Goal: Use online tool/utility: Utilize a website feature to perform a specific function

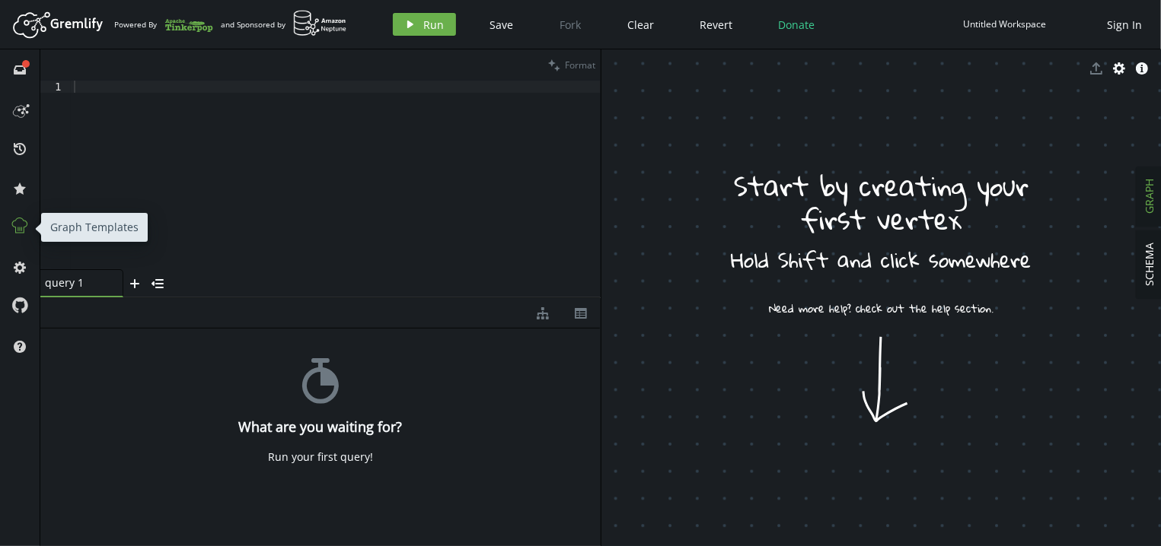
click at [19, 221] on icon at bounding box center [20, 226] width 20 height 20
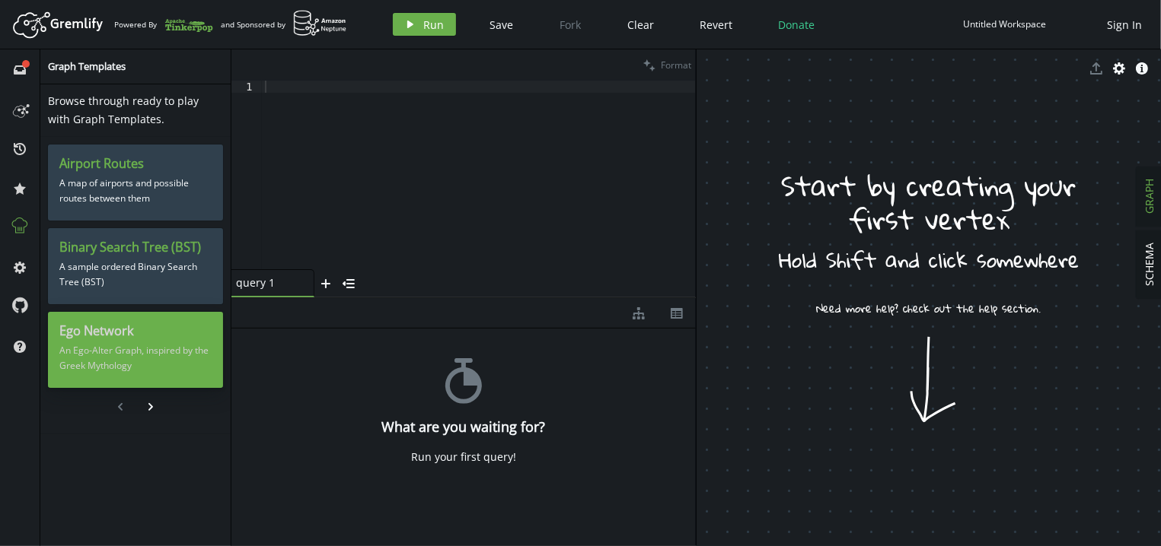
click at [116, 322] on div "Ego Network An Ego-Alter Graph, inspired by the Greek Mythology" at bounding box center [135, 350] width 175 height 76
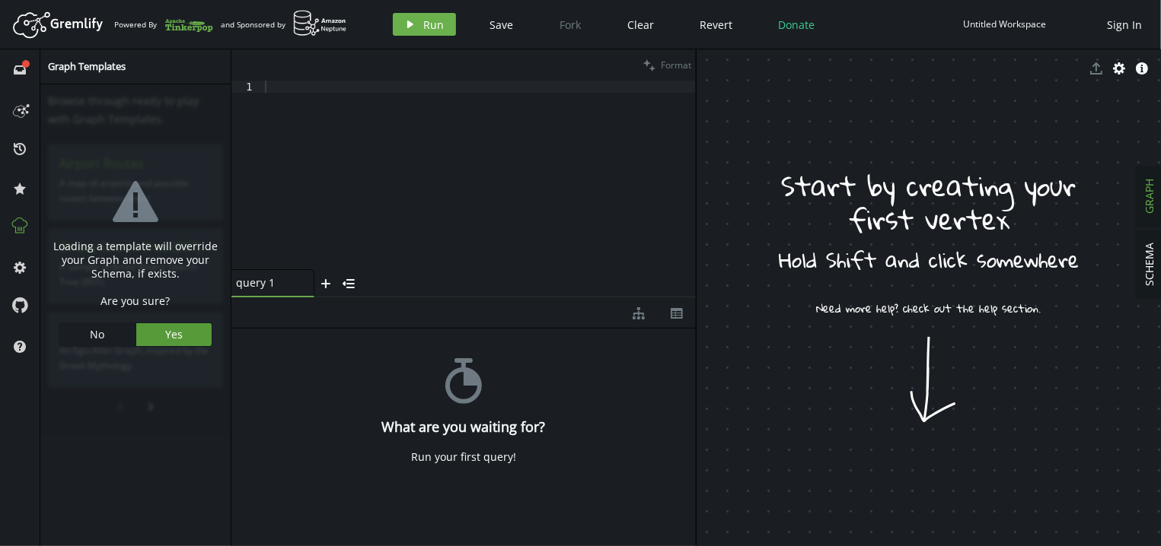
click at [189, 330] on button "Yes" at bounding box center [174, 334] width 76 height 23
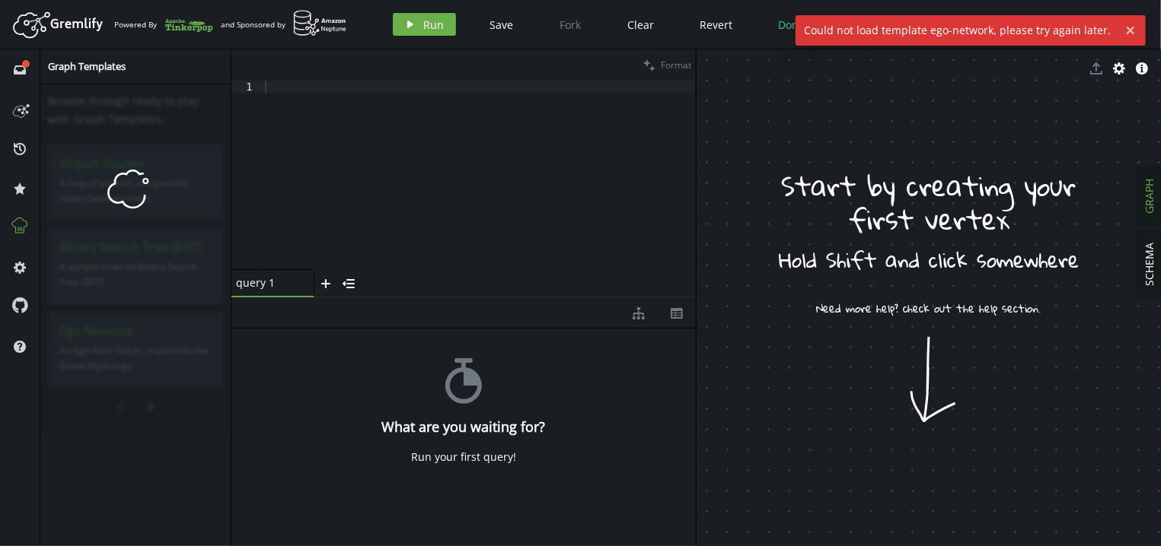
click at [384, 119] on div at bounding box center [479, 187] width 434 height 213
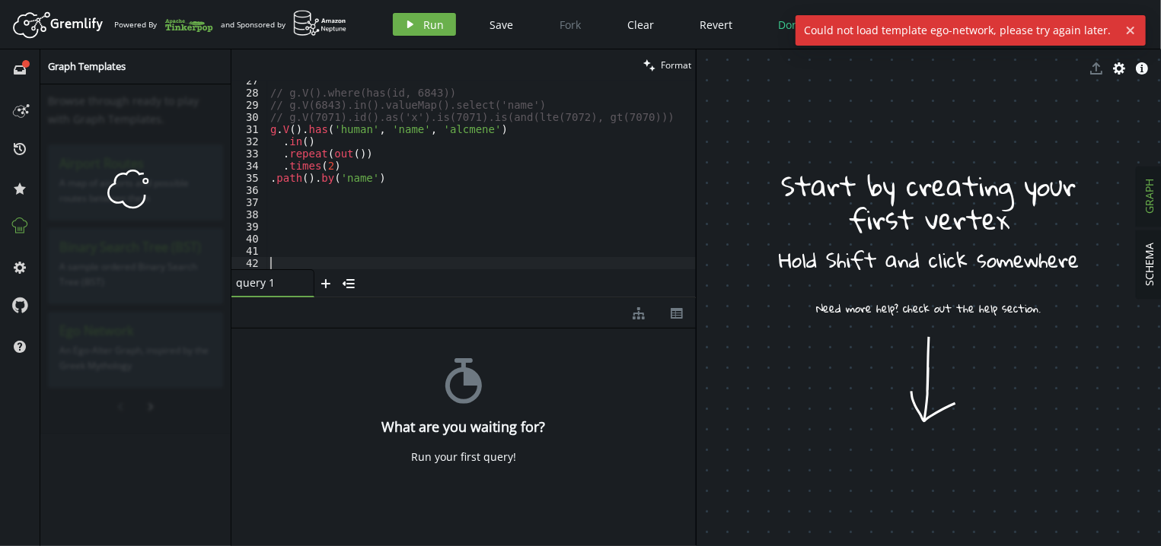
scroll to position [323, 0]
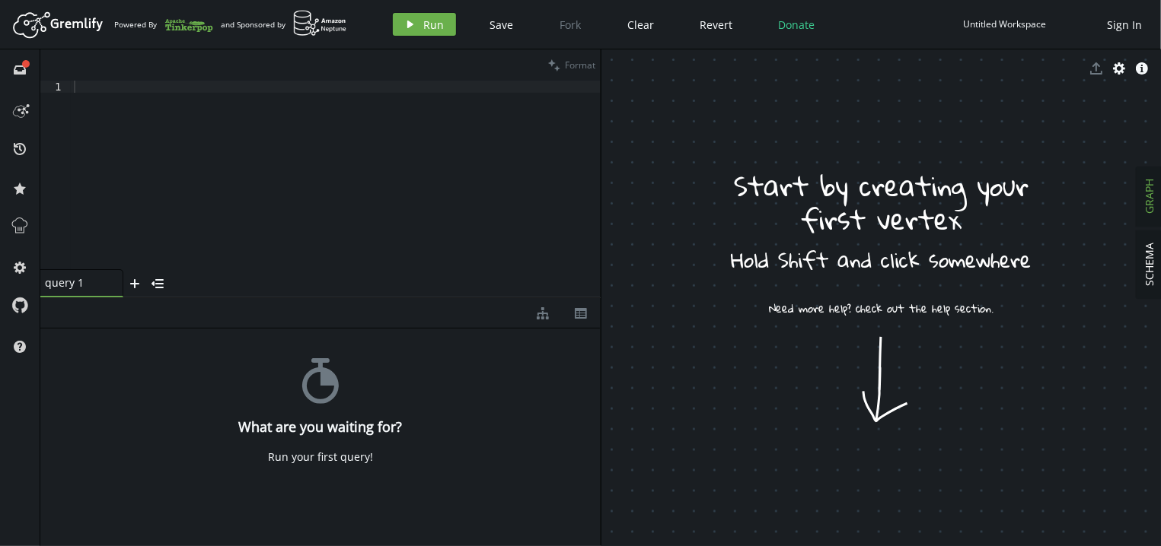
click at [7, 228] on div "full-circle inbox history star cog help" at bounding box center [20, 297] width 40 height 497
click at [14, 230] on icon at bounding box center [20, 226] width 20 height 20
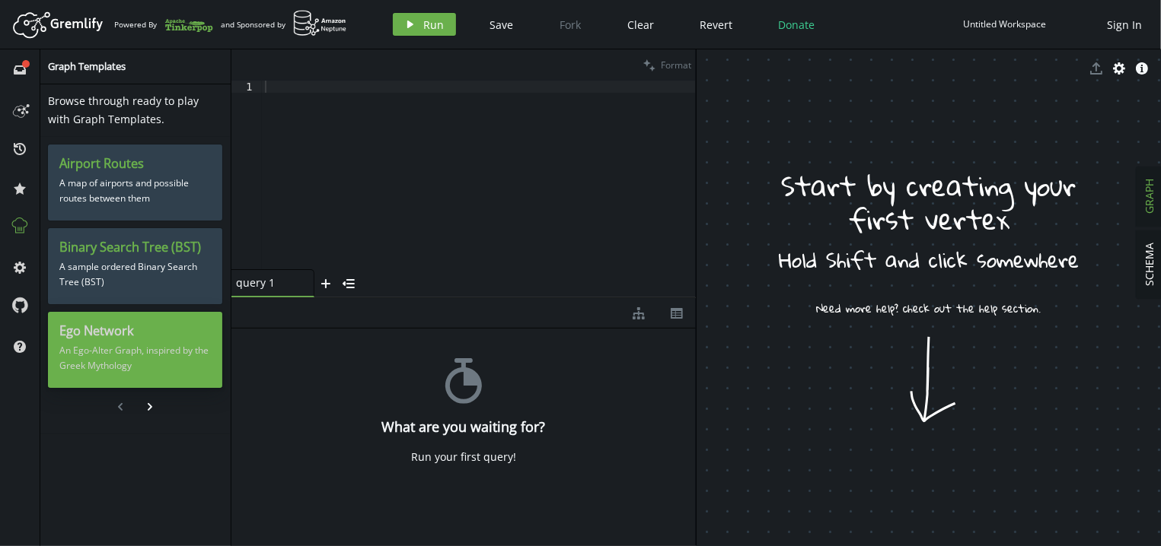
click at [141, 347] on p "An Ego-Alter Graph, inspired by the Greek Mythology" at bounding box center [134, 358] width 151 height 38
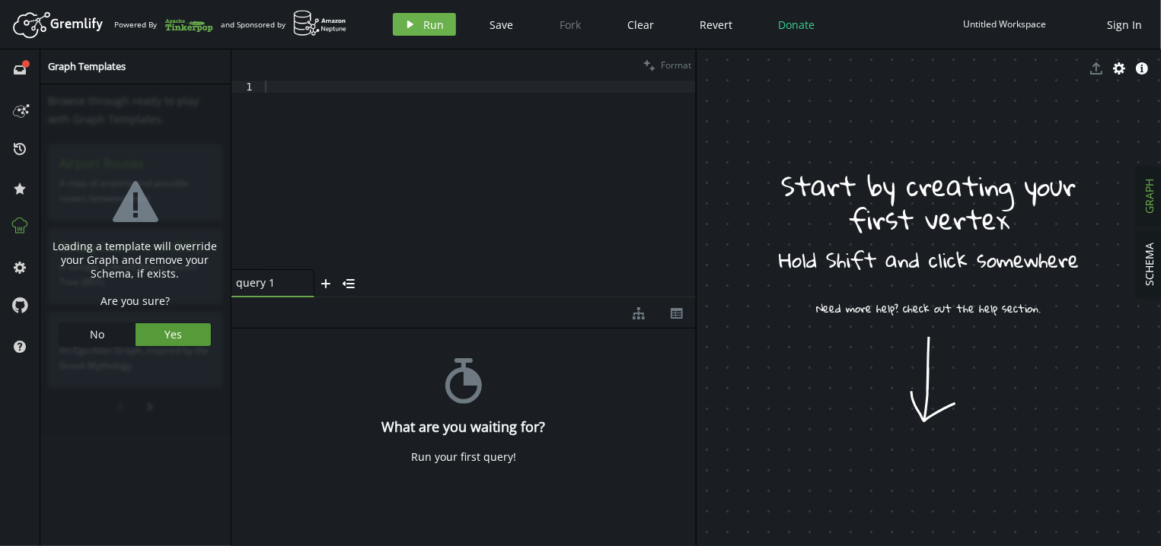
click at [203, 333] on button "Yes" at bounding box center [172, 334] width 75 height 23
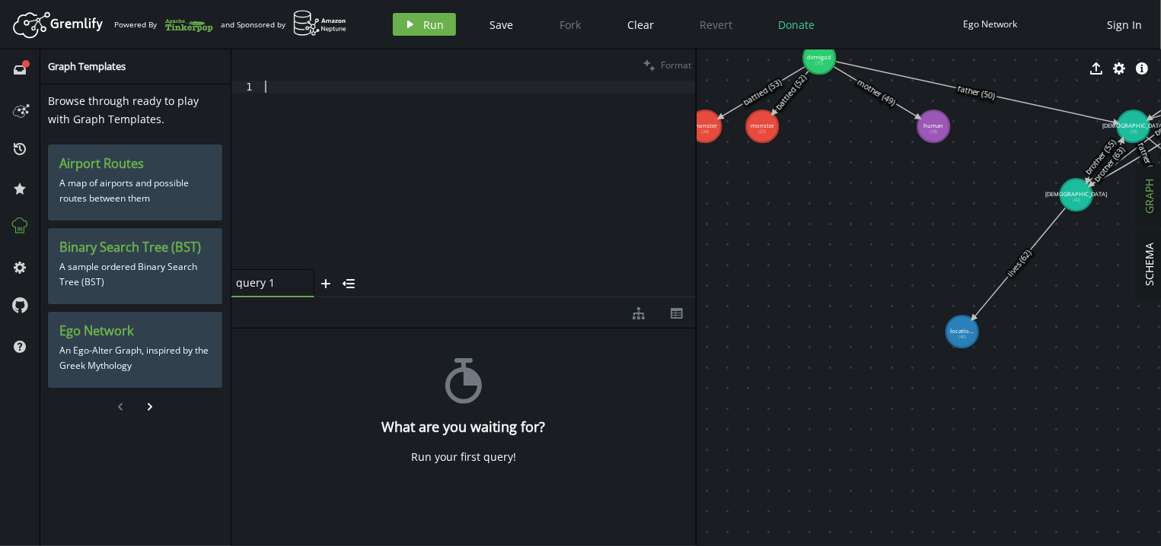
click at [380, 146] on div at bounding box center [479, 187] width 434 height 213
paste textarea "Emit is used in conjunction with repeat(Traversal) to emit all objects from the…"
type textarea "Emit is used in conjunction with repeat(Traversal) to emit all objects from the…"
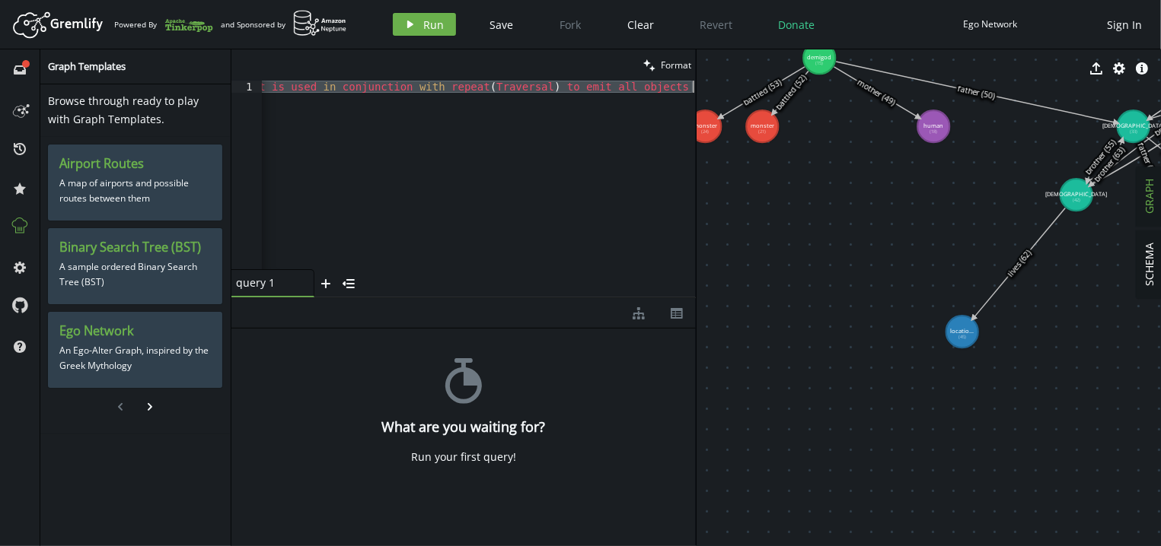
paste textarea
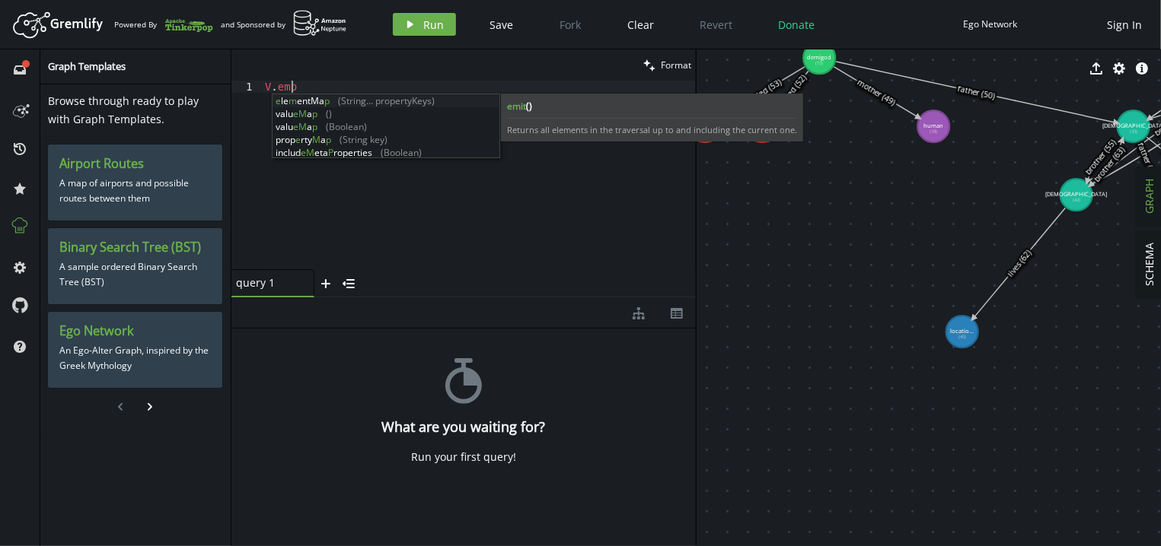
scroll to position [0, 37]
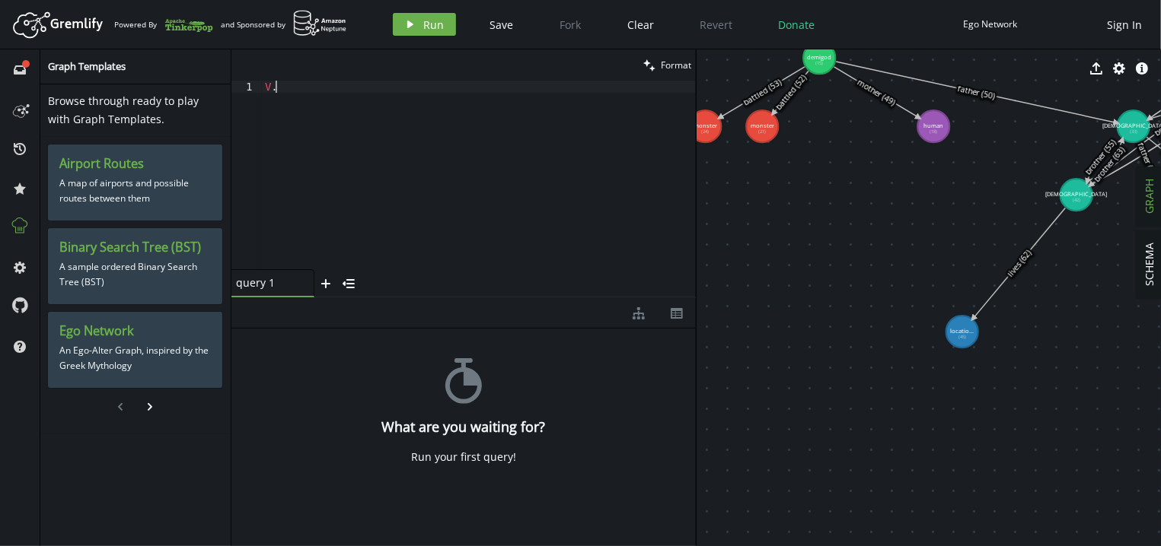
type textarea "V"
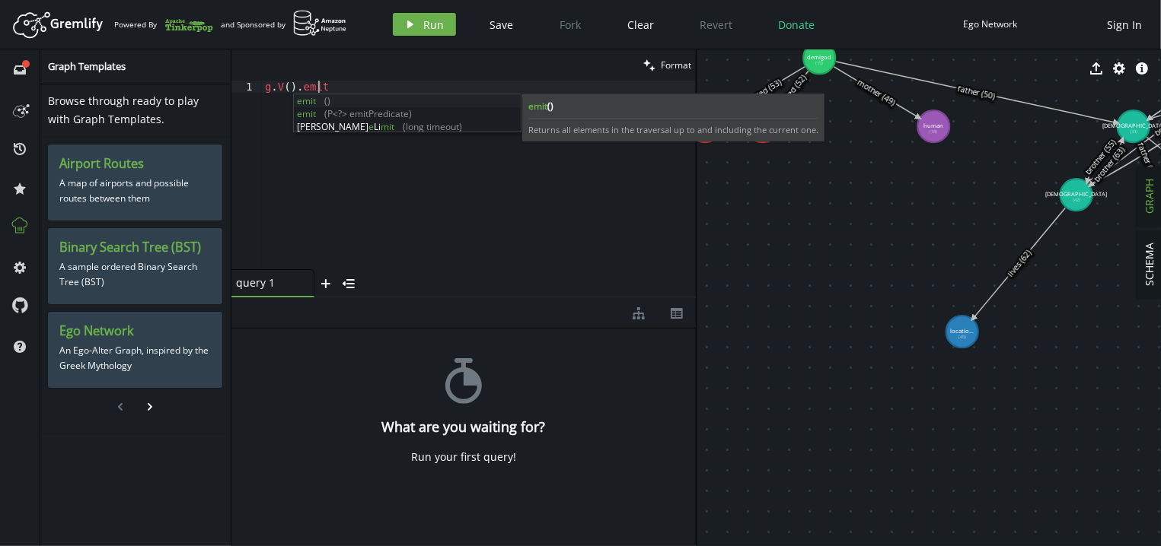
scroll to position [0, 63]
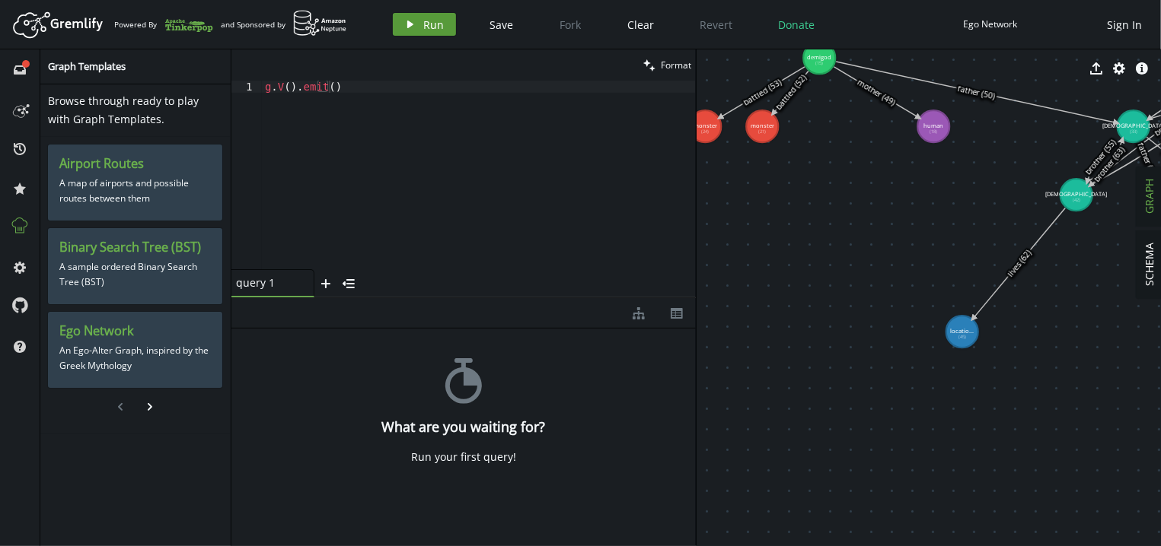
click at [422, 20] on button "play Run" at bounding box center [424, 24] width 63 height 23
click at [467, 130] on div "g . V ( ) . emit ( )" at bounding box center [479, 187] width 434 height 213
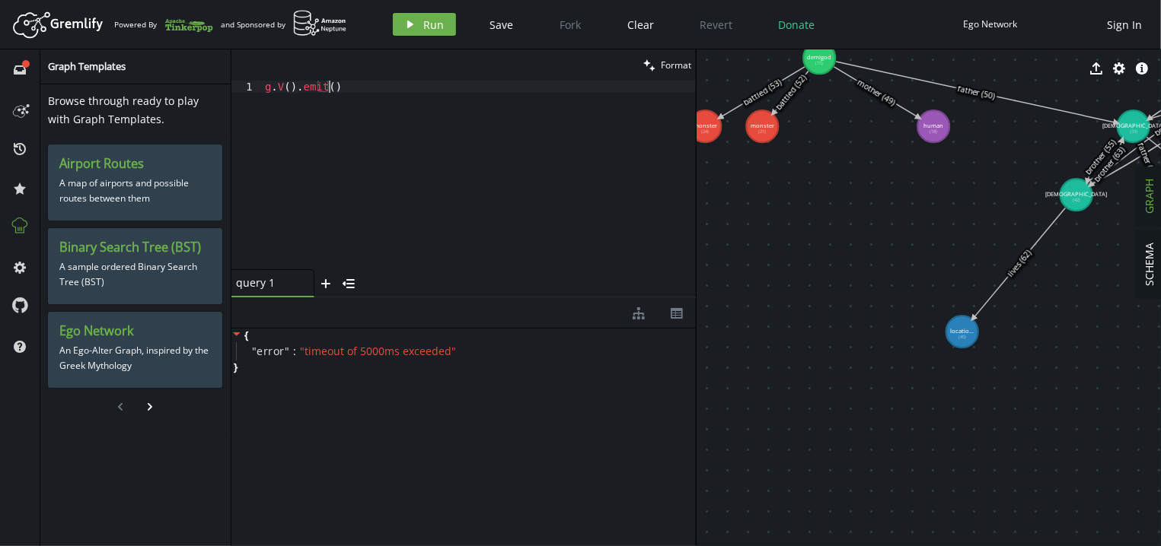
click at [390, 224] on div "g . V ( ) . emit ( )" at bounding box center [479, 187] width 434 height 213
click at [438, 12] on div "Artboard Created with Sketch. Powered By and Sponsored by play Run Save Fork Cl…" at bounding box center [580, 24] width 1145 height 30
click at [422, 16] on button "play Run" at bounding box center [424, 24] width 63 height 23
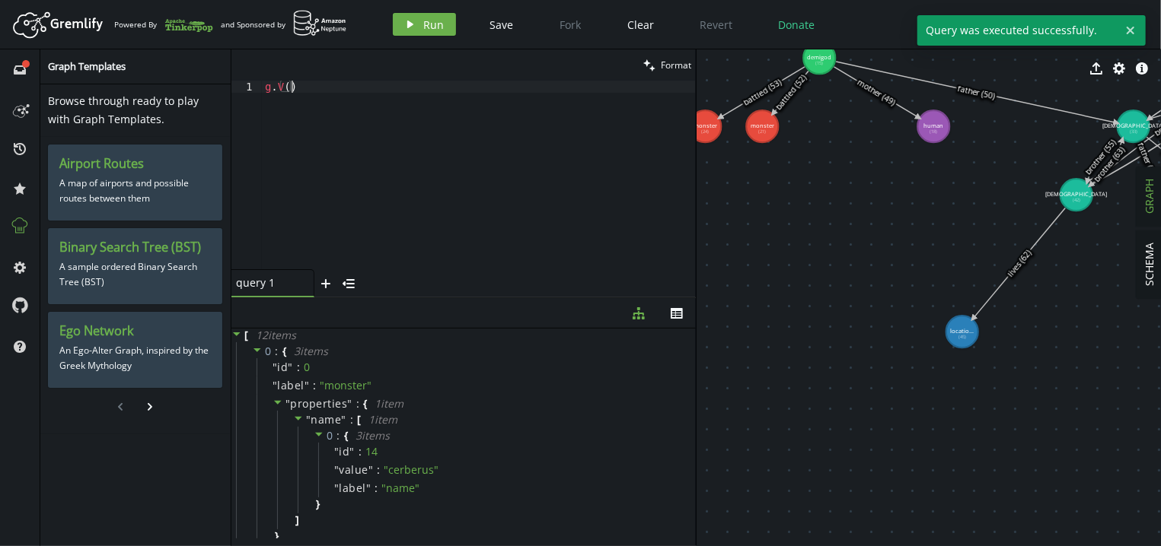
click at [374, 177] on div "g . V ( )" at bounding box center [479, 187] width 434 height 213
click at [418, 142] on div "g . V ( )" at bounding box center [479, 187] width 434 height 213
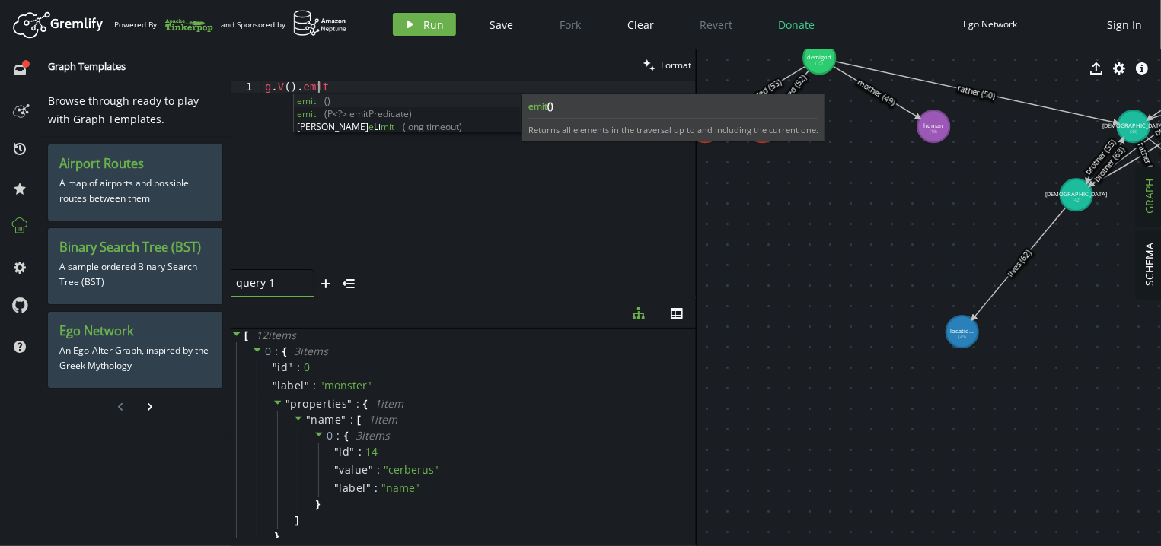
scroll to position [0, 58]
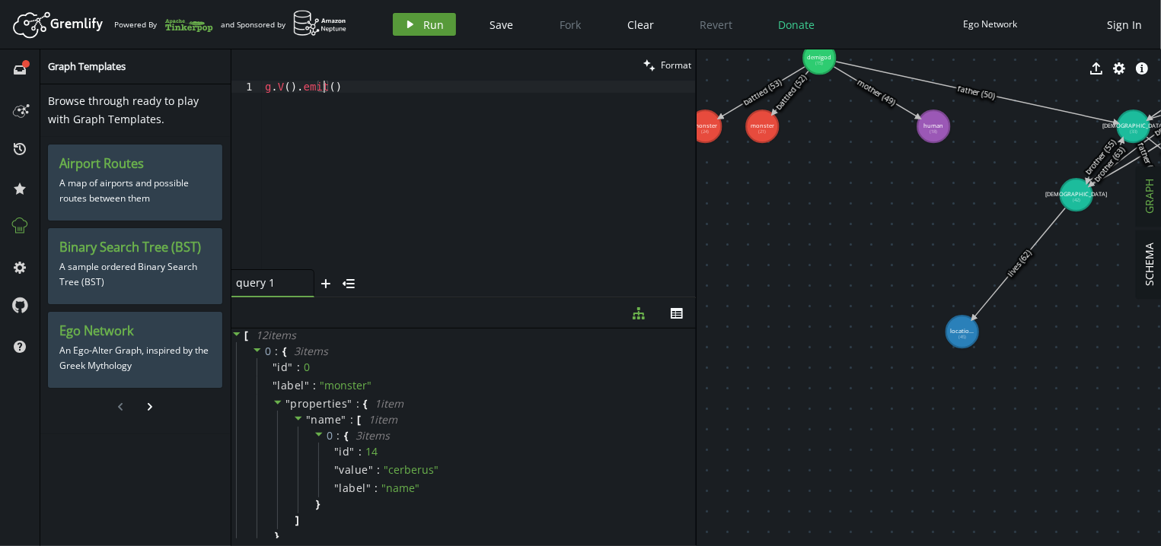
click at [428, 23] on span "Run" at bounding box center [434, 25] width 21 height 14
click at [371, 88] on div "g . V ( ) . emit ( )" at bounding box center [479, 187] width 434 height 213
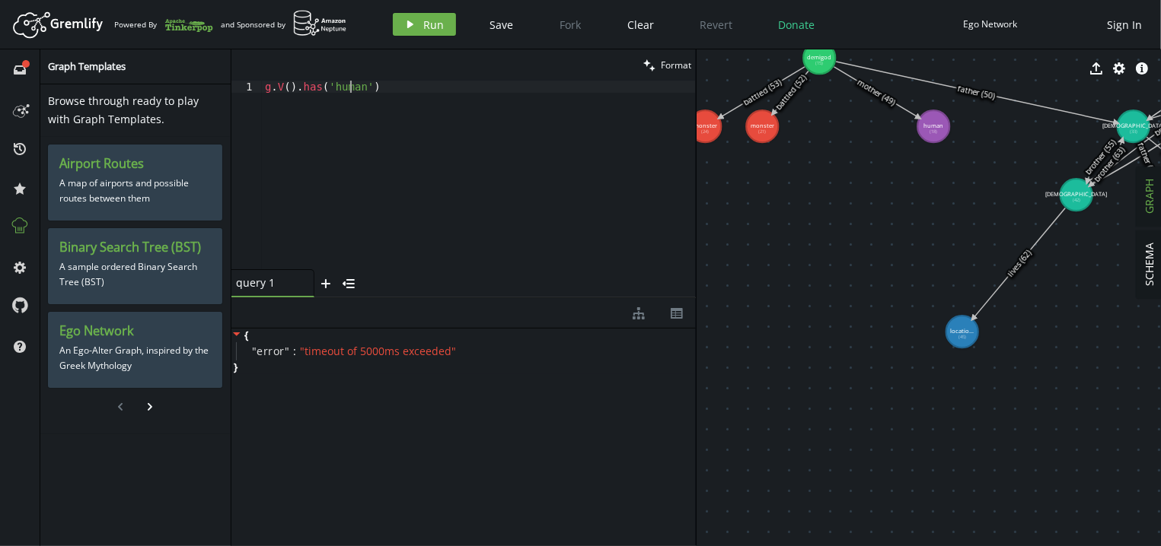
scroll to position [0, 85]
drag, startPoint x: 941, startPoint y: 129, endPoint x: 896, endPoint y: 154, distance: 50.8
click at [923, 130] on tspan "human" at bounding box center [933, 127] width 20 height 8
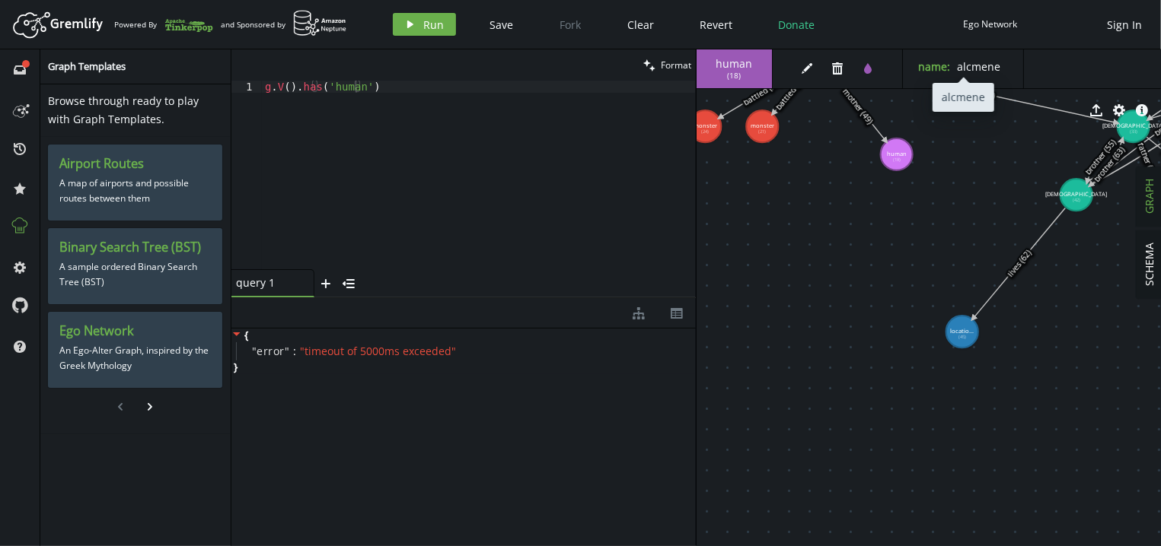
click at [971, 61] on span "alcmene" at bounding box center [978, 66] width 43 height 14
copy div "alcmene"
click at [464, 93] on div "g . V ( ) . has ( 'human' )" at bounding box center [479, 187] width 434 height 213
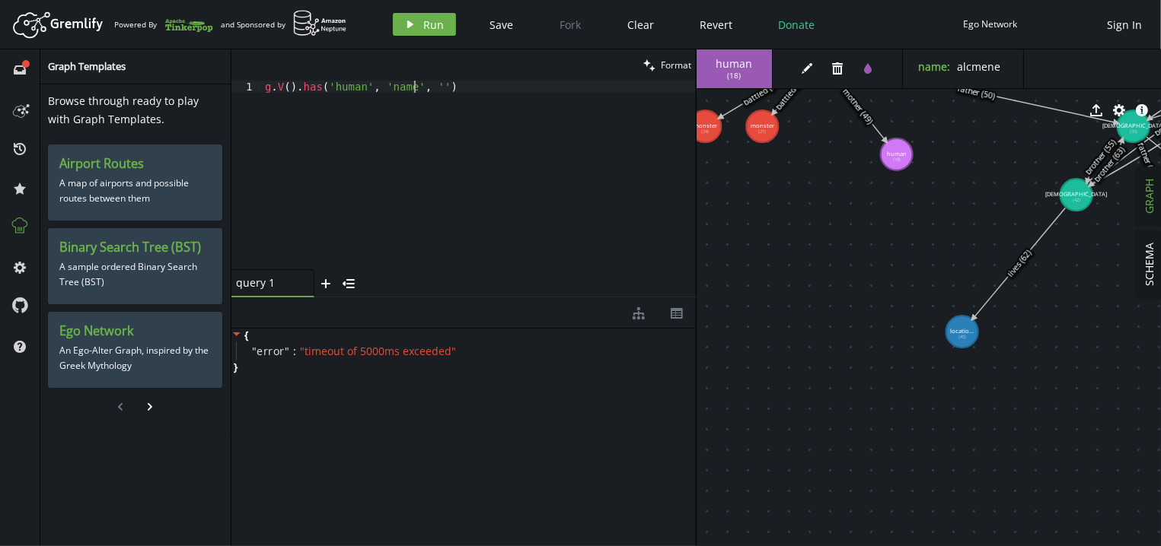
paste textarea "alcmene'"
type textarea "g.V().has('human', 'name', 'alcmene')"
type textarea "."
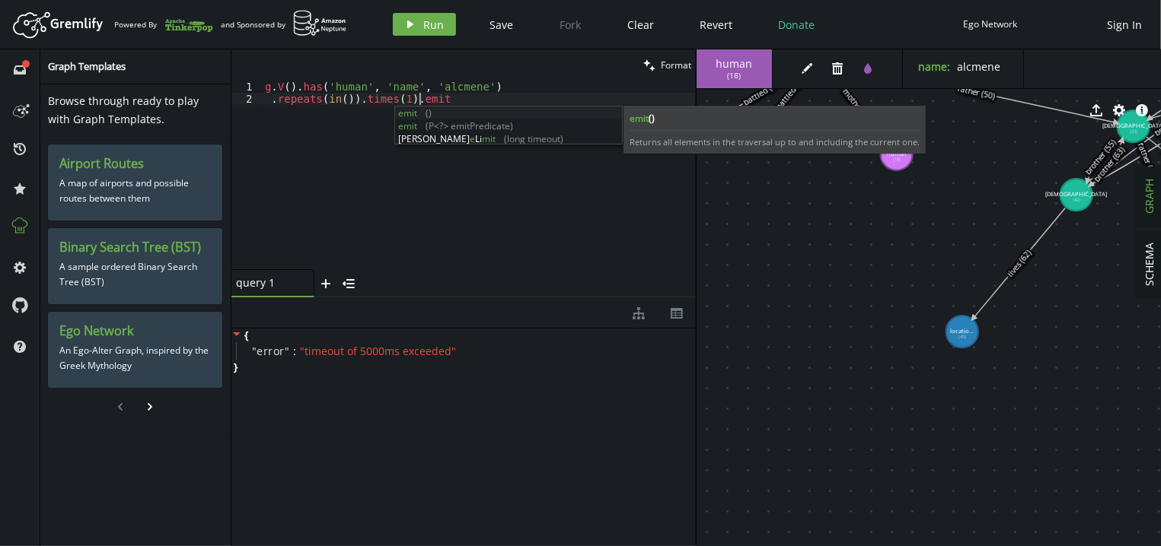
scroll to position [0, 164]
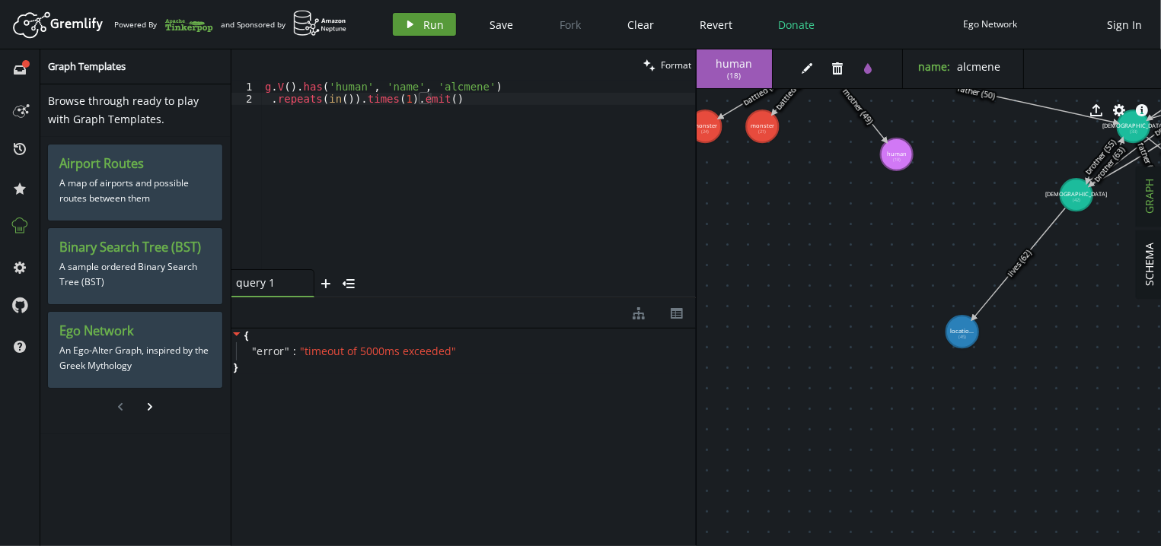
click at [417, 20] on button "play Run" at bounding box center [424, 24] width 63 height 23
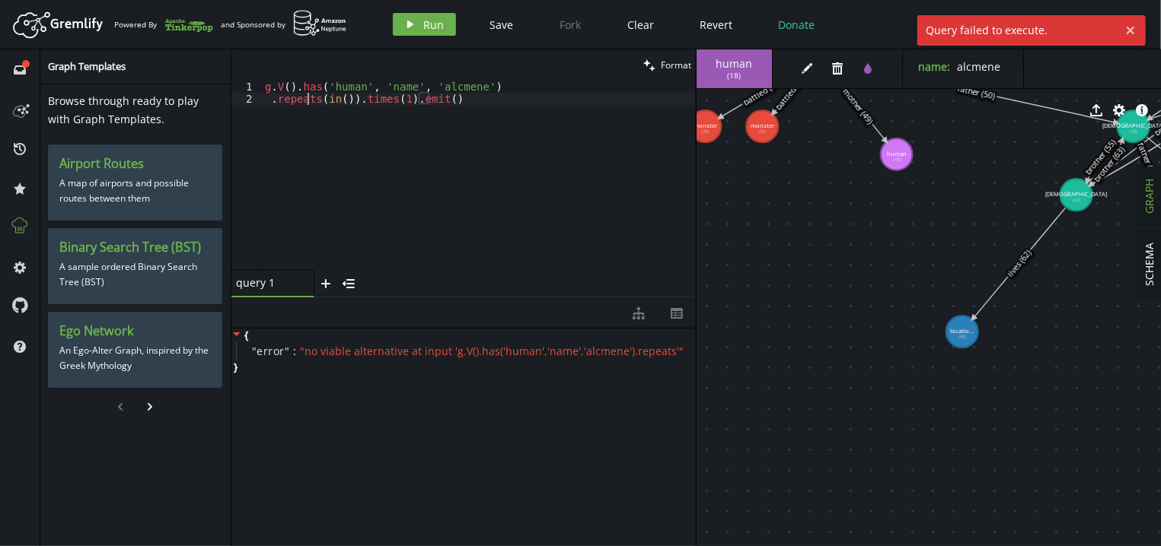
click at [308, 100] on div "g . V ( ) . has ( 'human' , 'name' , 'alcmene' ) . repeats ( in ( )) . times ( …" at bounding box center [479, 187] width 434 height 213
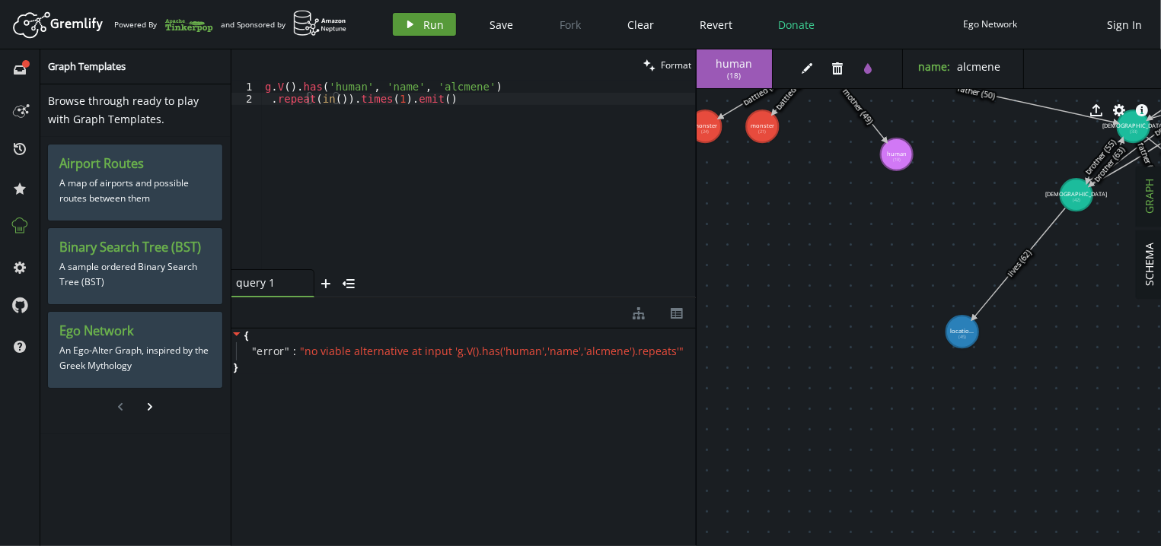
click at [434, 27] on span "Run" at bounding box center [434, 25] width 21 height 14
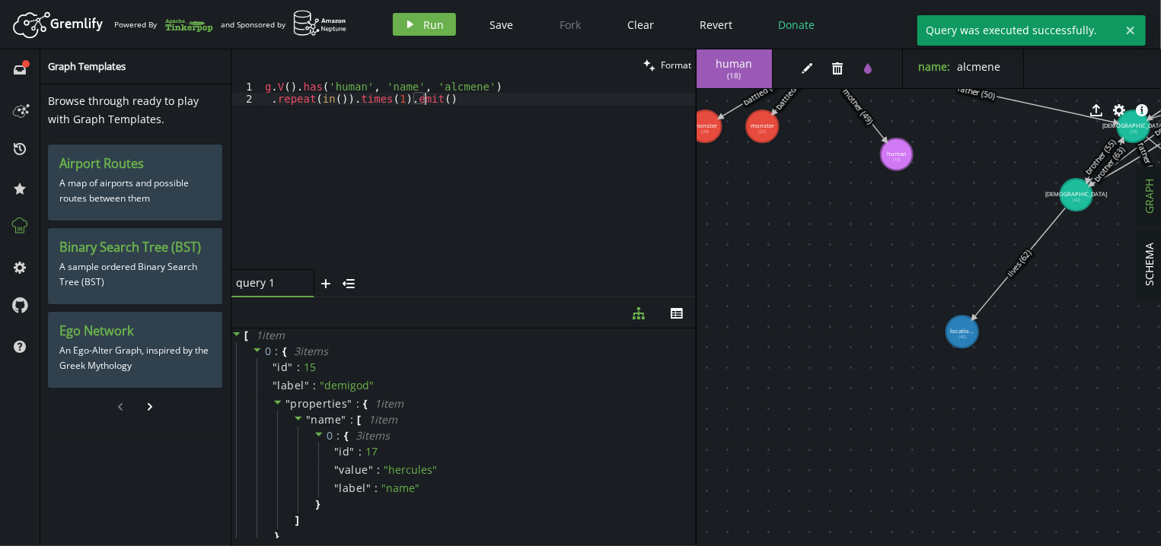
click at [462, 97] on div "g . V ( ) . has ( 'human' , 'name' , 'alcmene' ) . repeat ( in ( )) . times ( 1…" at bounding box center [479, 187] width 434 height 213
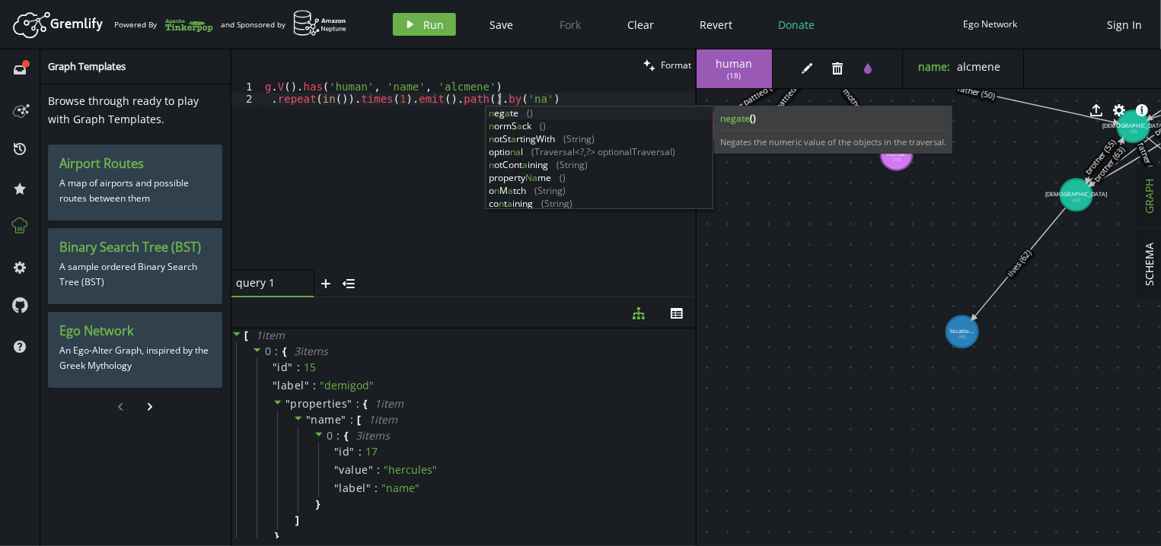
scroll to position [0, 244]
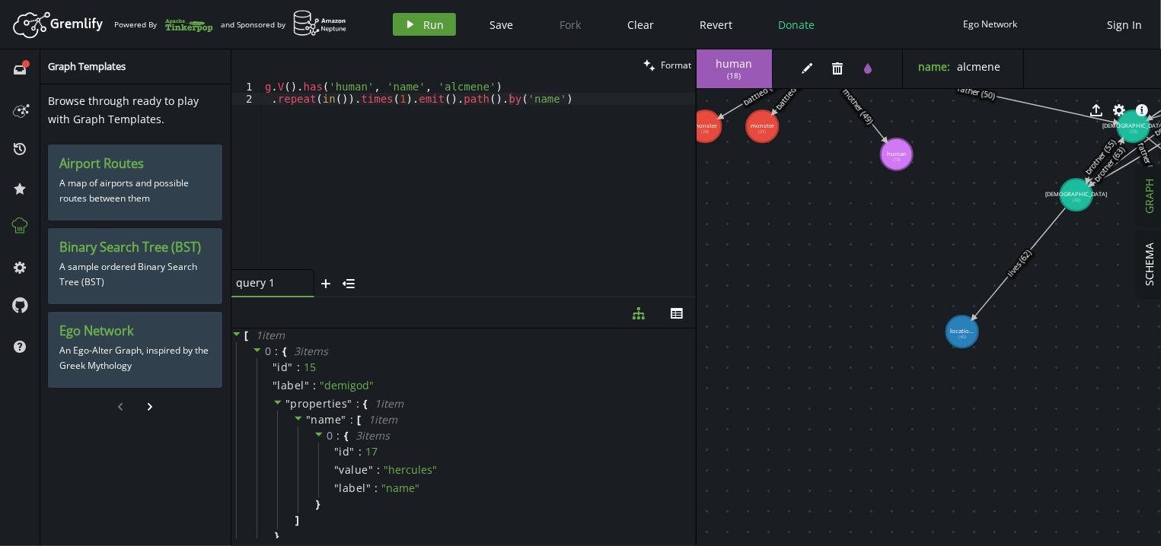
click at [422, 31] on button "play Run" at bounding box center [424, 24] width 63 height 23
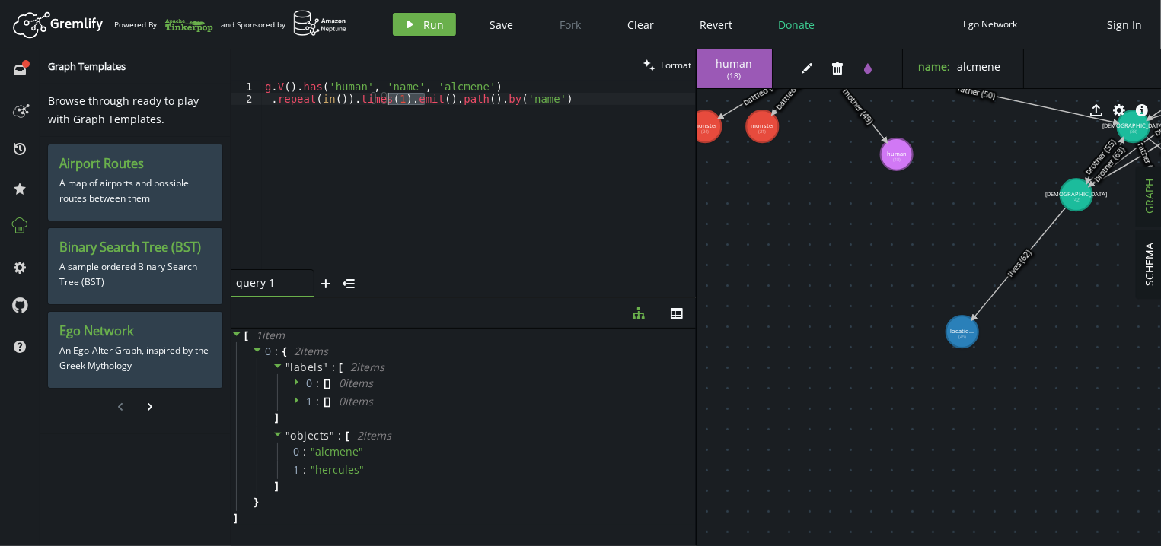
drag, startPoint x: 425, startPoint y: 94, endPoint x: 387, endPoint y: 96, distance: 38.1
click at [387, 96] on div "g . V ( ) . has ( 'human' , 'name' , 'alcmene' ) . repeat ( in ( )) . times ( 1…" at bounding box center [479, 187] width 434 height 213
click at [475, 88] on div "g . V ( ) . has ( 'human' , 'name' , 'alcmene' ) . repeat ( in ( )) . times ( 1…" at bounding box center [479, 187] width 434 height 213
type textarea "g.V().has('human', 'name', 'alcmene')"
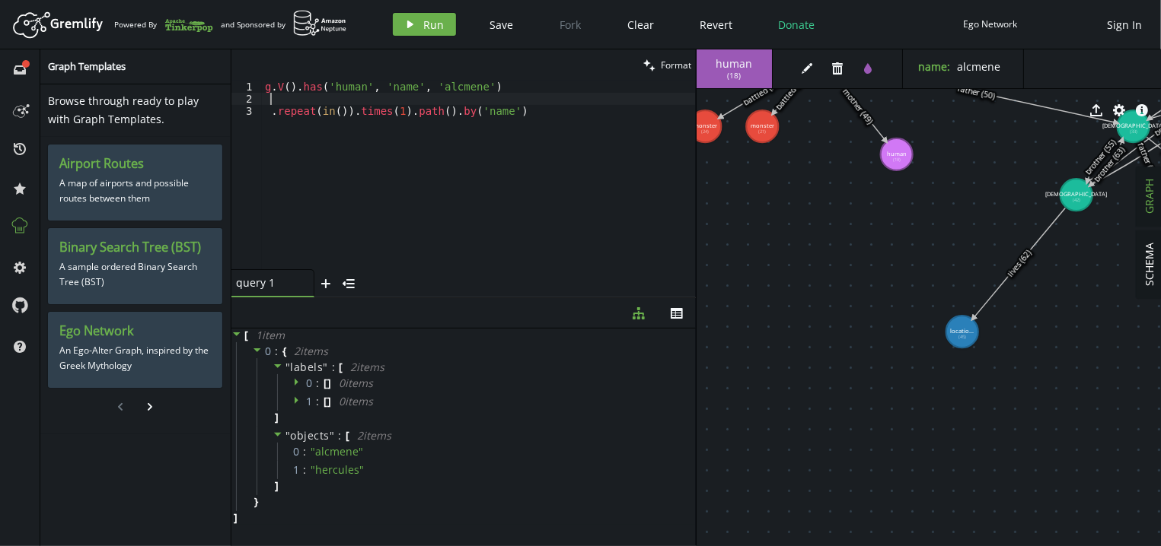
paste textarea ".emit()"
click at [411, 22] on icon "play" at bounding box center [410, 24] width 12 height 12
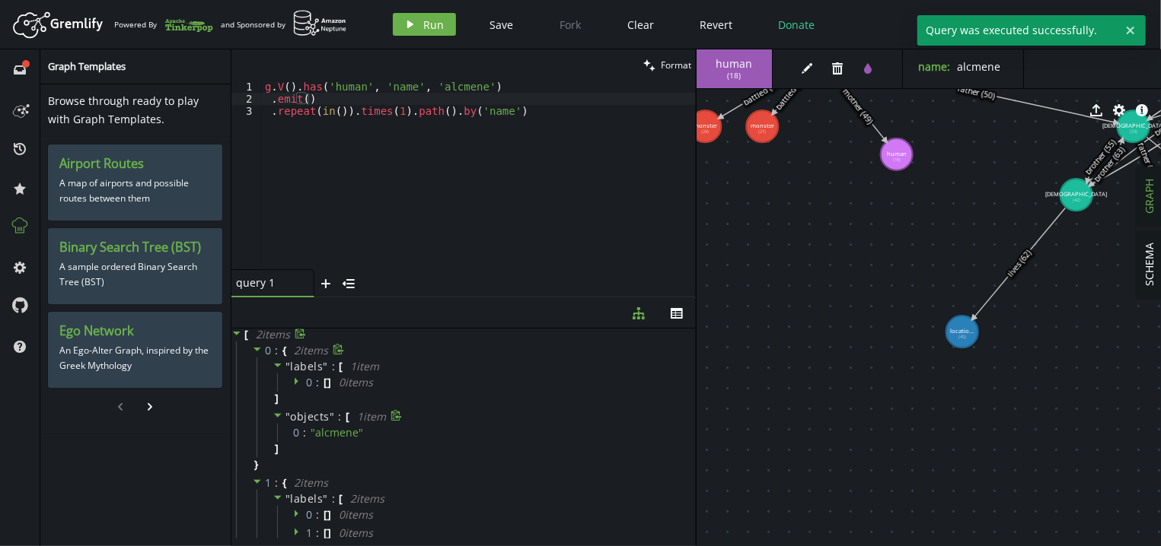
scroll to position [0, 0]
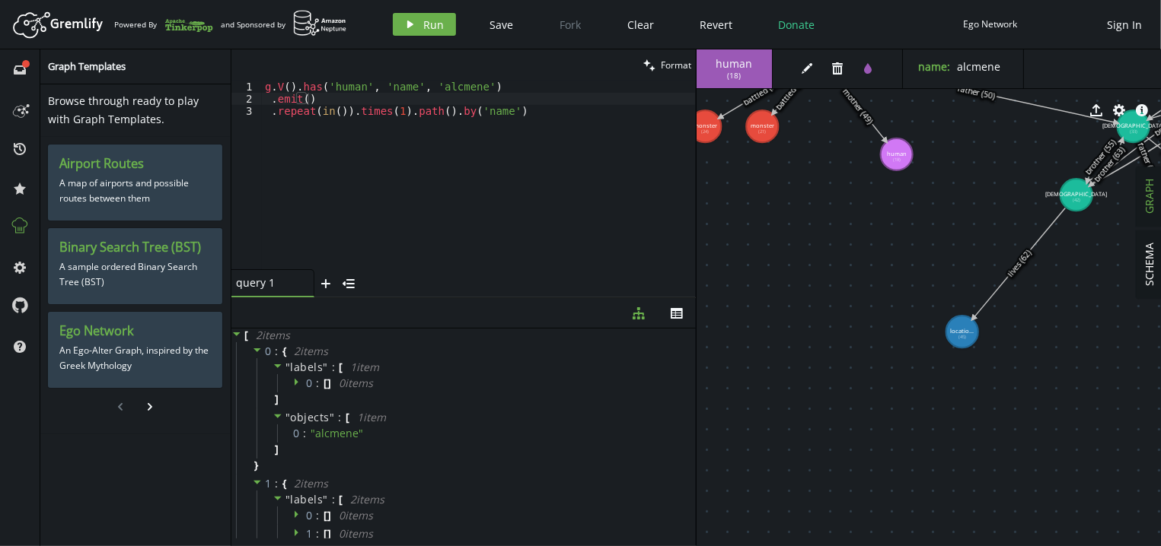
click at [481, 103] on div "g . V ( ) . has ( 'human' , 'name' , 'alcmene' ) . emit ( ) . repeat ( in ( )) …" at bounding box center [479, 187] width 434 height 213
drag, startPoint x: 496, startPoint y: 102, endPoint x: 489, endPoint y: 81, distance: 21.9
click at [489, 81] on div "g . V ( ) . has ( 'human' , 'name' , 'alcmene' ) . emit ( ) . repeat ( in ( )) …" at bounding box center [479, 187] width 434 height 213
click at [342, 99] on div "g . V ( ) . has ( 'human' , 'name' , 'alcmene' ) . repeat ( in ( )) . times ( 1…" at bounding box center [479, 187] width 434 height 213
paste textarea "emit("
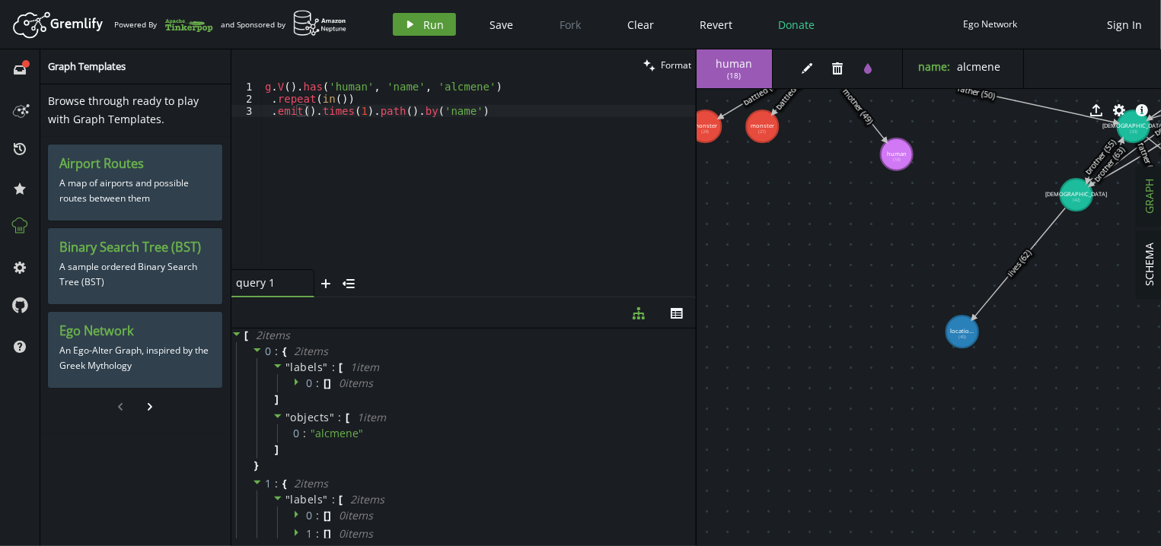
click at [415, 29] on icon "play" at bounding box center [410, 24] width 12 height 12
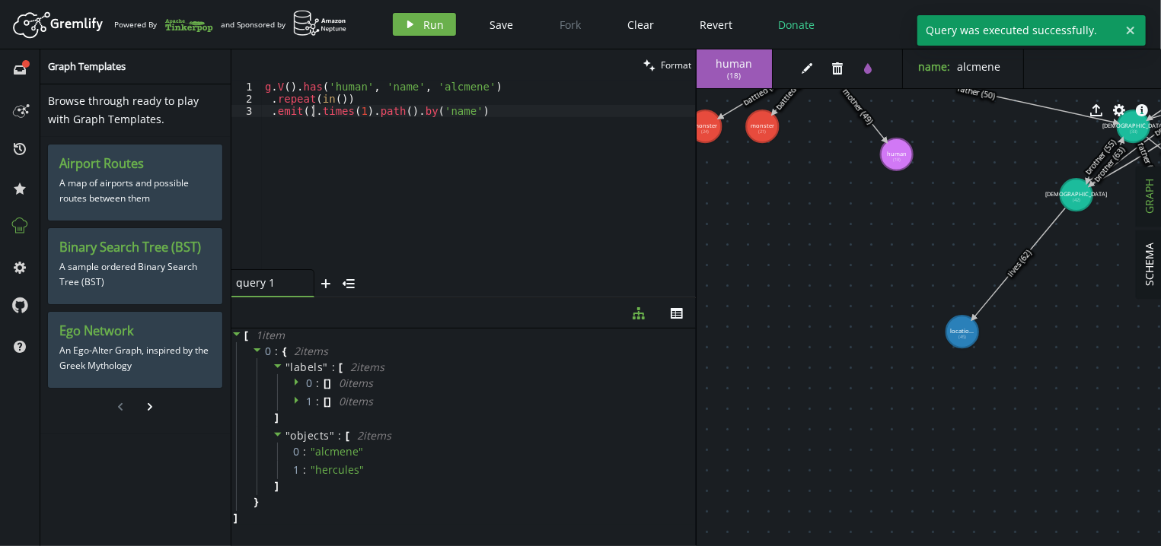
click at [311, 109] on div "g . V ( ) . has ( 'human' , 'name' , 'alcmene' ) . repeat ( in ( )) . emit ( ) …" at bounding box center [479, 187] width 434 height 213
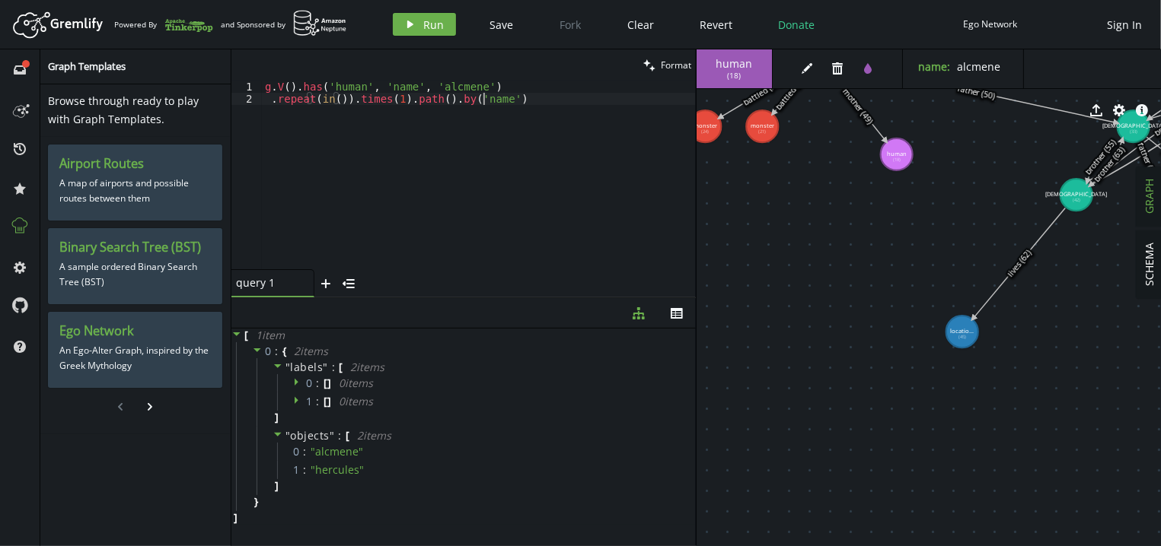
click at [530, 96] on div "g . V ( ) . has ( 'human' , 'name' , 'alcmene' ) . repeat ( in ( )) . times ( 1…" at bounding box center [479, 187] width 434 height 213
click at [339, 97] on div "g . V ( ) . has ( 'human' , 'name' , 'alcmene' ) . repeat ( in ( )) . times ( 1…" at bounding box center [479, 187] width 434 height 213
click at [316, 109] on div "g . V ( ) . has ( 'human' , 'name' , 'alcmene' ) . repeat ( in ( )) . times ( 1…" at bounding box center [479, 187] width 434 height 213
click at [478, 80] on div "clean Format" at bounding box center [463, 64] width 464 height 31
click at [468, 90] on div "g . V ( ) . has ( 'human' , 'name' , 'alcmene' ) . repeat ( in ( )) . times ( 1…" at bounding box center [479, 187] width 434 height 213
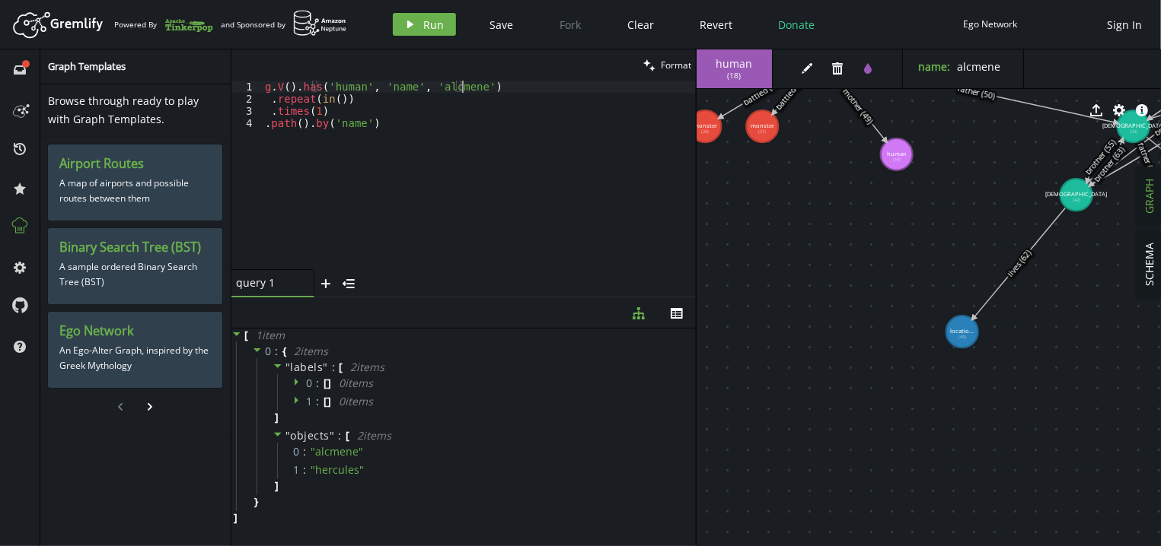
click at [344, 109] on div "g . V ( ) . has ( 'human' , 'name' , 'alcmene' ) . repeat ( in ( )) . times ( 1…" at bounding box center [479, 187] width 434 height 213
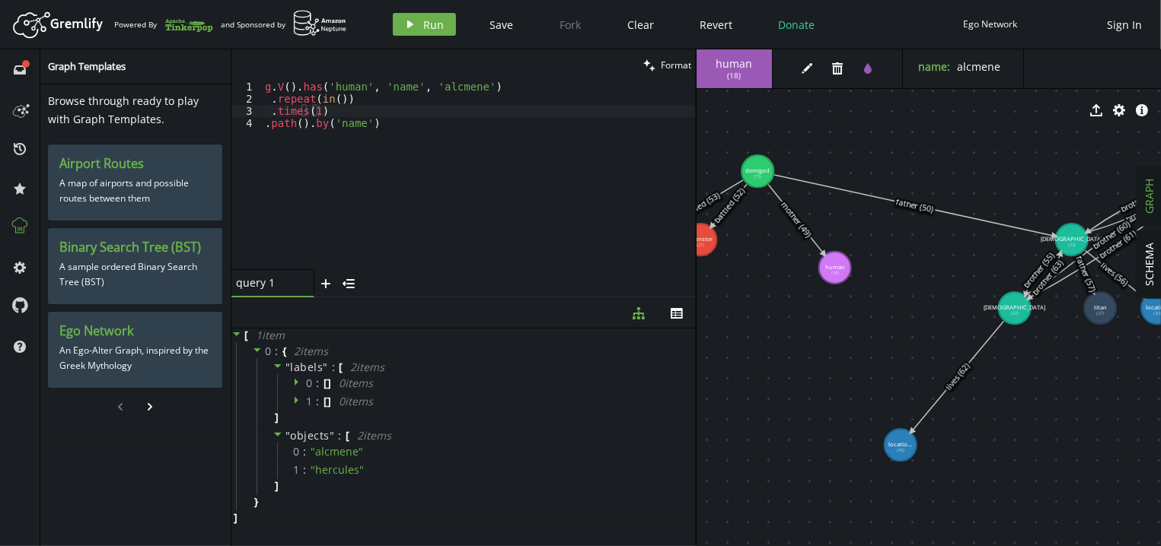
drag, startPoint x: 913, startPoint y: 266, endPoint x: 853, endPoint y: 392, distance: 139.2
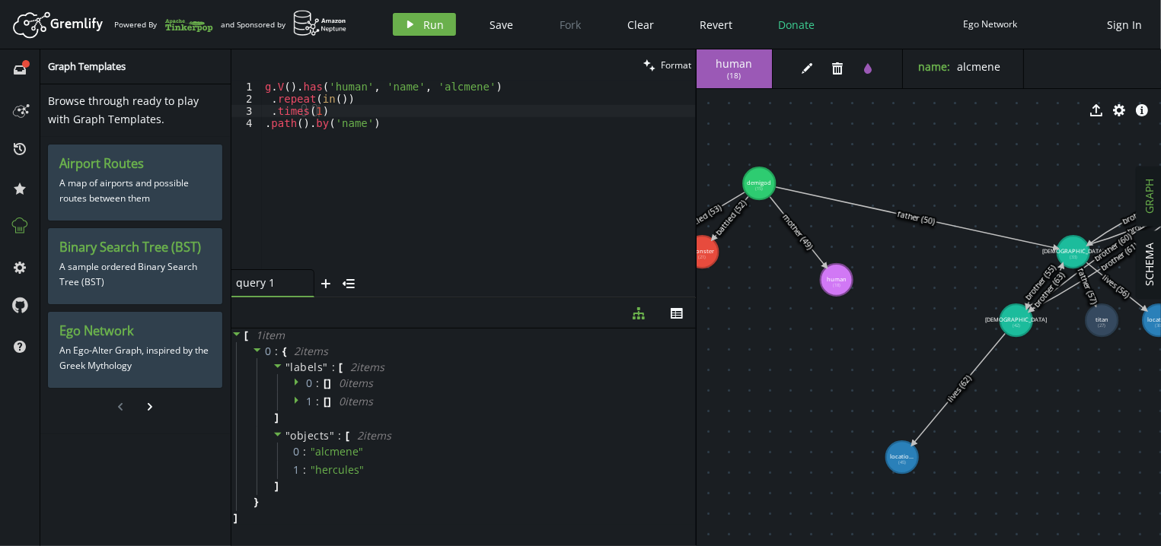
click at [756, 183] on tspan "demigod" at bounding box center [759, 184] width 24 height 8
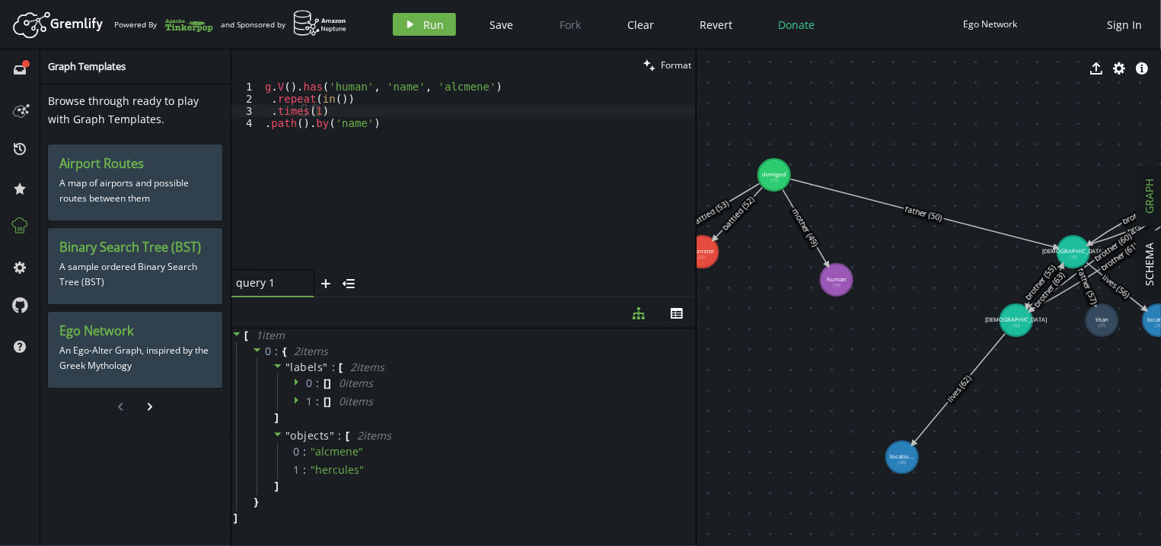
drag, startPoint x: 758, startPoint y: 175, endPoint x: 781, endPoint y: 175, distance: 22.8
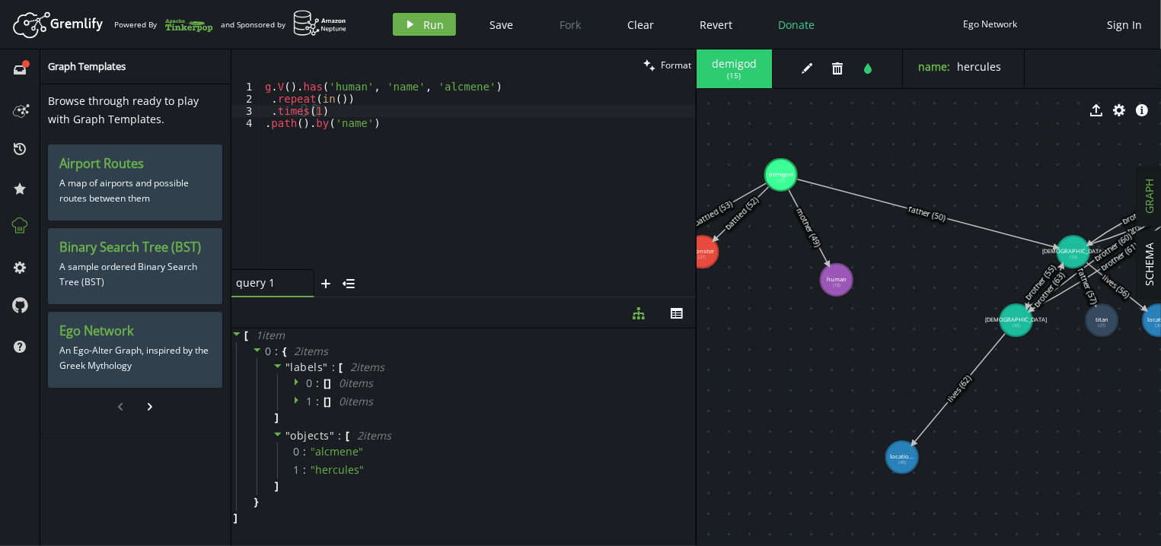
click at [738, 59] on span "demigod" at bounding box center [734, 64] width 45 height 14
copy span "demigod"
click at [334, 84] on div "g . V ( ) . has ( 'human' , 'name' , 'alcmene' ) . repeat ( in ( )) . times ( 1…" at bounding box center [479, 187] width 434 height 213
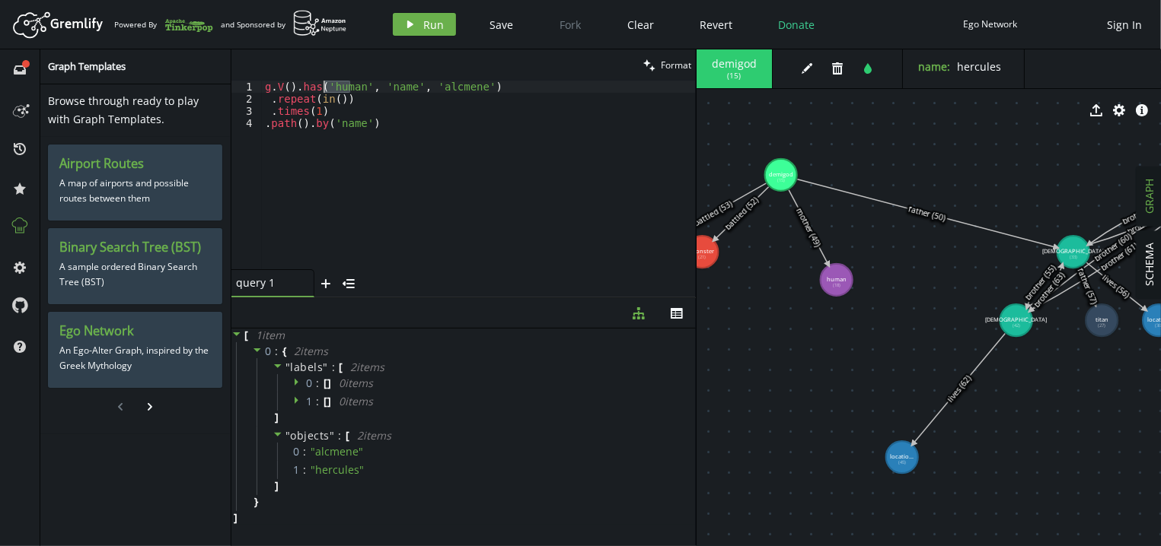
paste textarea "demigod"
click at [319, 97] on div "g . V ( ) . has ( 'demigod' , 'name' , 'alcmene' ) . repeat ( in ( )) . times (…" at bounding box center [479, 187] width 434 height 213
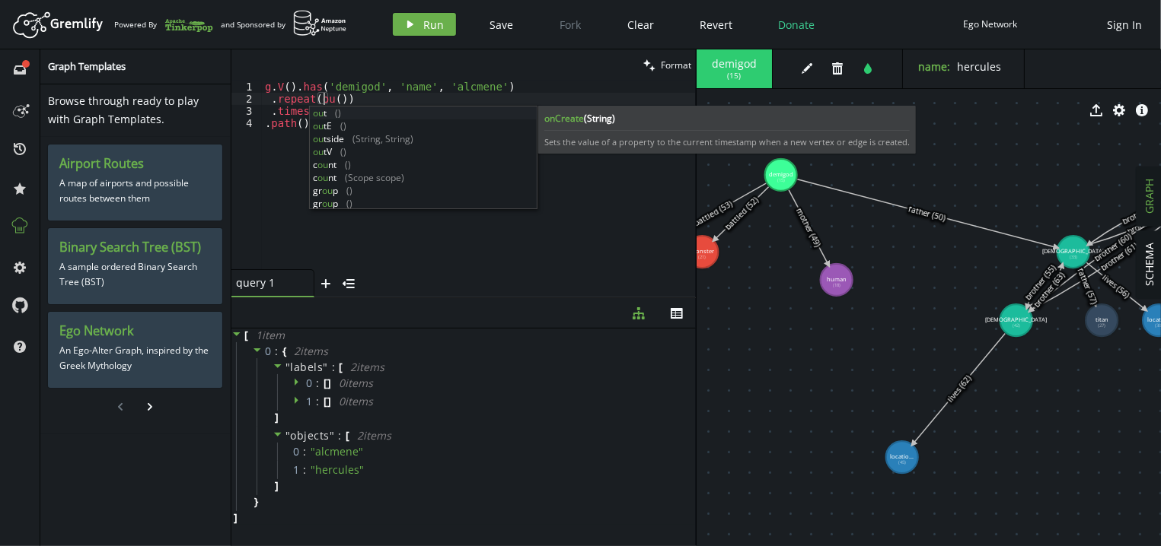
scroll to position [0, 64]
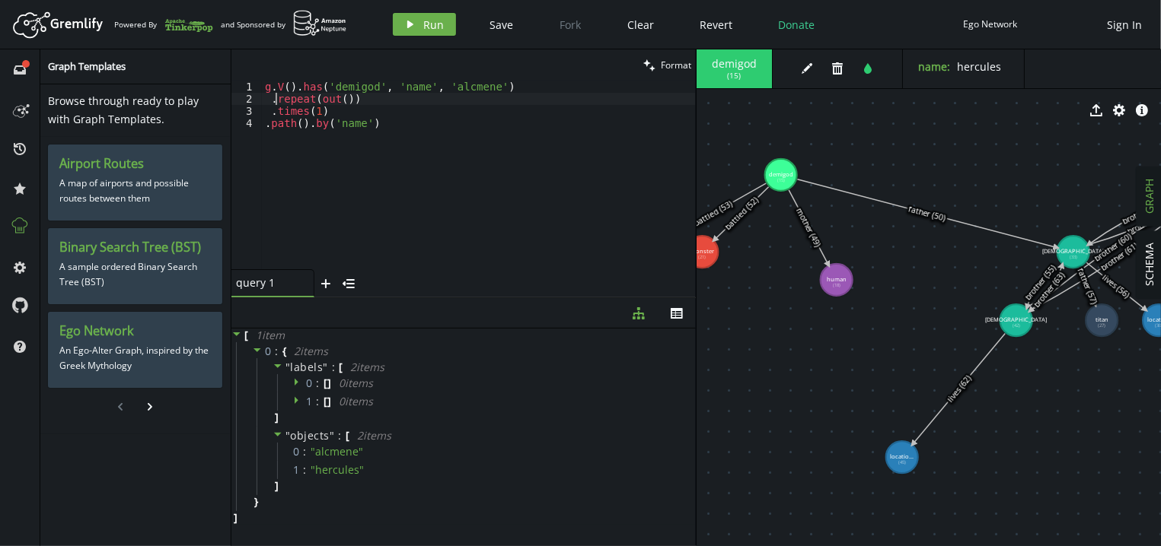
click at [274, 96] on div "g . V ( ) . has ( 'demigod' , 'name' , 'alcmene' ) . repeat ( out ( )) . times …" at bounding box center [479, 187] width 434 height 213
click at [314, 108] on div "g . V ( ) . has ( 'demigod' , 'name' , 'alcmene' ) . repeat ( out ( )) . times …" at bounding box center [479, 187] width 434 height 213
click at [447, 85] on div "g . V ( ) . has ( 'demigod' , 'name' , 'alcmene' ) . repeat ( out ( )) . times …" at bounding box center [479, 187] width 434 height 213
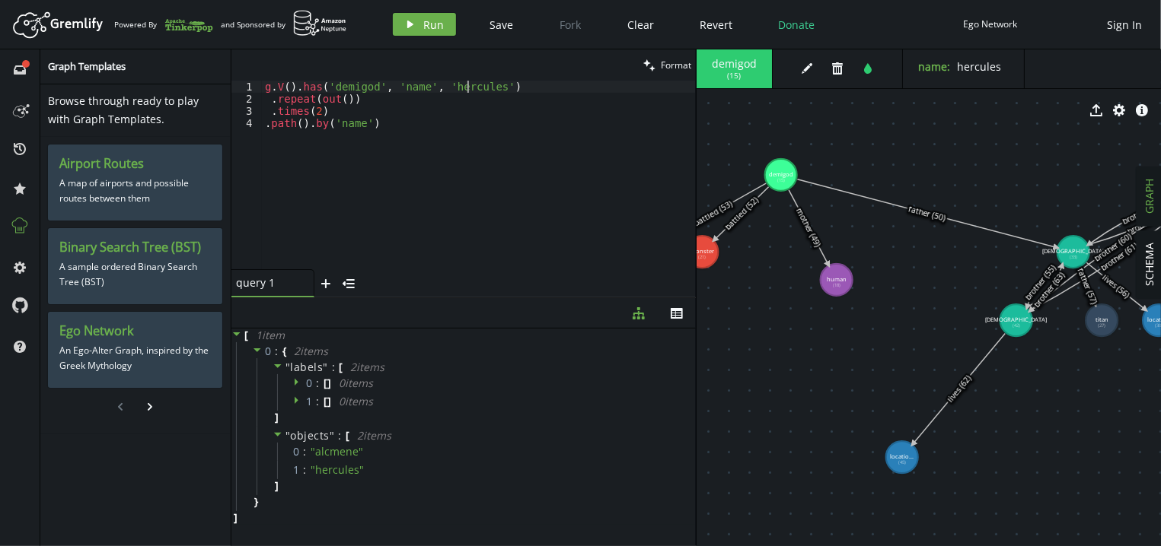
scroll to position [0, 202]
click at [409, 26] on icon "button" at bounding box center [410, 25] width 6 height 8
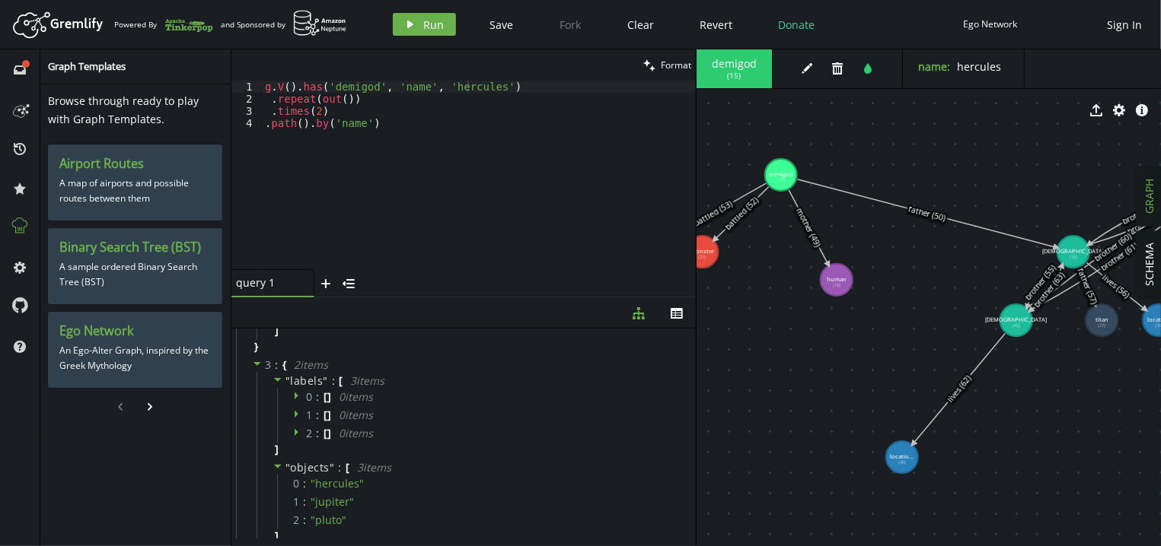
scroll to position [0, 0]
click at [380, 123] on div "g . V ( ) . has ( 'demigod' , 'name' , 'hercules' ) . repeat ( out ( )) . times…" at bounding box center [479, 187] width 434 height 213
click at [392, 97] on div "g . V ( ) . has ( 'demigod' , 'name' , 'hercules' ) . repeat ( out ( )) . times…" at bounding box center [479, 187] width 434 height 213
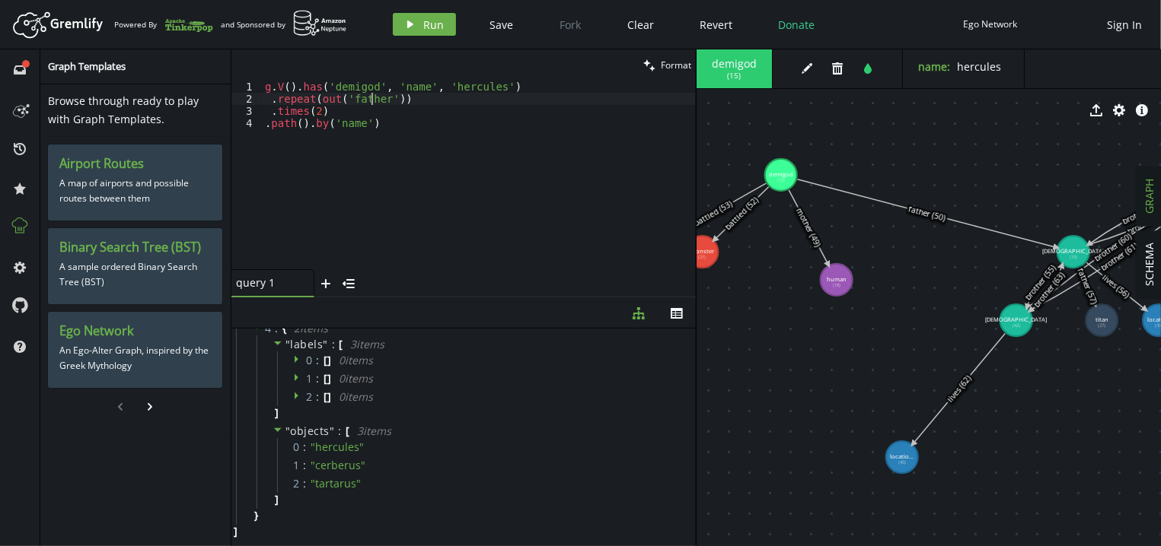
scroll to position [0, 107]
click at [425, 27] on span "Run" at bounding box center [434, 25] width 21 height 14
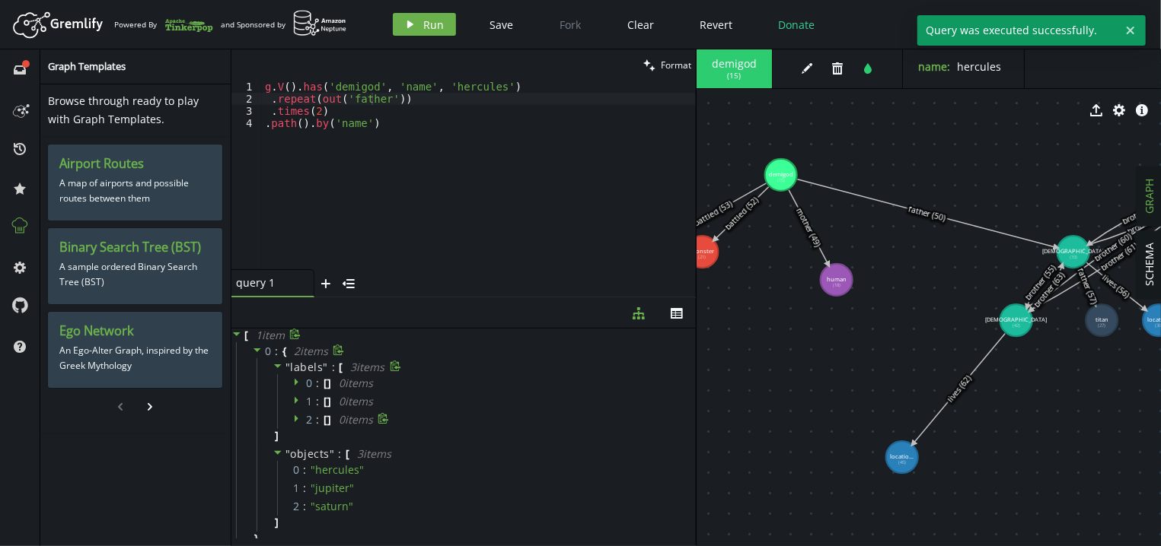
scroll to position [23, 0]
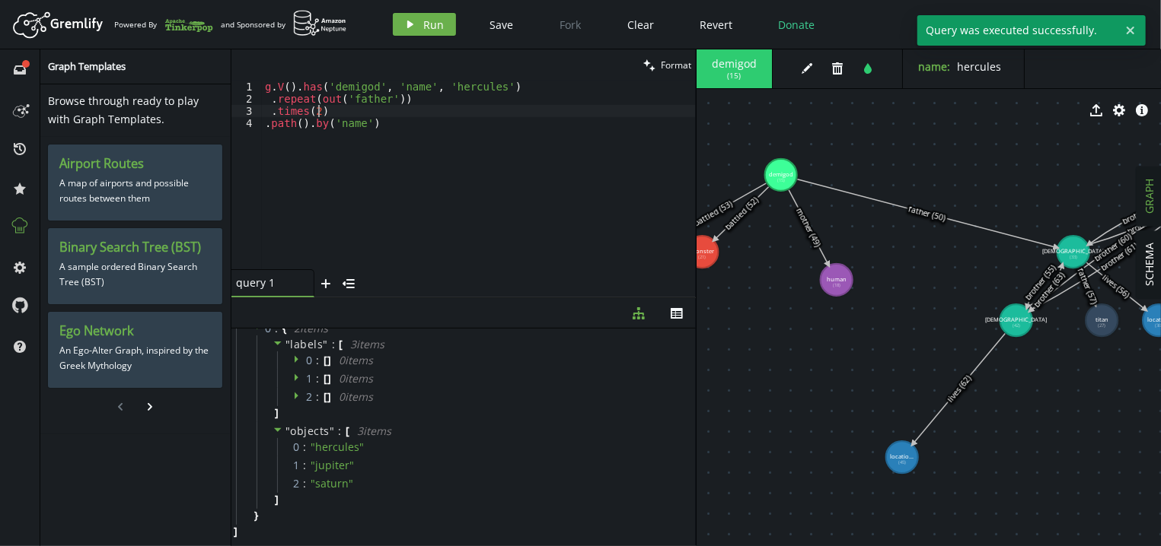
click at [374, 113] on div "g . V ( ) . has ( 'demigod' , 'name' , 'hercules' ) . repeat ( out ( 'father' )…" at bounding box center [479, 187] width 434 height 213
click at [402, 97] on div "g . V ( ) . has ( 'demigod' , 'name' , 'hercules' ) . repeat ( out ( 'father' )…" at bounding box center [479, 187] width 434 height 213
type textarea ".repeat(out('father'))"
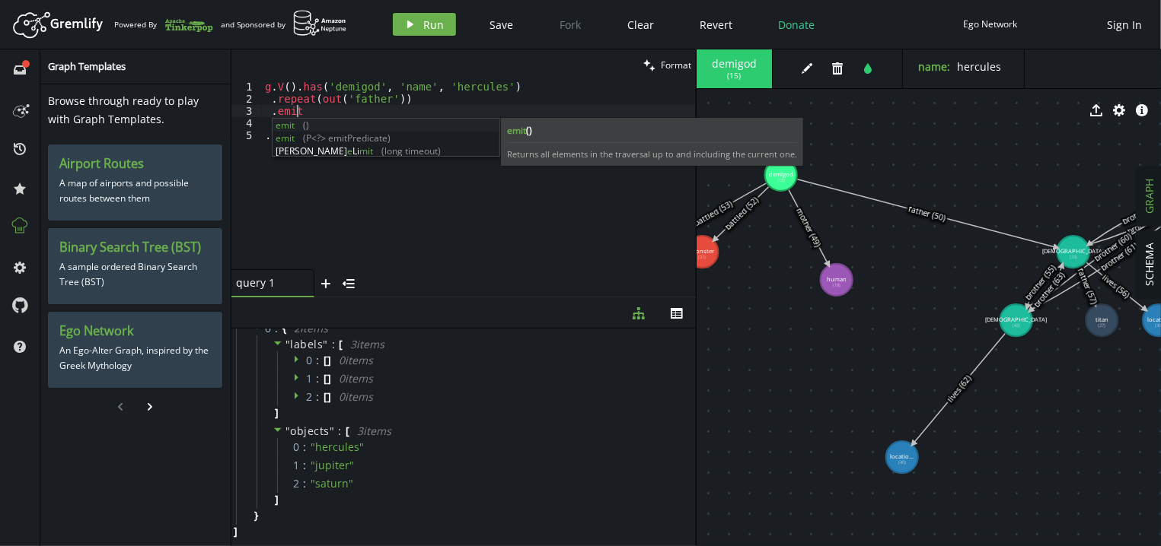
scroll to position [0, 42]
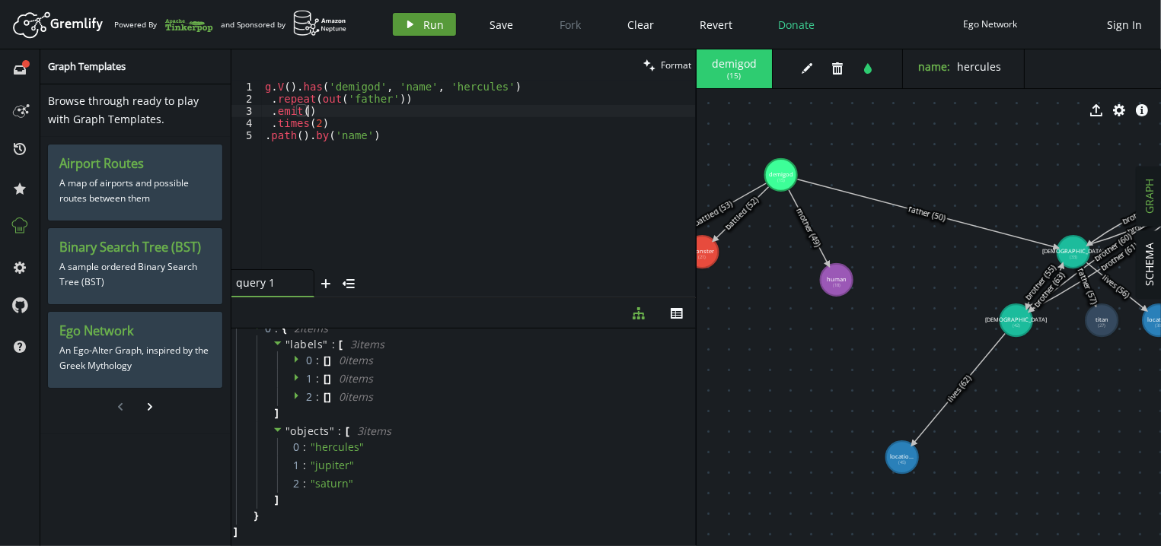
click at [411, 30] on button "play Run" at bounding box center [424, 24] width 63 height 23
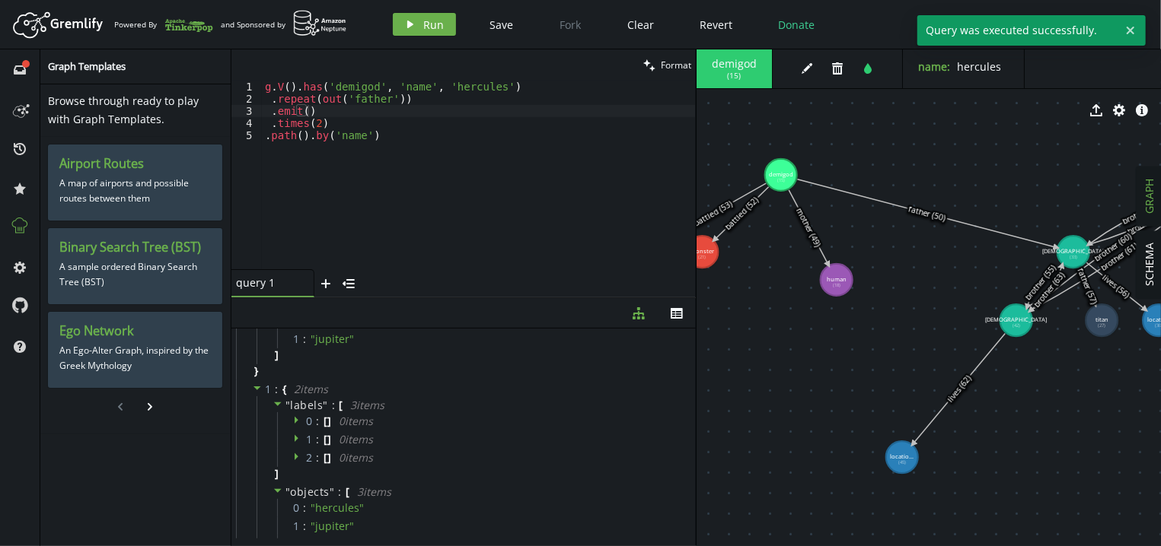
scroll to position [192, 0]
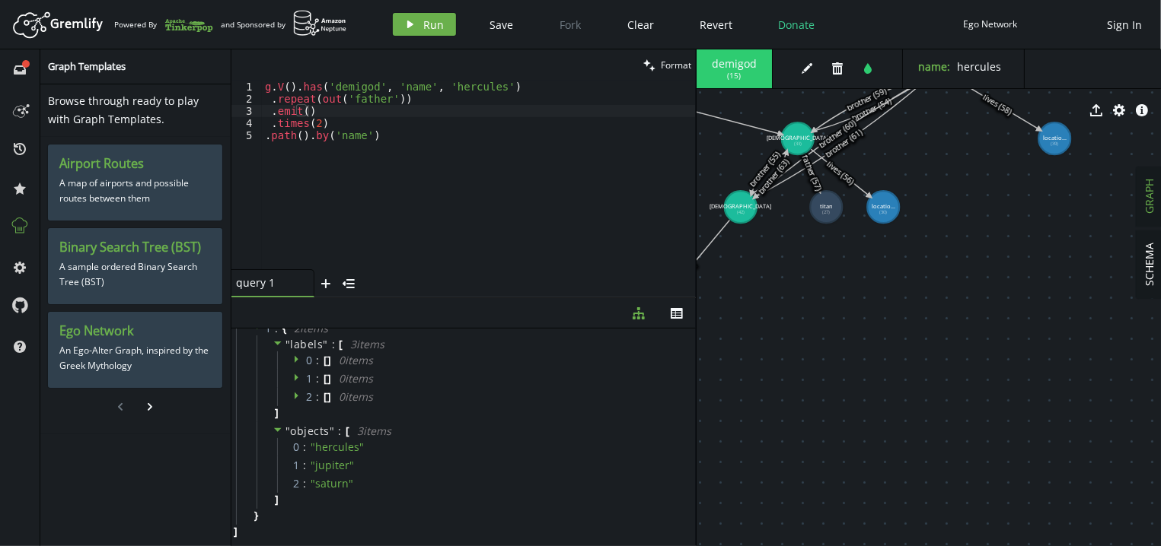
drag, startPoint x: 899, startPoint y: 326, endPoint x: 622, endPoint y: 231, distance: 292.9
click at [622, 231] on div "clean Format .emit() 1 2 3 4 5 g . V ( ) . has ( 'demigod' , 'name' , 'hercules…" at bounding box center [695, 297] width 929 height 497
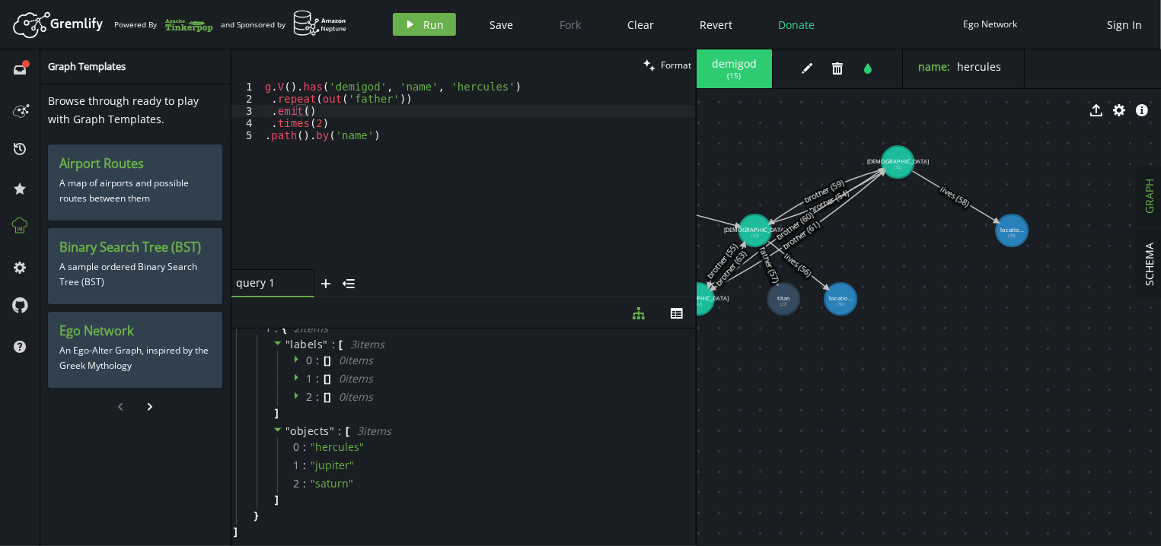
drag, startPoint x: 1036, startPoint y: 240, endPoint x: 995, endPoint y: 314, distance: 84.5
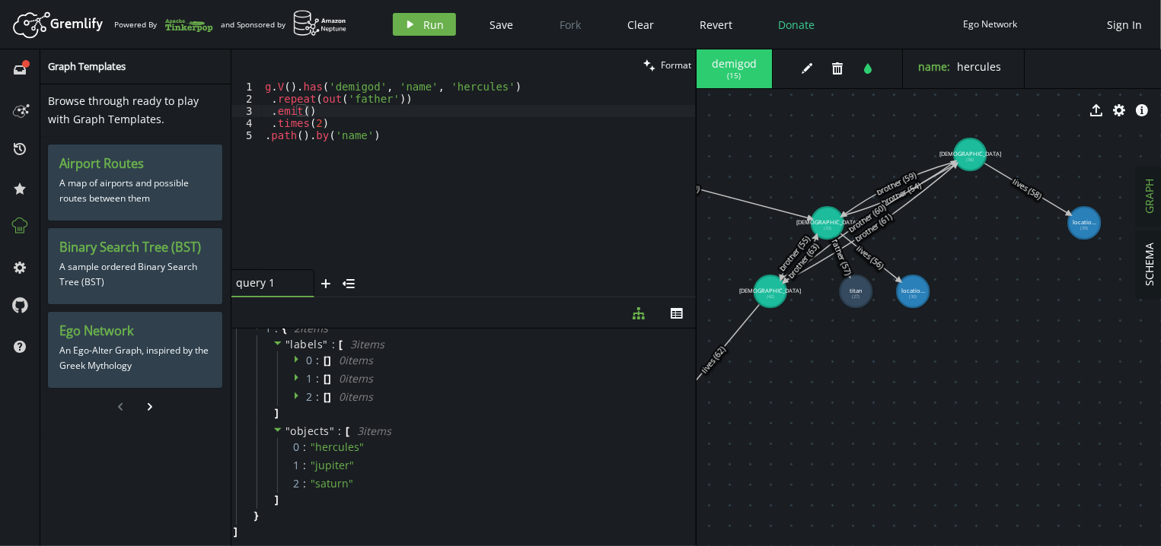
drag, startPoint x: 855, startPoint y: 370, endPoint x: 947, endPoint y: 365, distance: 92.2
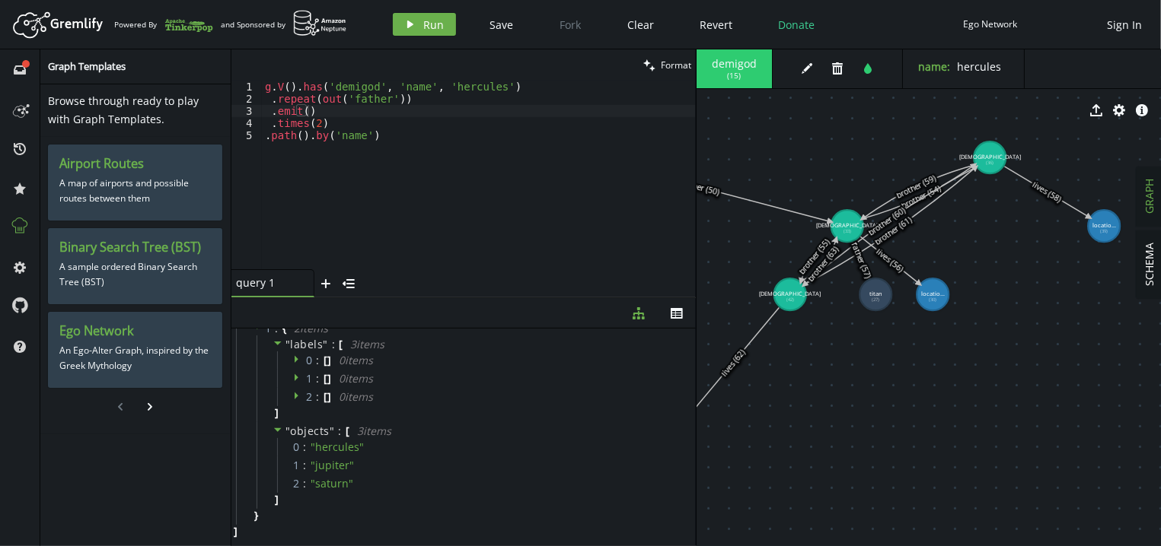
drag, startPoint x: 876, startPoint y: 296, endPoint x: 889, endPoint y: 328, distance: 34.5
click at [882, 298] on tspan "titan" at bounding box center [875, 295] width 13 height 8
click at [493, 142] on div "g . V ( ) . has ( 'demigod' , 'name' , 'hercules' ) . repeat ( out ( 'father' )…" at bounding box center [479, 187] width 434 height 213
drag, startPoint x: 896, startPoint y: 329, endPoint x: 900, endPoint y: 314, distance: 15.2
click at [414, 134] on div "g . V ( ) . has ( 'demigod' , 'name' , 'hercules' ) . repeat ( out ( 'father' )…" at bounding box center [479, 187] width 434 height 213
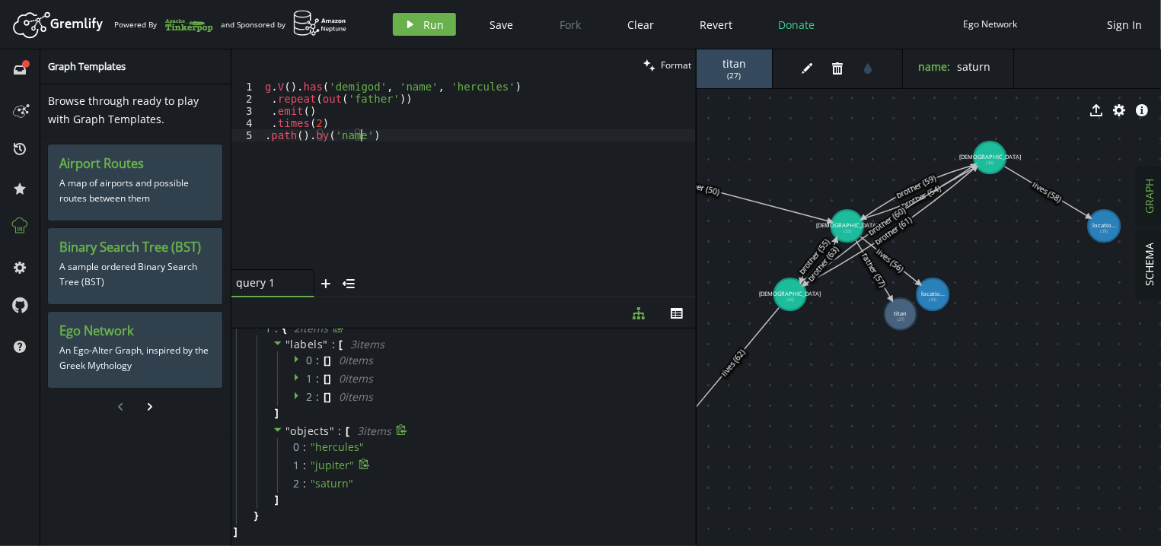
scroll to position [0, 0]
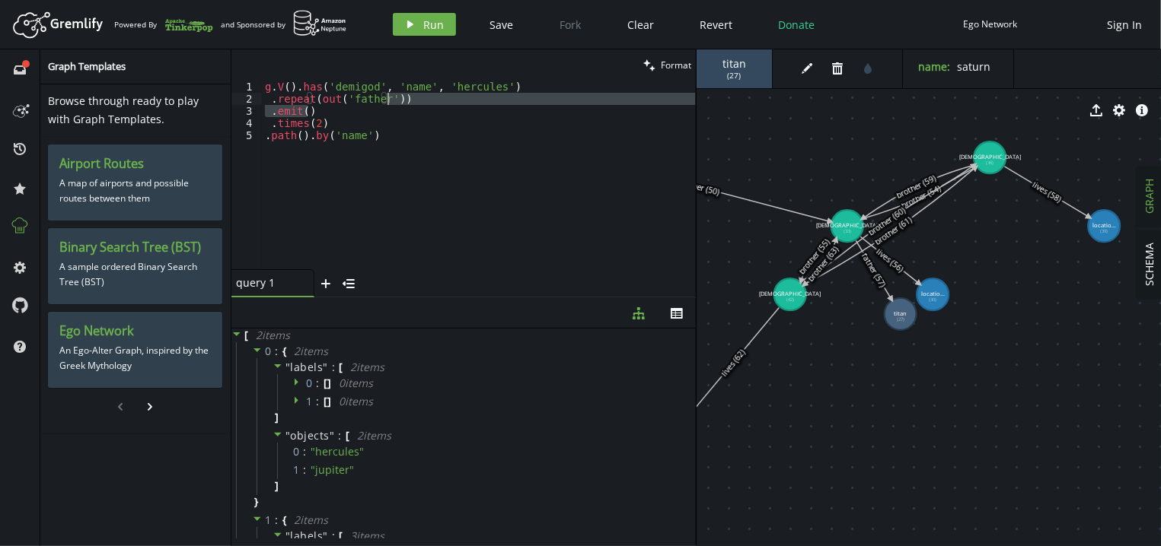
drag, startPoint x: 418, startPoint y: 108, endPoint x: 423, endPoint y: 97, distance: 11.9
click at [423, 97] on div "g . V ( ) . has ( 'demigod' , 'name' , 'hercules' ) . repeat ( out ( 'father' )…" at bounding box center [479, 187] width 434 height 213
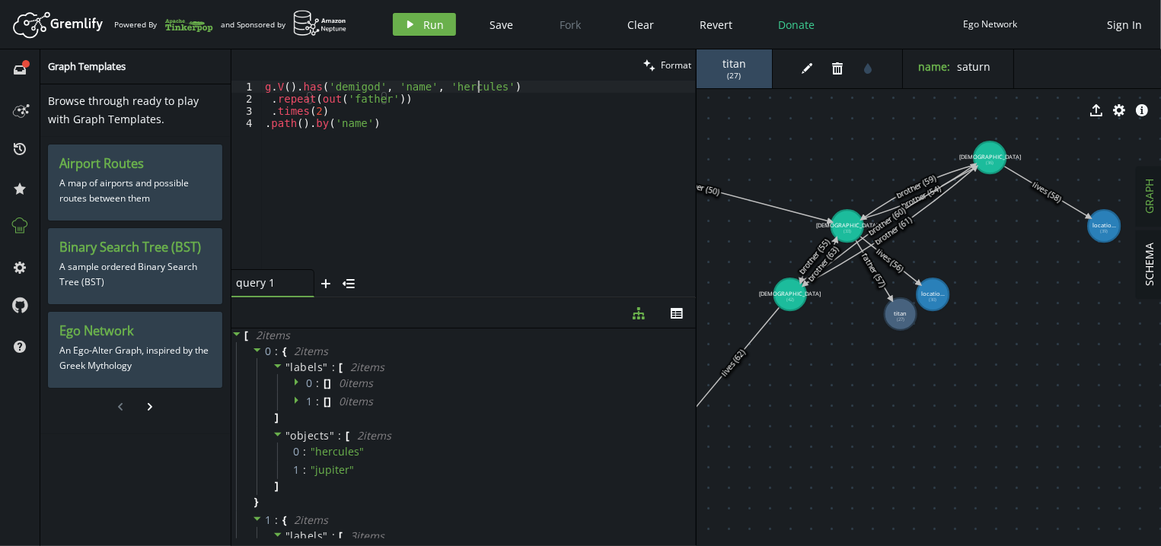
click at [508, 88] on div "g . V ( ) . has ( 'demigod' , 'name' , 'hercules' ) . repeat ( out ( 'father' )…" at bounding box center [479, 187] width 434 height 213
type textarea "g.V().has('demigod', 'name', 'hercules')"
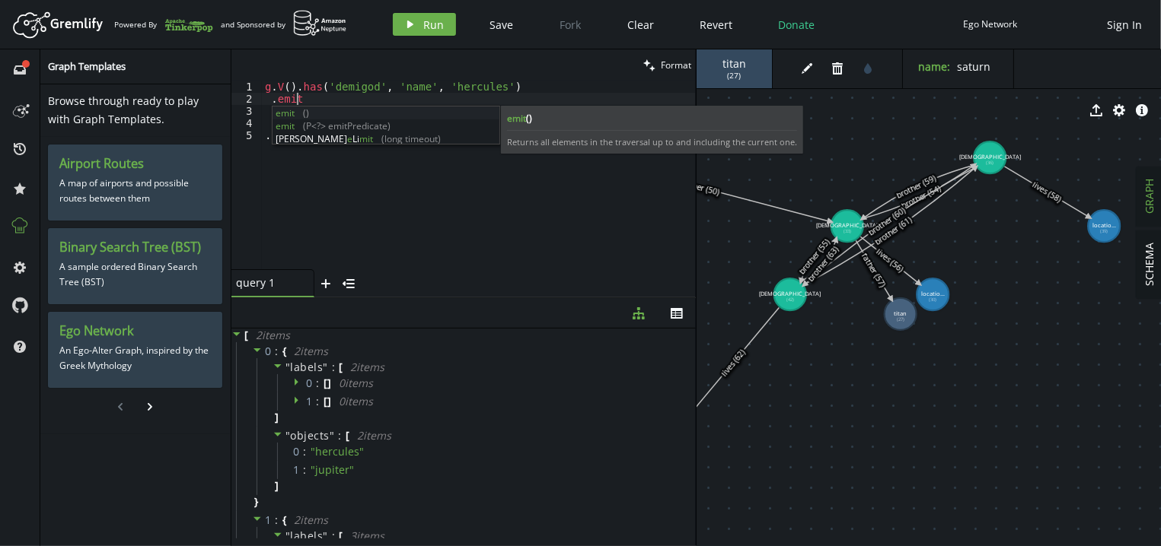
scroll to position [0, 42]
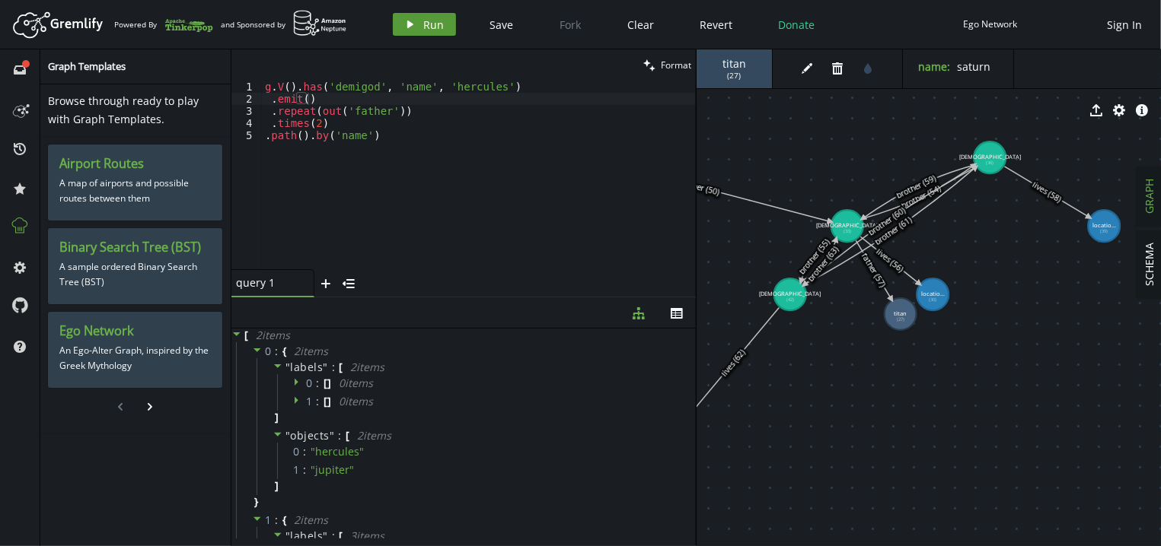
click at [429, 21] on span "Run" at bounding box center [434, 25] width 21 height 14
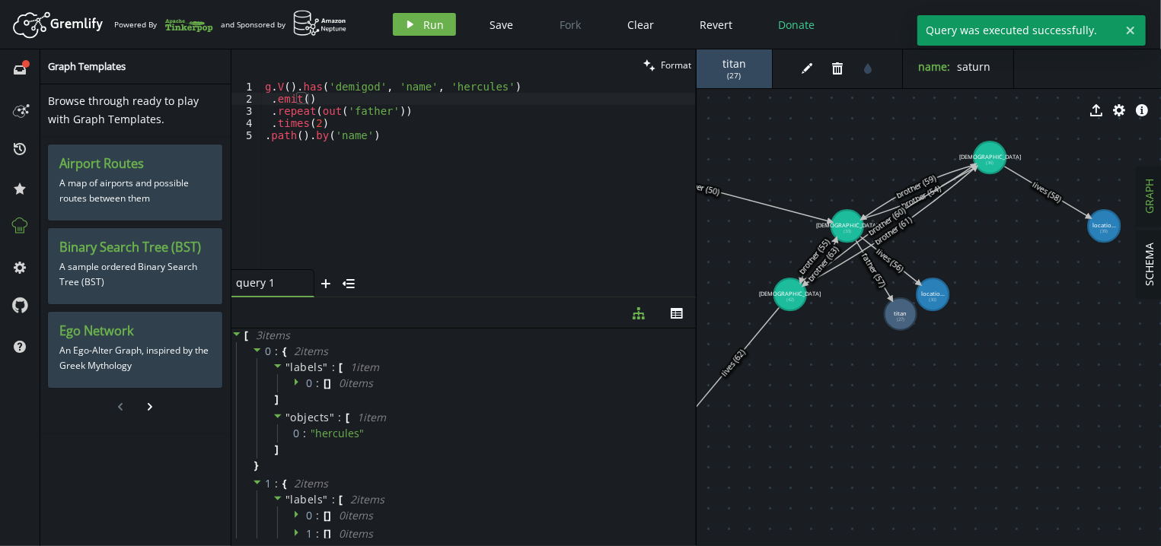
type textarea ".repeat(out('father'))"
click at [398, 114] on div "g . V ( ) . has ( 'demigod' , 'name' , 'hercules' ) . emit ( ) . repeat ( out (…" at bounding box center [479, 187] width 434 height 213
click at [431, 27] on span "Run" at bounding box center [434, 25] width 21 height 14
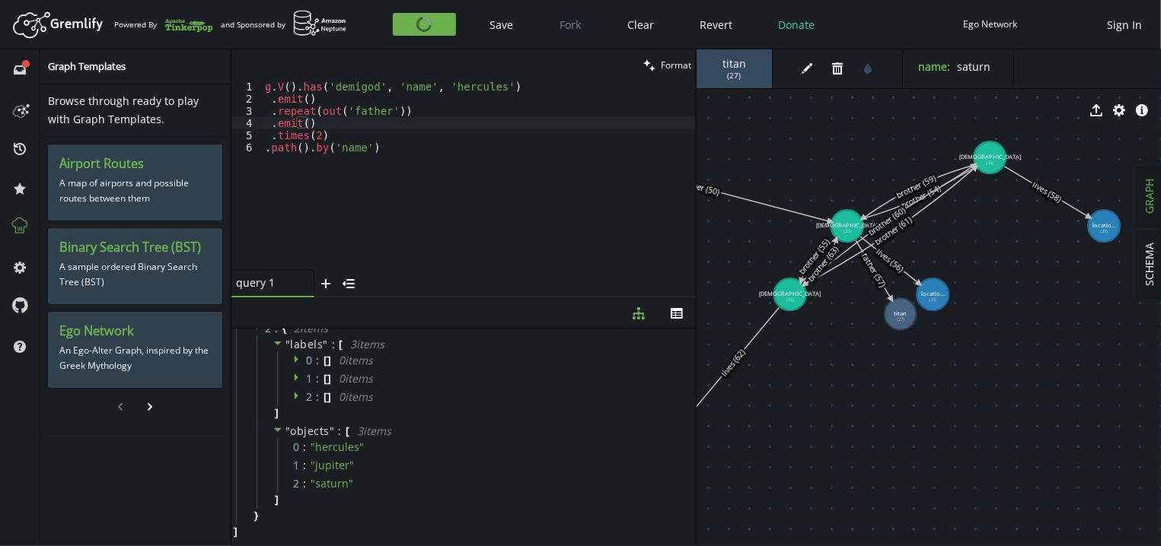
scroll to position [0, 0]
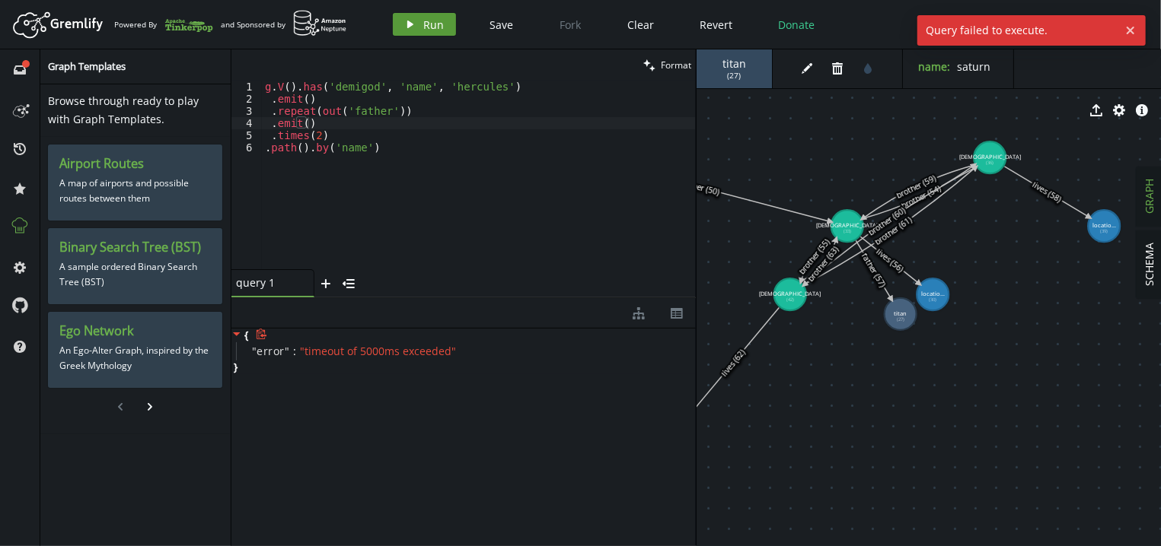
click at [436, 19] on span "Run" at bounding box center [434, 25] width 21 height 14
click at [437, 123] on div "g . V ( ) . has ( 'demigod' , 'name' , 'hercules' ) . emit ( ) . repeat ( out (…" at bounding box center [479, 187] width 434 height 213
drag, startPoint x: 522, startPoint y: 102, endPoint x: 527, endPoint y: 89, distance: 14.0
click at [527, 89] on div "g . V ( ) . has ( 'demigod' , 'name' , 'hercules' ) . emit ( ) . repeat ( out (…" at bounding box center [479, 187] width 434 height 213
click at [427, 22] on span "Run" at bounding box center [434, 25] width 21 height 14
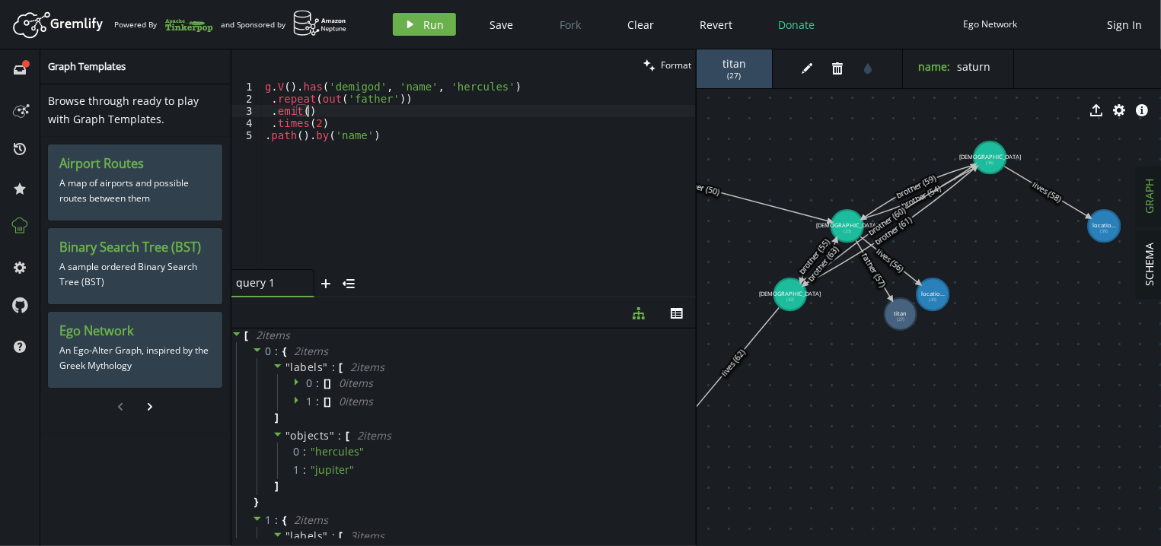
click at [374, 110] on div "g . V ( ) . has ( 'demigod' , 'name' , 'hercules' ) . repeat ( out ( 'father' )…" at bounding box center [479, 187] width 434 height 213
click at [359, 117] on div "g . V ( ) . has ( 'demigod' , 'name' , 'hercules' ) . repeat ( out ( 'father' )…" at bounding box center [479, 187] width 434 height 213
type textarea ".times(2)"
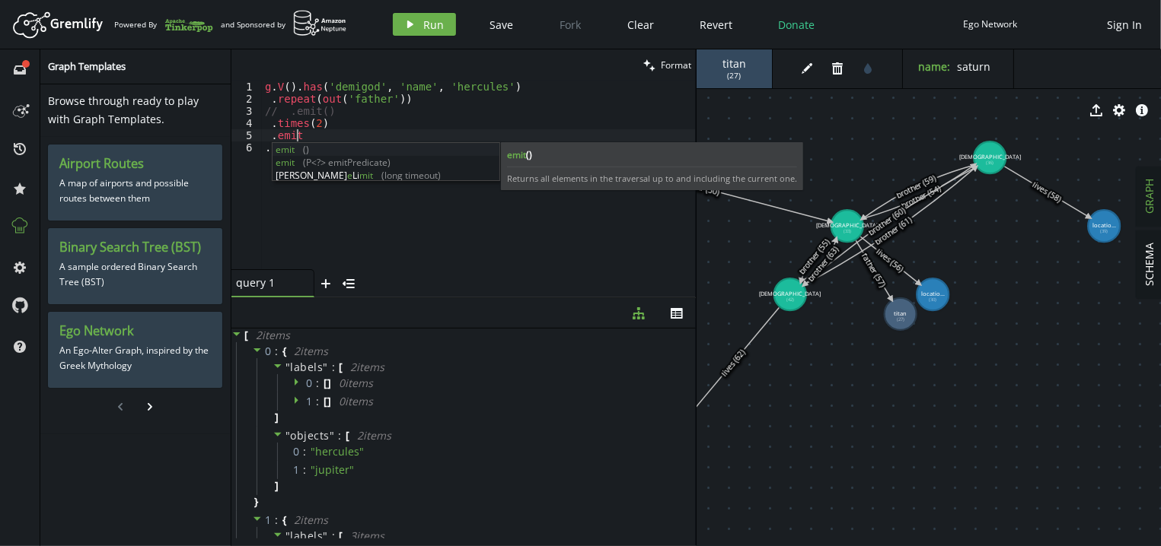
scroll to position [0, 42]
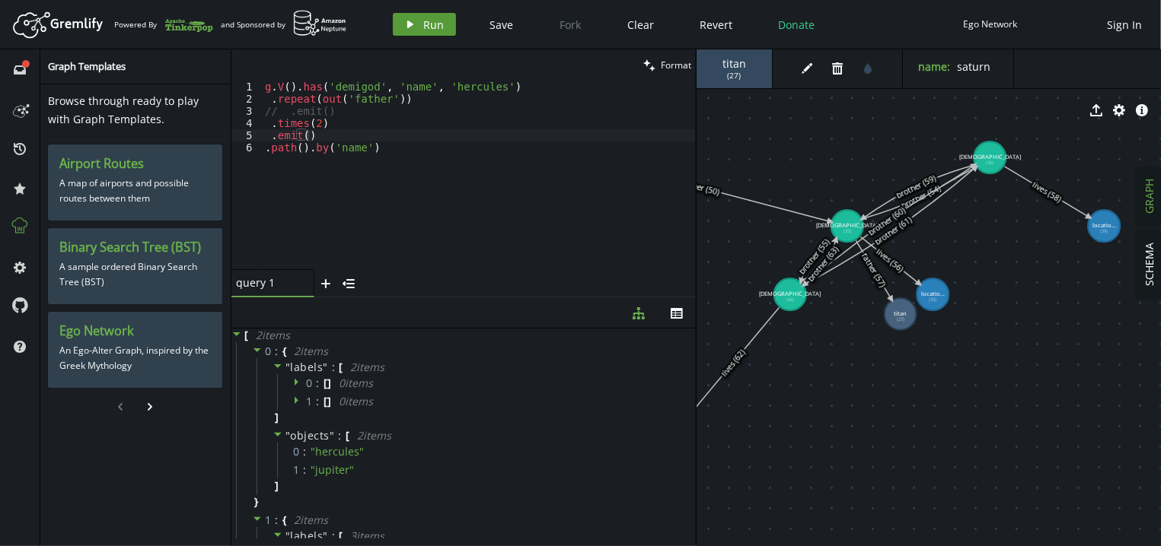
click at [412, 26] on icon "play" at bounding box center [410, 24] width 12 height 12
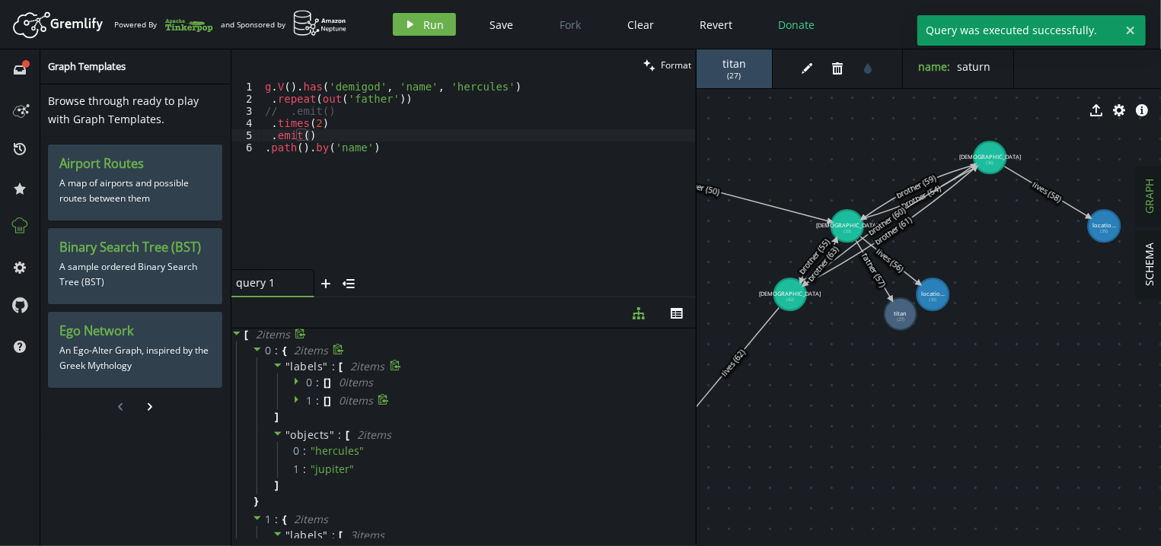
scroll to position [0, 0]
click at [428, 31] on span "Run" at bounding box center [434, 25] width 21 height 14
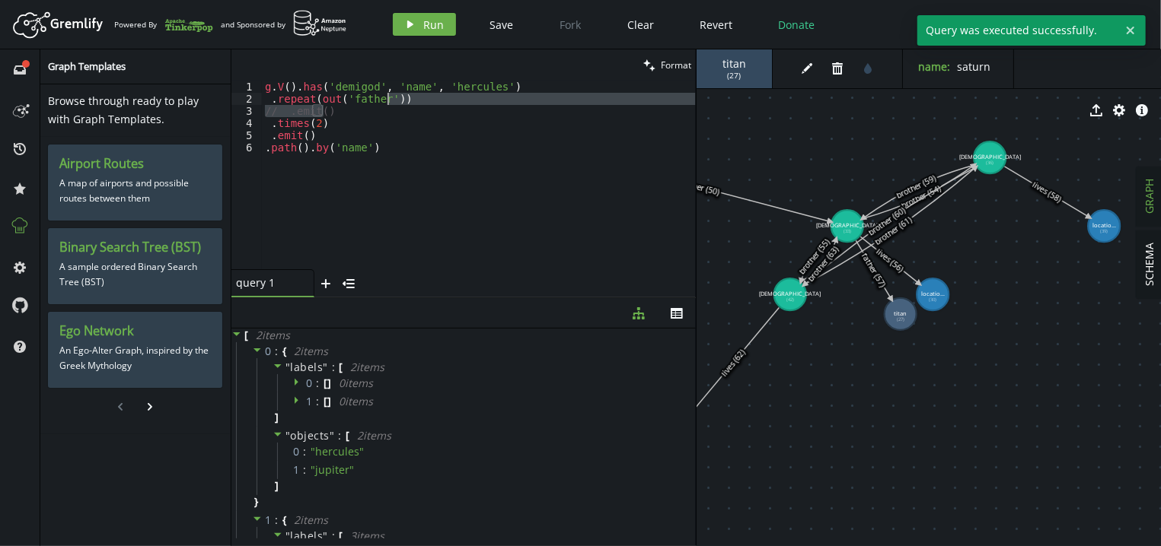
drag, startPoint x: 400, startPoint y: 111, endPoint x: 409, endPoint y: 96, distance: 17.7
click at [409, 96] on div "g . V ( ) . has ( 'demigod' , 'name' , 'hercules' ) . repeat ( out ( 'father' )…" at bounding box center [479, 187] width 434 height 213
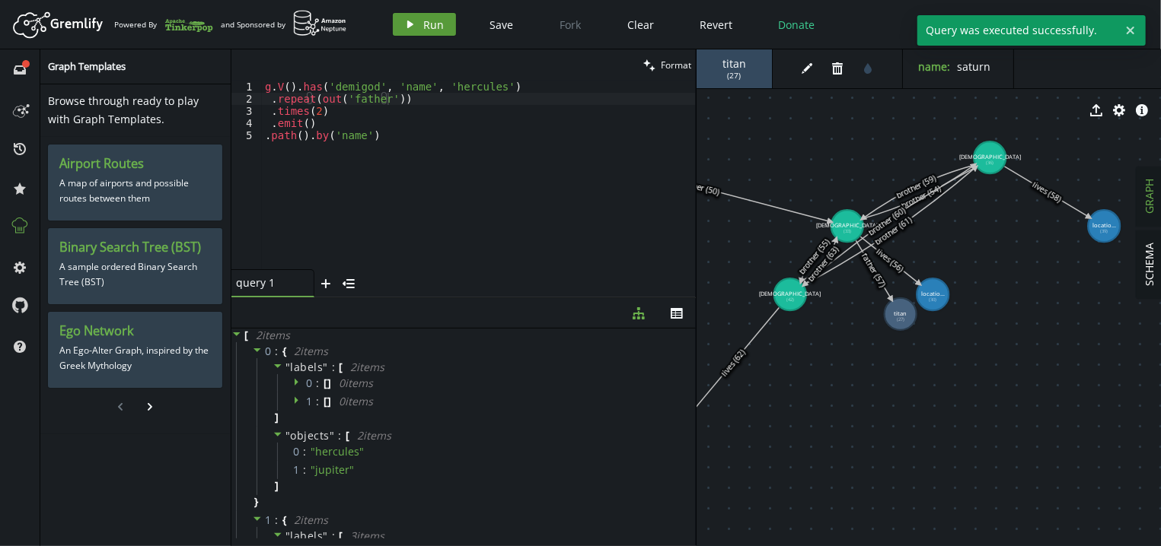
click at [419, 26] on button "play Run" at bounding box center [424, 24] width 63 height 23
click at [318, 122] on div "g . V ( ) . has ( 'demigod' , 'name' , 'hercules' ) . repeat ( out ( 'father' )…" at bounding box center [479, 187] width 434 height 213
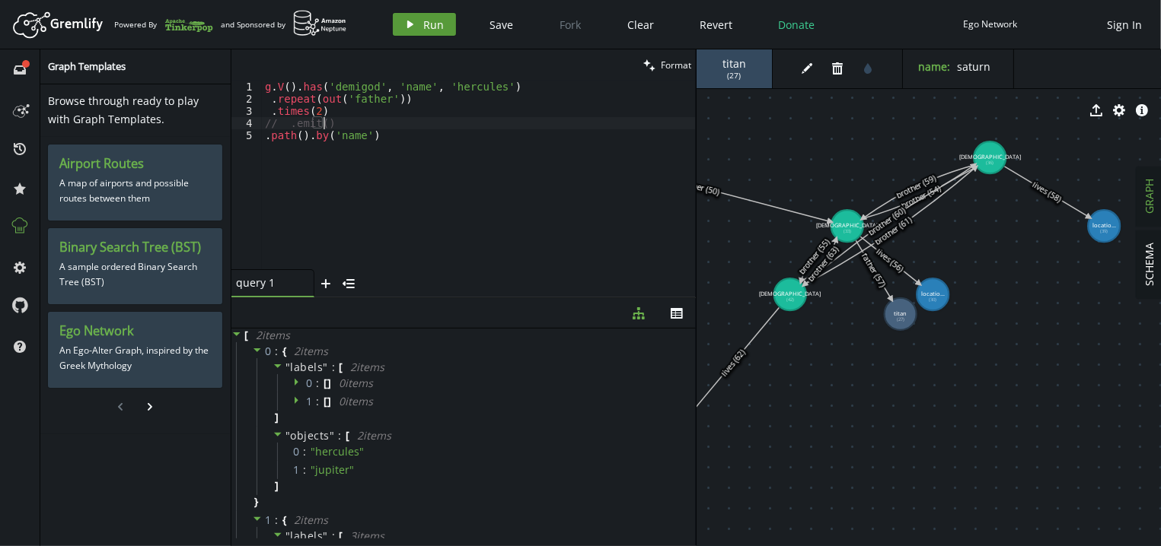
click at [436, 14] on button "play Run" at bounding box center [424, 24] width 63 height 23
click at [381, 123] on div "g . V ( ) . has ( 'demigod' , 'name' , 'hercules' ) . repeat ( out ( 'father' )…" at bounding box center [479, 187] width 434 height 213
click at [432, 27] on span "Run" at bounding box center [434, 25] width 21 height 14
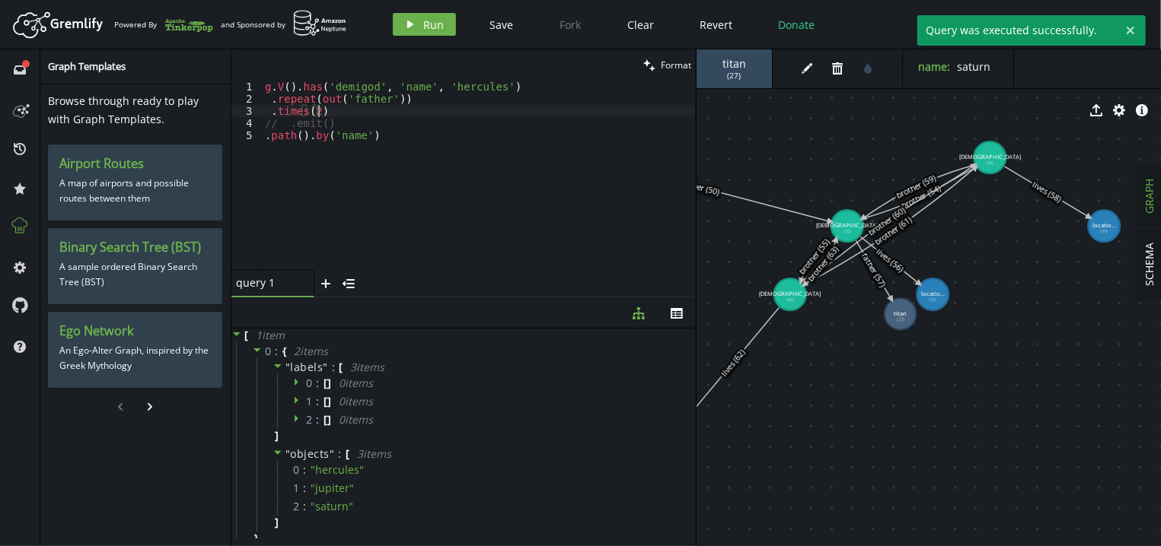
click at [390, 116] on div "g . V ( ) . has ( 'demigod' , 'name' , 'hercules' ) . repeat ( out ( 'father' )…" at bounding box center [479, 187] width 434 height 213
click at [363, 126] on div "g . V ( ) . has ( 'demigod' , 'name' , 'hercules' ) . repeat ( out ( 'father' )…" at bounding box center [479, 187] width 434 height 213
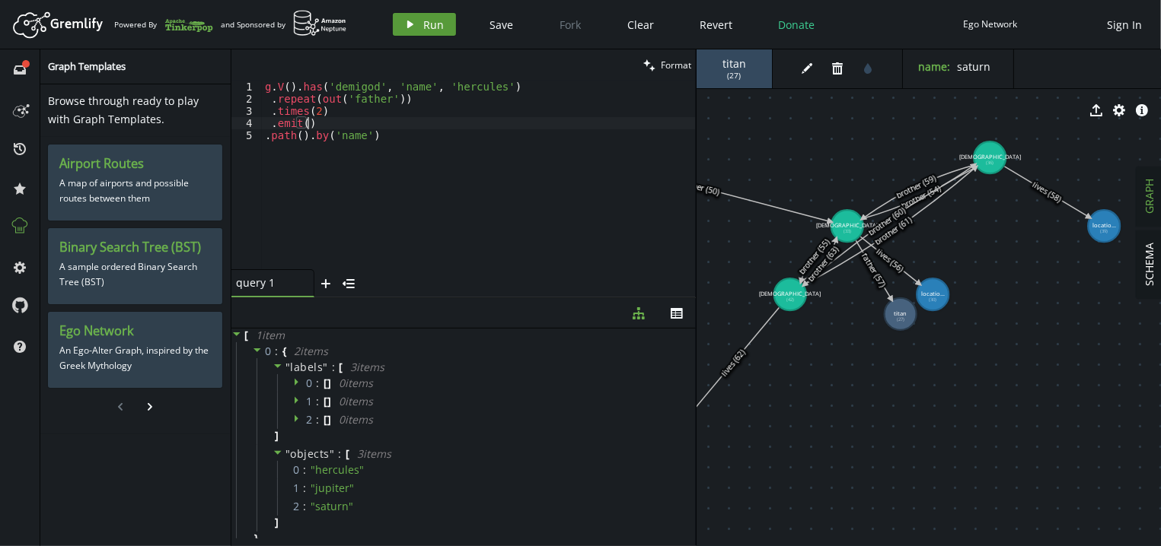
click at [431, 27] on span "Run" at bounding box center [434, 25] width 21 height 14
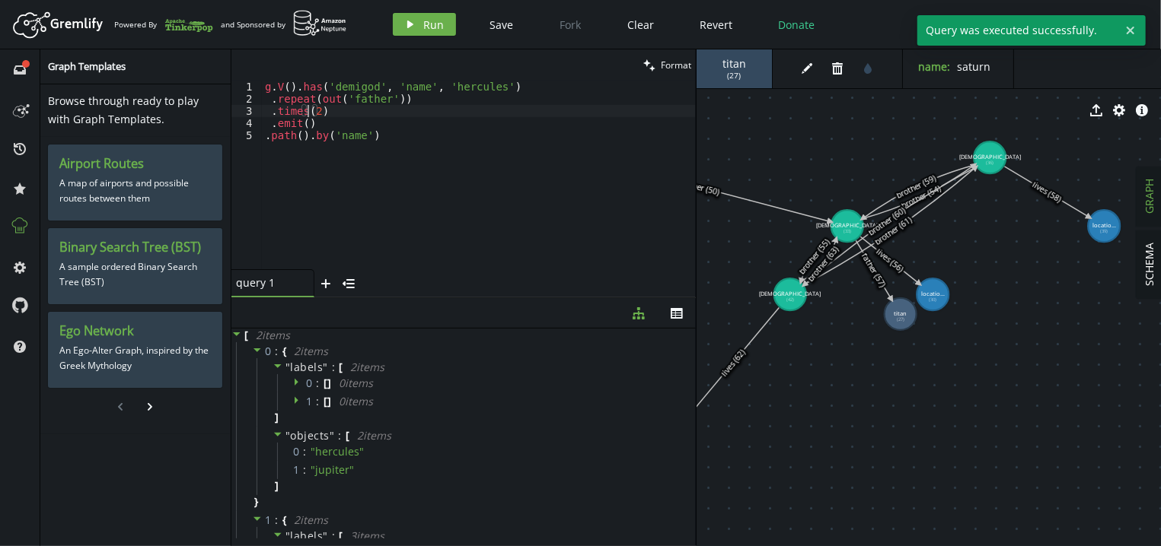
click at [309, 109] on div "g . V ( ) . has ( 'demigod' , 'name' , 'hercules' ) . repeat ( out ( 'father' )…" at bounding box center [479, 187] width 434 height 213
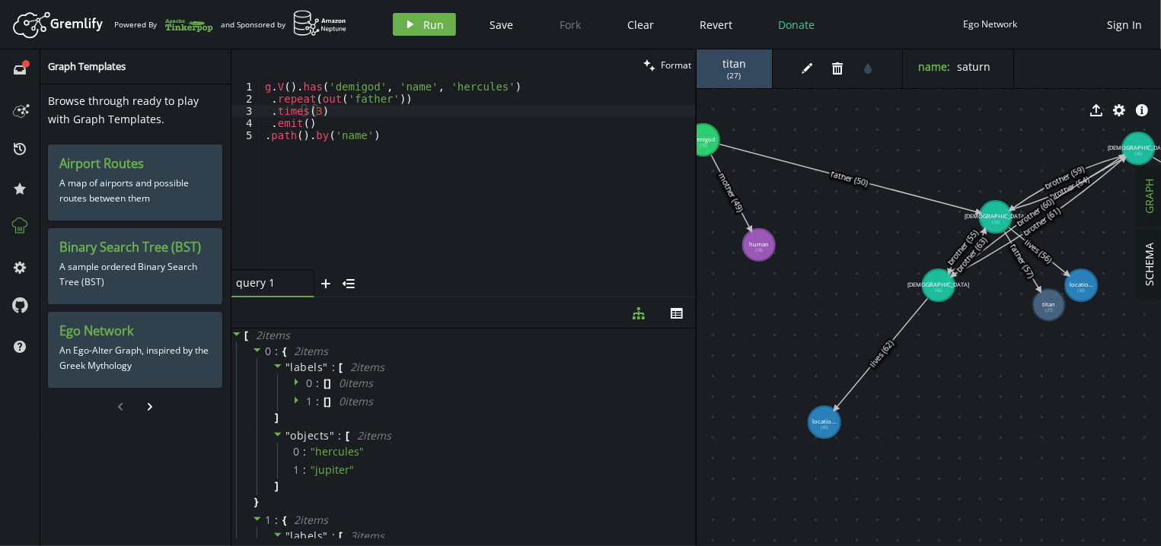
drag, startPoint x: 852, startPoint y: 328, endPoint x: 1058, endPoint y: 319, distance: 206.4
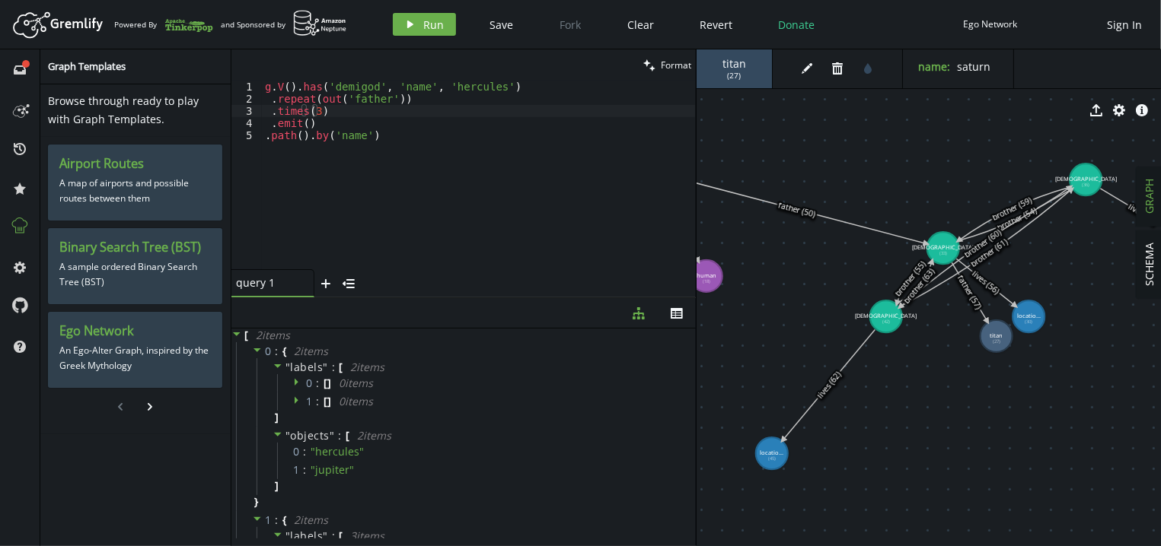
drag, startPoint x: 882, startPoint y: 332, endPoint x: 772, endPoint y: 363, distance: 114.7
click at [267, 81] on div "g . V ( ) . has ( 'demigod' , 'name' , 'hercules' ) . repeat ( out ( 'father' )…" at bounding box center [479, 187] width 434 height 213
type textarea "g.V().has('demigod', 'name', 'hercules')"
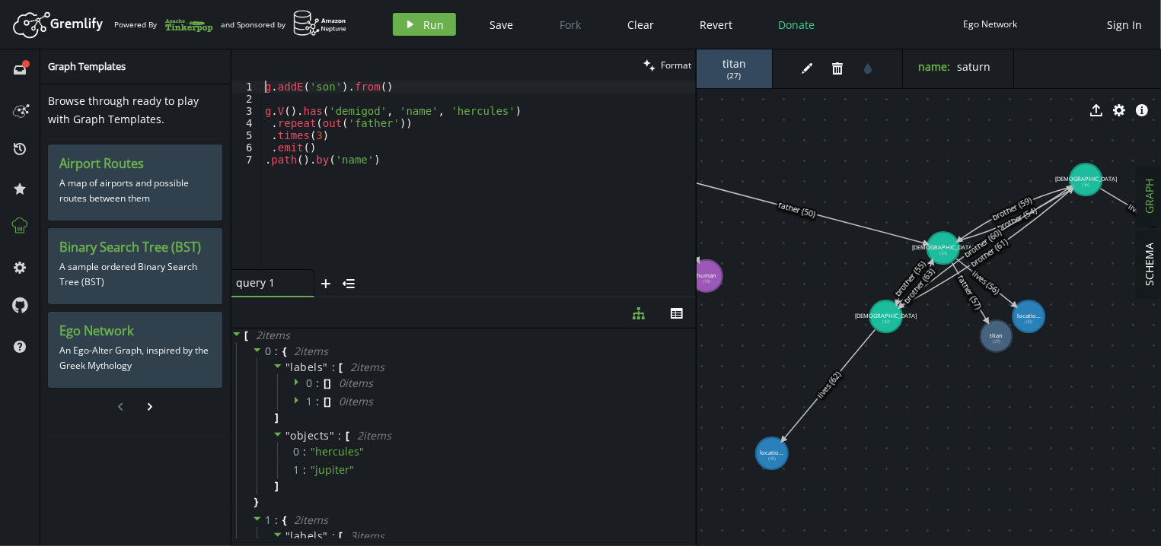
type textarea "g.addE('son').from()"
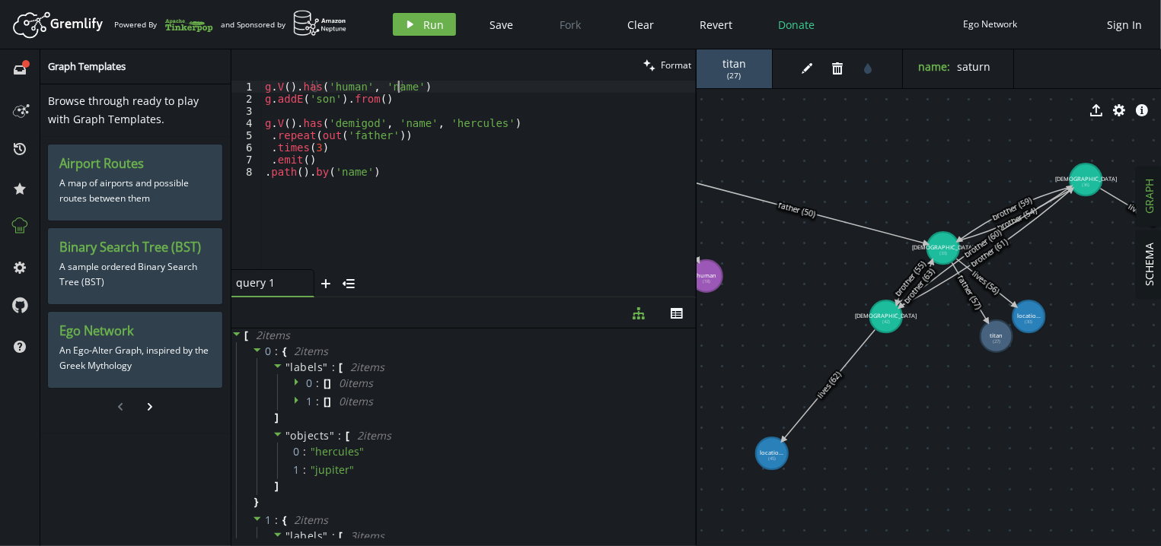
scroll to position [0, 144]
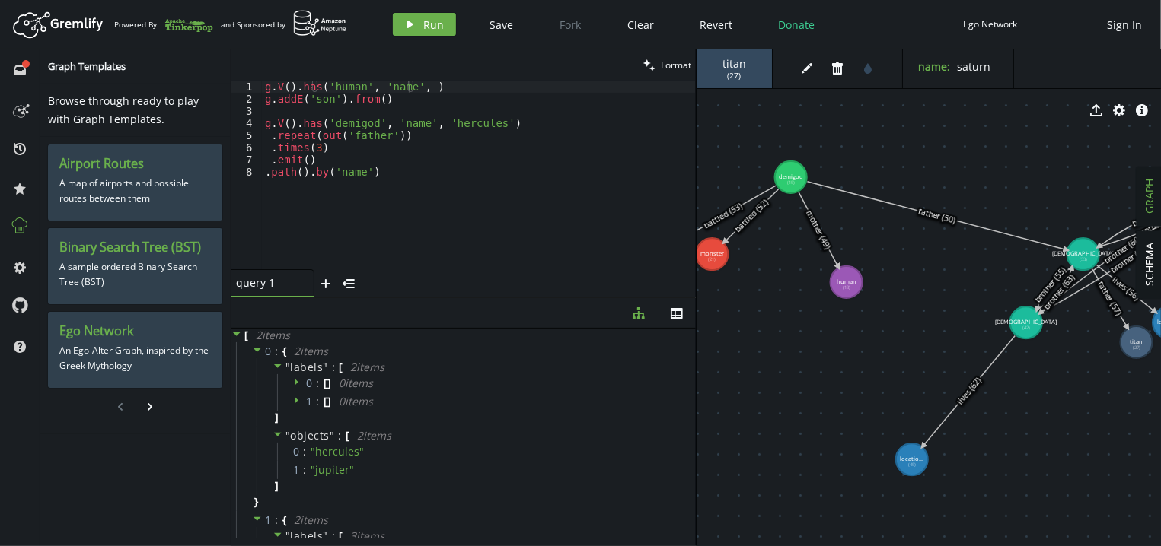
drag, startPoint x: 784, startPoint y: 275, endPoint x: 924, endPoint y: 282, distance: 140.2
drag, startPoint x: 842, startPoint y: 285, endPoint x: 864, endPoint y: 268, distance: 28.8
click at [864, 271] on tspan "human" at bounding box center [859, 275] width 20 height 8
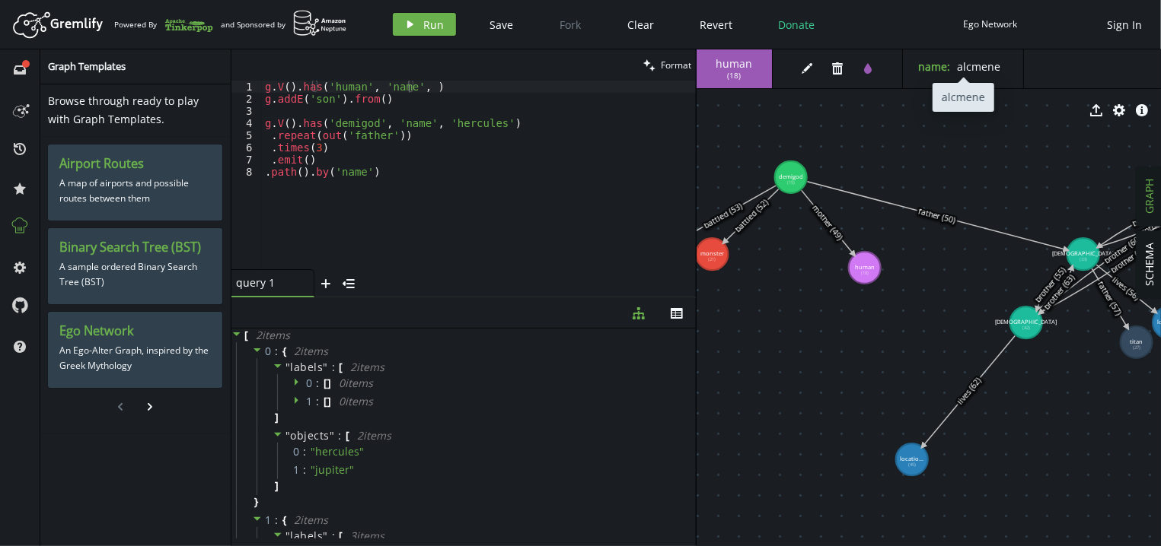
click at [991, 70] on span "alcmene" at bounding box center [978, 66] width 43 height 14
copy div "alcmene"
click at [447, 82] on div "g . V ( ) . has ( 'human' , 'name' , ) g . addE ( 'son' ) . from ( ) g . V ( ) …" at bounding box center [479, 187] width 434 height 213
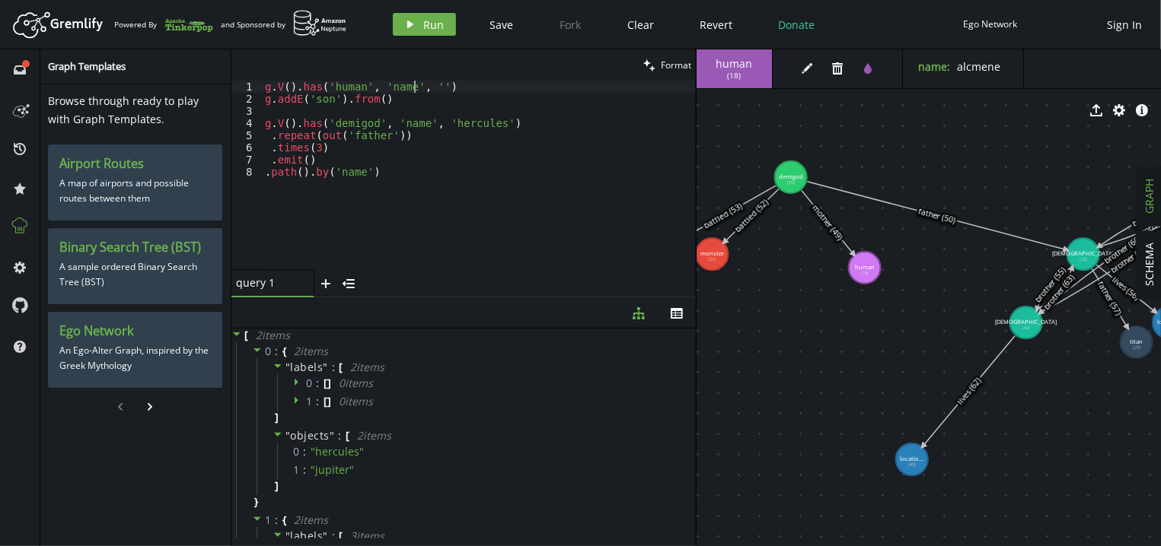
paste textarea "alcmene'"
paste textarea "alcmene')"
type textarea "g.V().has('human', 'name', 'alcmene').as('alcmene')"
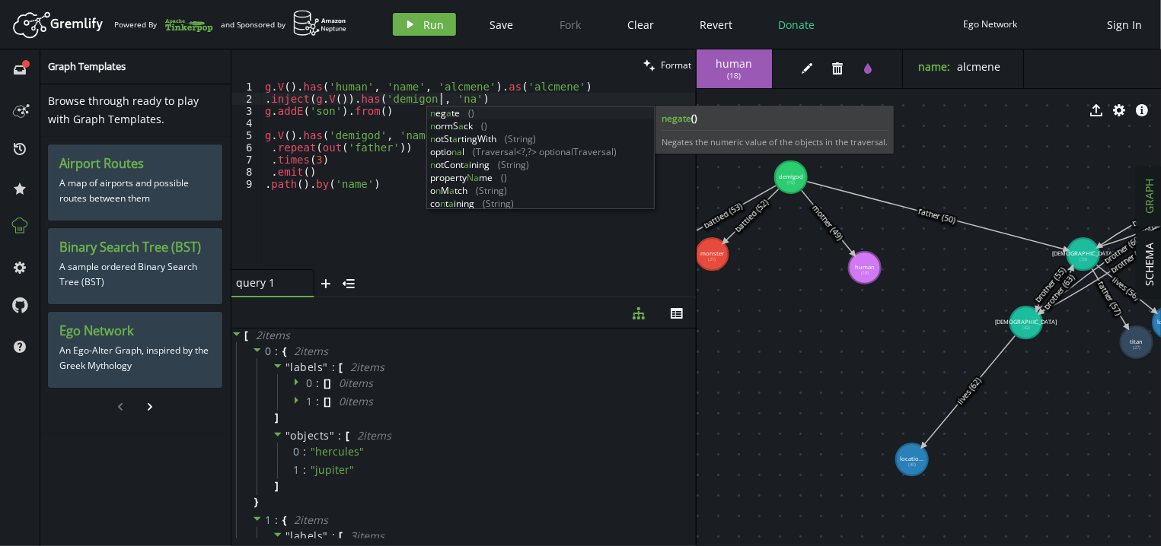
scroll to position [0, 186]
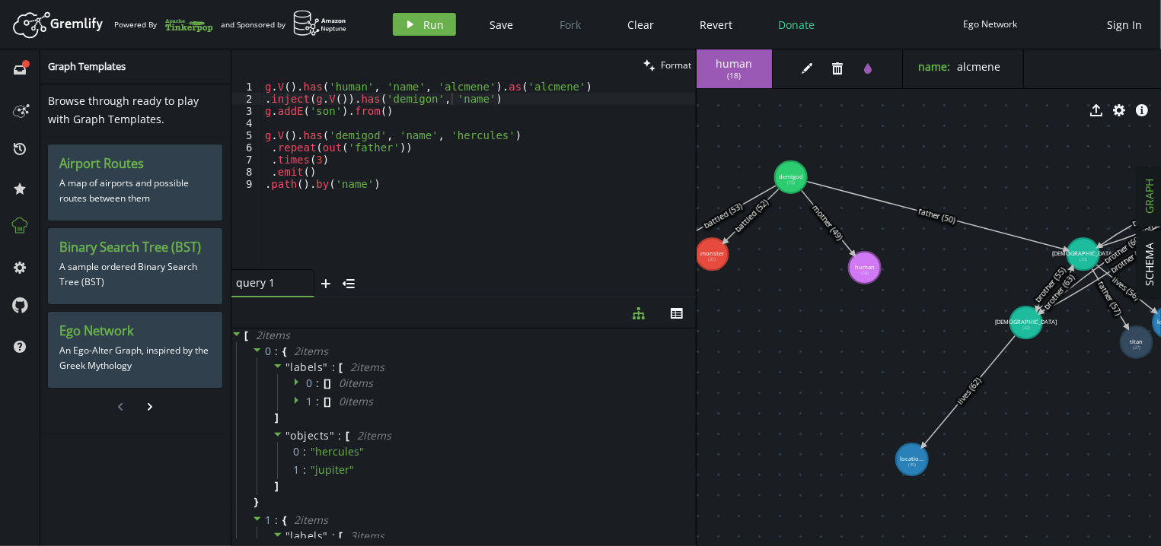
click at [736, 78] on span "( 18 )" at bounding box center [735, 76] width 14 height 10
copy span "18"
click at [286, 84] on div "g . V ( ) . has ( 'human' , 'name' , 'alcmene' ) . as ( 'alcmene' ) . inject ( …" at bounding box center [479, 187] width 434 height 213
paste textarea "18"
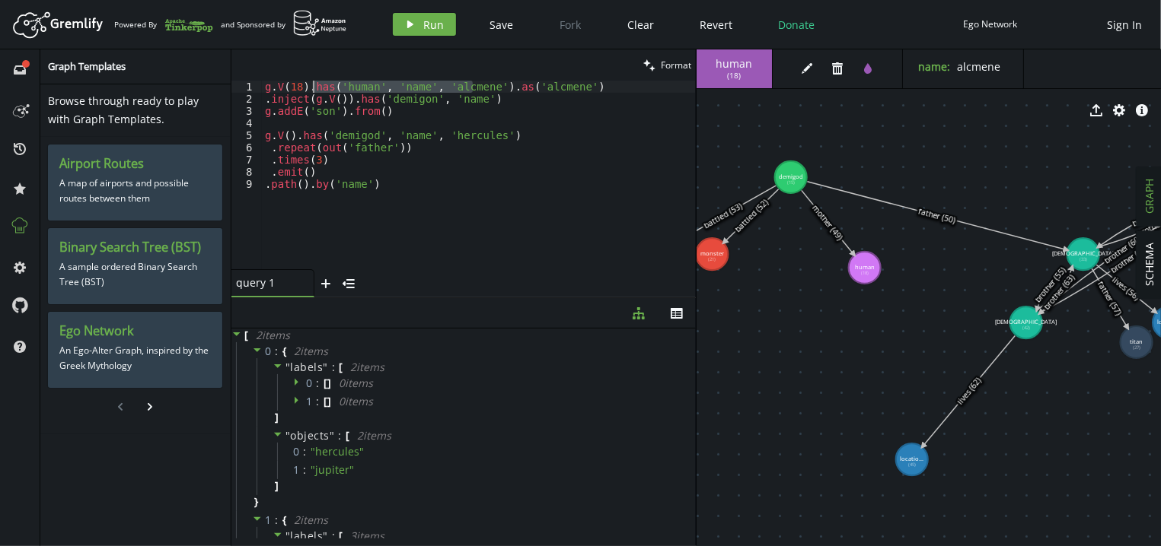
drag, startPoint x: 473, startPoint y: 89, endPoint x: 309, endPoint y: 92, distance: 163.6
click at [309, 92] on div "g . V ( 18 ) . has ( 'human' , 'name' , 'alcmene' ) . as ( 'alcmene' ) . inject…" at bounding box center [479, 187] width 434 height 213
drag, startPoint x: 794, startPoint y: 187, endPoint x: 800, endPoint y: 179, distance: 10.4
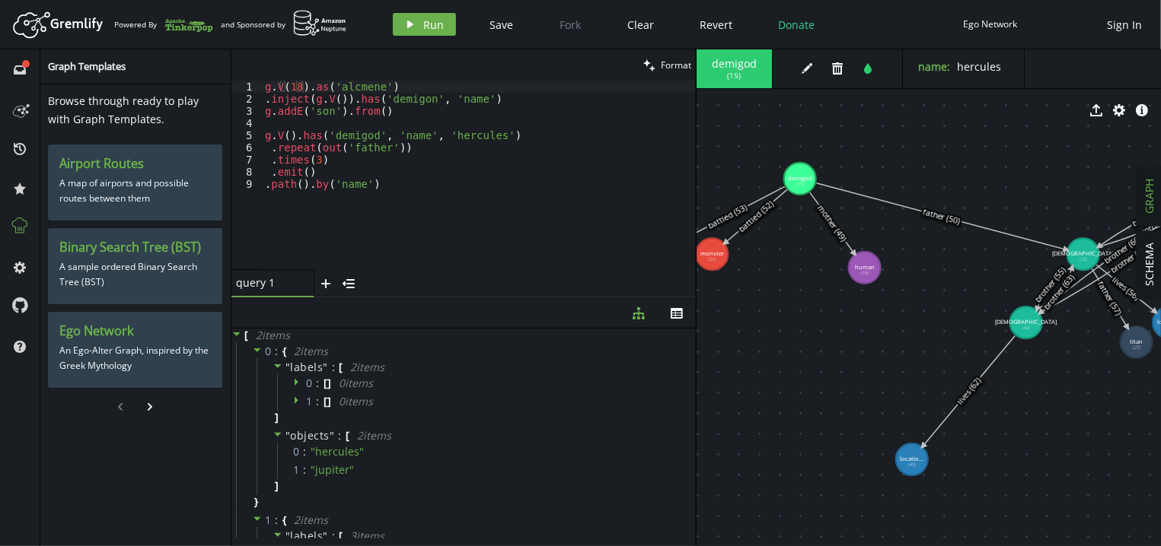
click at [731, 79] on span "( 15 )" at bounding box center [735, 76] width 14 height 10
copy span "15"
click at [330, 102] on div "g . V ( 18 ) . as ( 'alcmene' ) . inject ( g . V ( )) . has ( 'demigon' , 'name…" at bounding box center [479, 187] width 434 height 213
paste textarea "15"
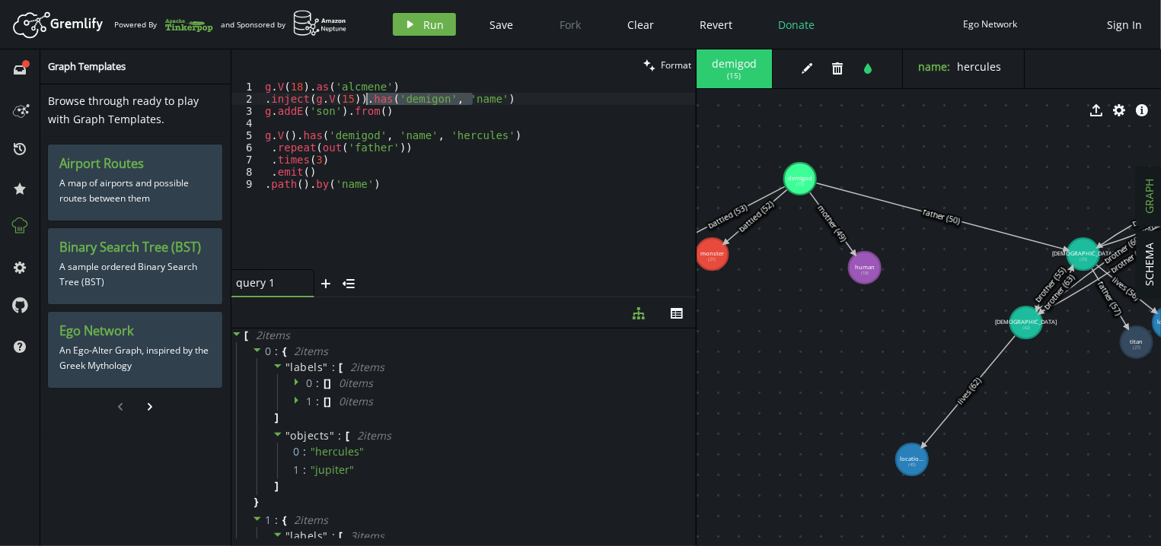
drag, startPoint x: 480, startPoint y: 99, endPoint x: 352, endPoint y: 102, distance: 127.9
click at [352, 102] on div "g . V ( 18 ) . as ( 'alcmene' ) . inject ( g . V ( 15 )) . has ( 'demigon' , 'n…" at bounding box center [479, 187] width 434 height 213
click at [988, 71] on span "hercules" at bounding box center [979, 66] width 44 height 14
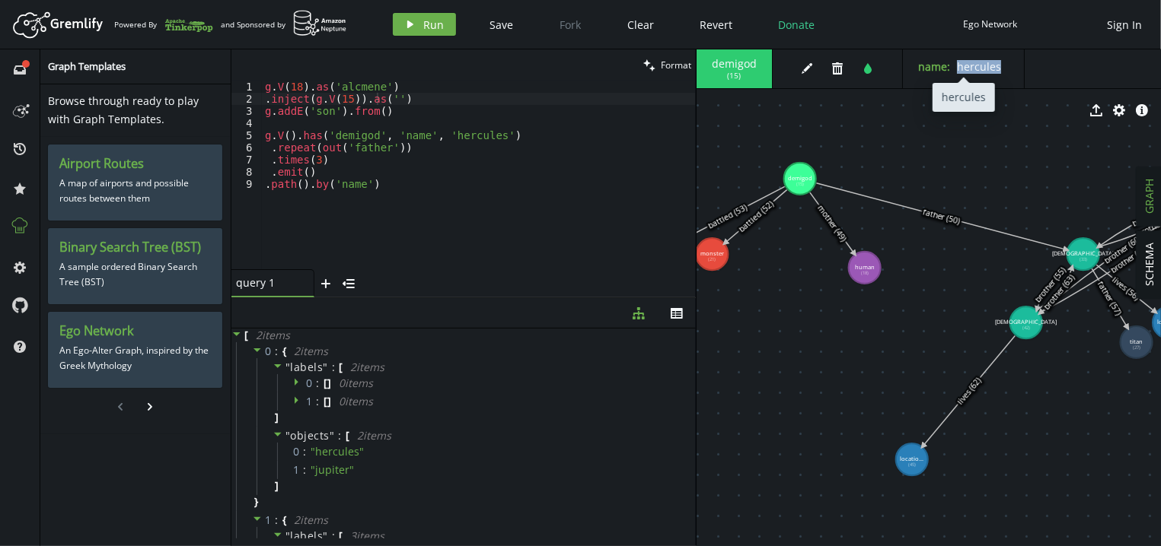
copy div "hercules"
click at [451, 101] on div "g . V ( 18 ) . as ( 'alcmene' ) . inject ( g . V ( 15 )) . as ( '' ) g . addE (…" at bounding box center [479, 187] width 434 height 213
paste textarea "hercules"
click at [390, 113] on div "g . V ( 18 ) . as ( 'alcmene' ) . inject ( g . V ( 15 )) . as ( 'hercules' ) g …" at bounding box center [479, 187] width 434 height 213
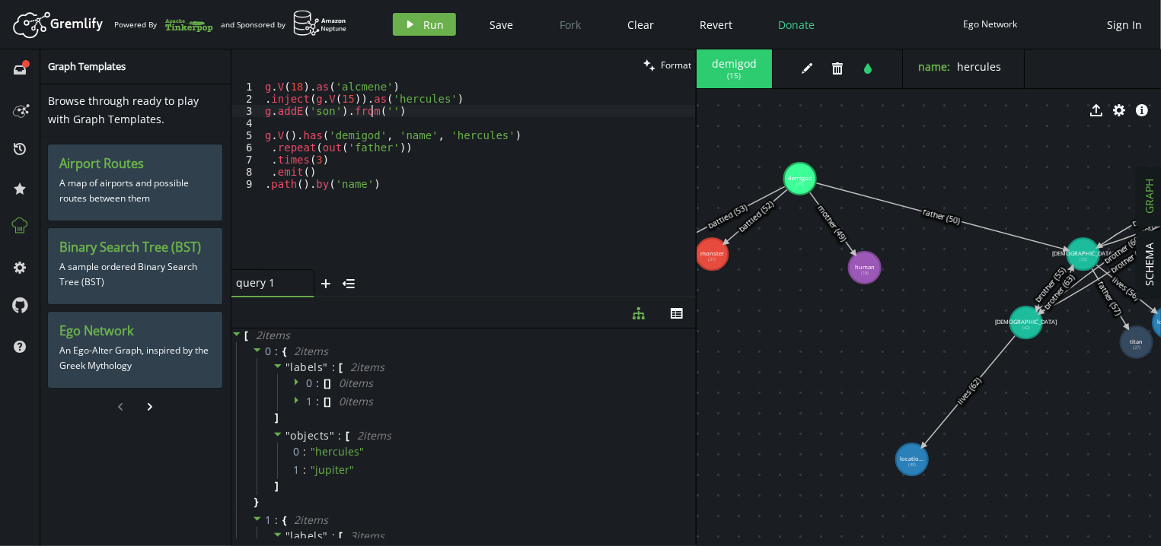
click at [344, 89] on div "g . V ( 18 ) . as ( 'alcmene' ) . inject ( g . V ( 15 )) . as ( 'hercules' ) g …" at bounding box center [479, 187] width 434 height 213
click at [394, 116] on div "g . V ( 18 ) . as ( 'alcmene' ) . inject ( g . V ( 15 )) . as ( 'hercules' ) g …" at bounding box center [479, 187] width 434 height 213
paste textarea "alcmene"
click at [446, 110] on div "g . V ( 18 ) . as ( 'alcmene' ) . inject ( g . V ( 15 )) . as ( 'hercules' ) g …" at bounding box center [479, 187] width 434 height 213
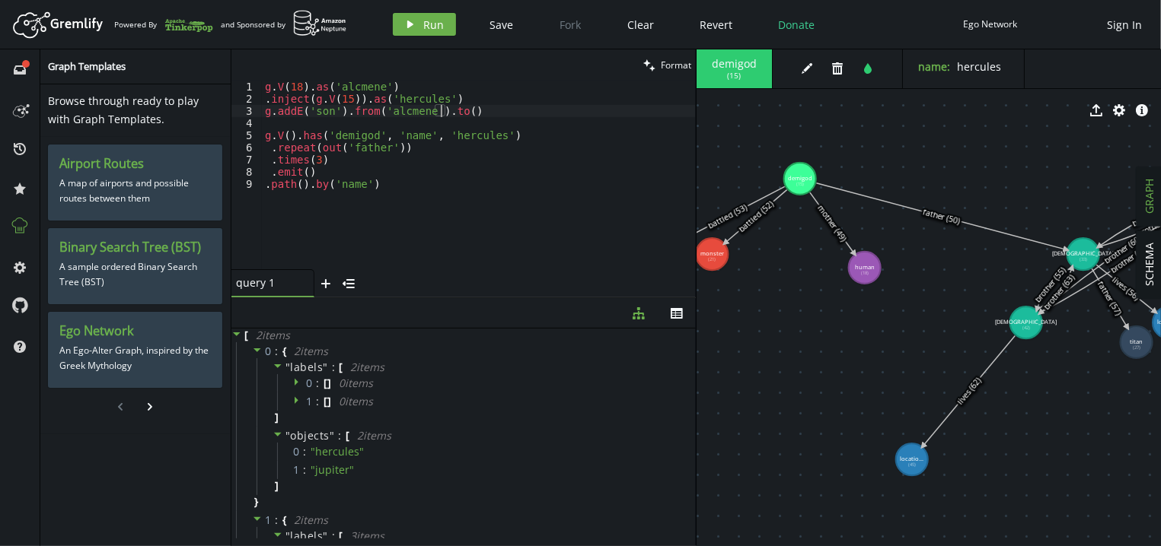
scroll to position [0, 180]
click at [383, 95] on div "g . V ( 18 ) . as ( 'alcmene' ) . inject ( g . V ( 15 )) . as ( 'hercules' ) g …" at bounding box center [479, 187] width 434 height 213
click at [445, 111] on div "g . V ( 18 ) . as ( 'alcmene' ) . inject ( g . V ( 15 )) . as ( 'hercules' ) g …" at bounding box center [479, 187] width 434 height 213
paste textarea "hercules"
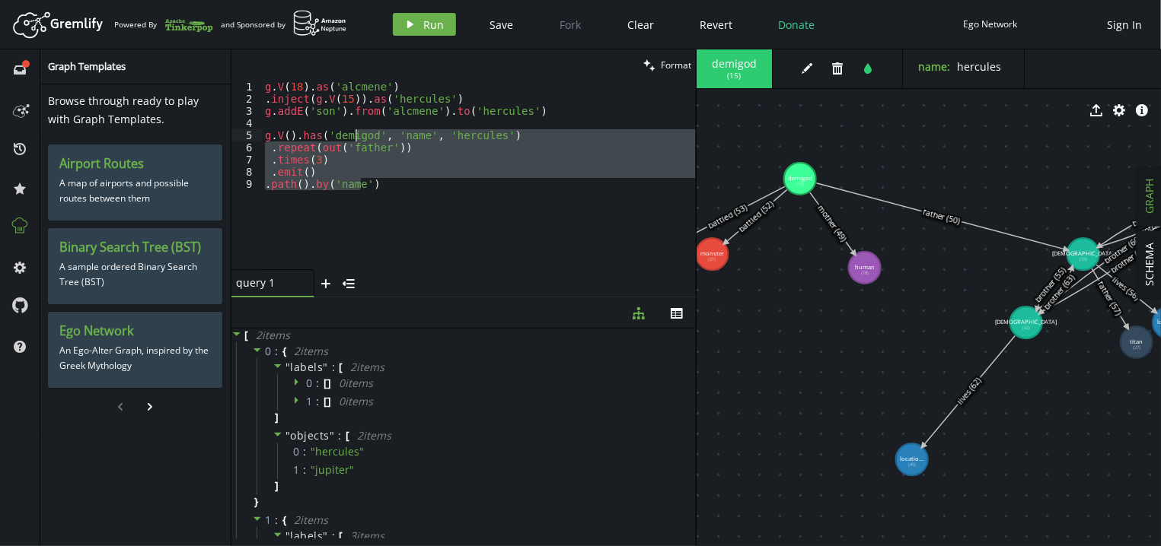
drag, startPoint x: 380, startPoint y: 194, endPoint x: 356, endPoint y: 138, distance: 61.1
click at [356, 138] on div "g . V ( 18 ) . as ( 'alcmene' ) . inject ( g . V ( 15 )) . as ( 'hercules' ) g …" at bounding box center [479, 187] width 434 height 213
click at [413, 27] on icon "play" at bounding box center [410, 24] width 12 height 12
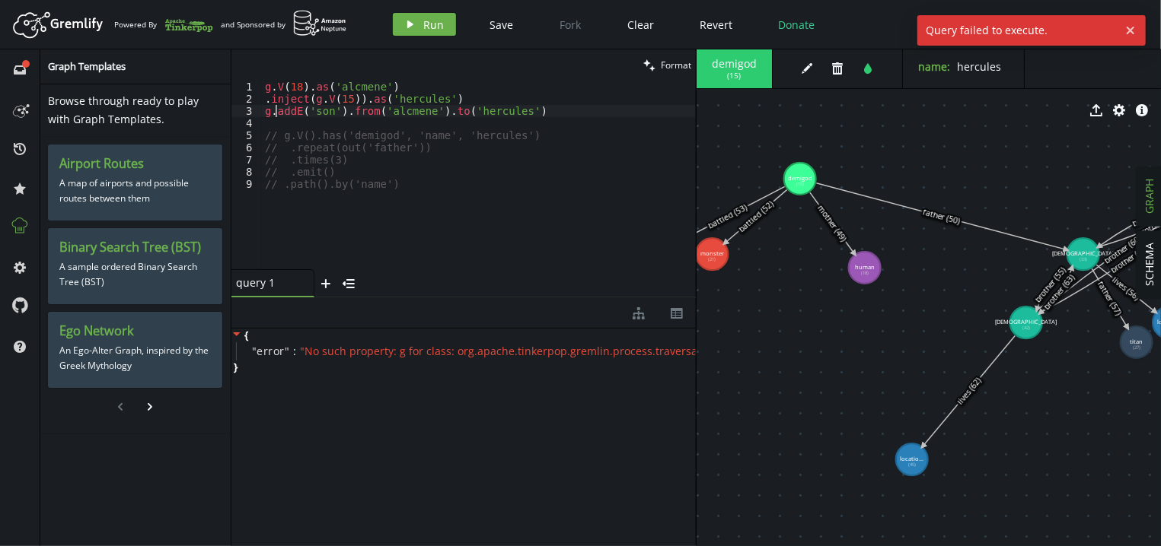
click at [274, 112] on div "g . V ( 18 ) . as ( 'alcmene' ) . inject ( g . V ( 15 )) . as ( 'hercules' ) g …" at bounding box center [479, 187] width 434 height 213
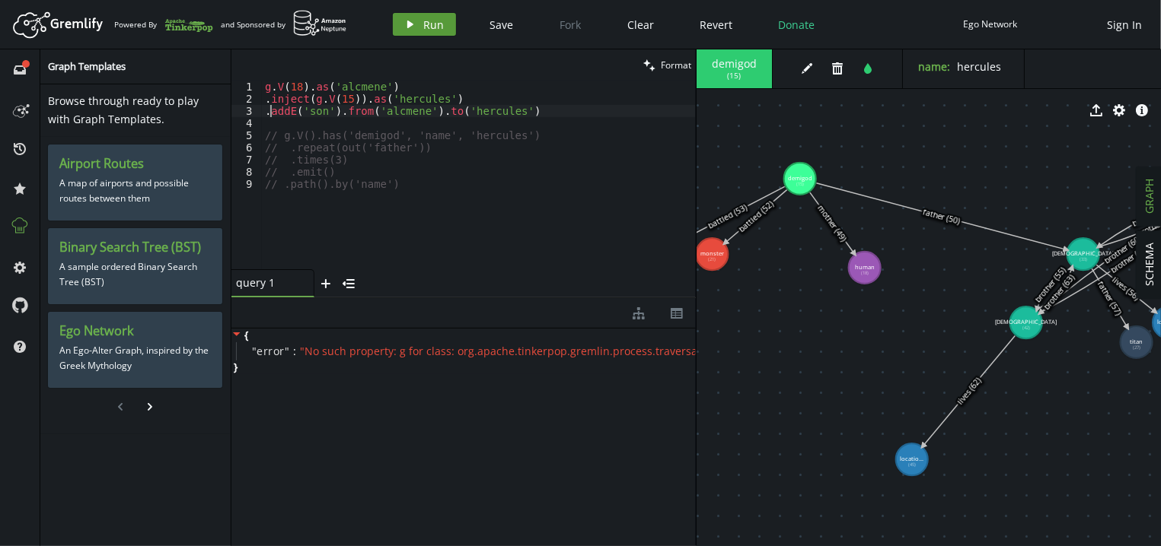
click at [409, 32] on button "play Run" at bounding box center [424, 24] width 63 height 23
click at [314, 97] on div "g . V ( 18 ) . as ( 'alcmene' ) . inject ( g . V ( 15 )) . as ( 'hercules' ) . …" at bounding box center [479, 187] width 434 height 213
drag, startPoint x: 349, startPoint y: 97, endPoint x: 265, endPoint y: 97, distance: 84.5
click at [265, 97] on div "g . V ( 18 ) . as ( 'alcmene' ) . inject ( g . V ( 15 )) . as ( 'hercules' ) . …" at bounding box center [479, 187] width 434 height 213
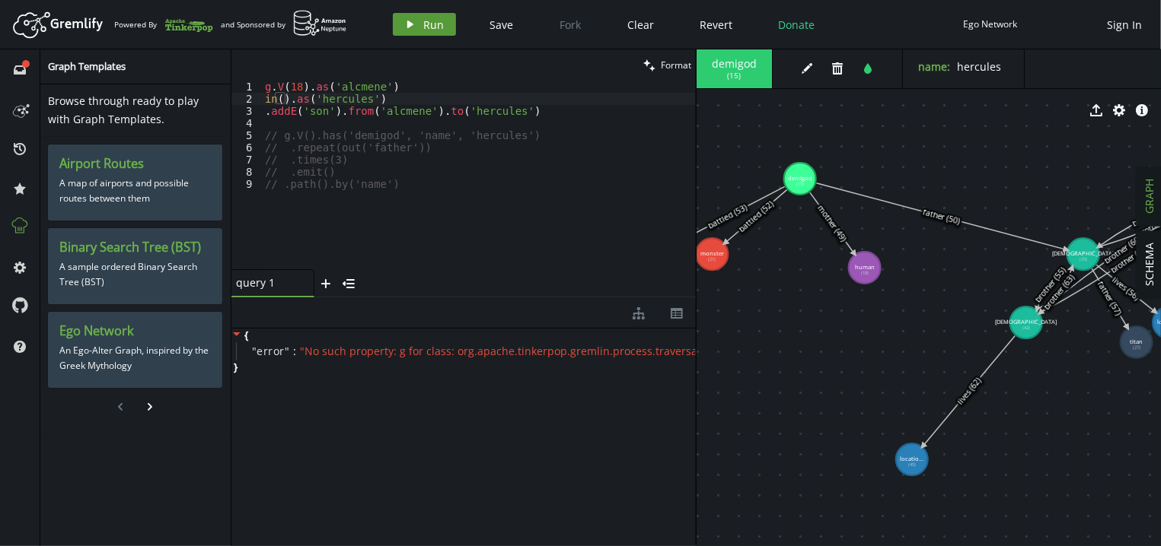
click at [429, 29] on span "Run" at bounding box center [434, 25] width 21 height 14
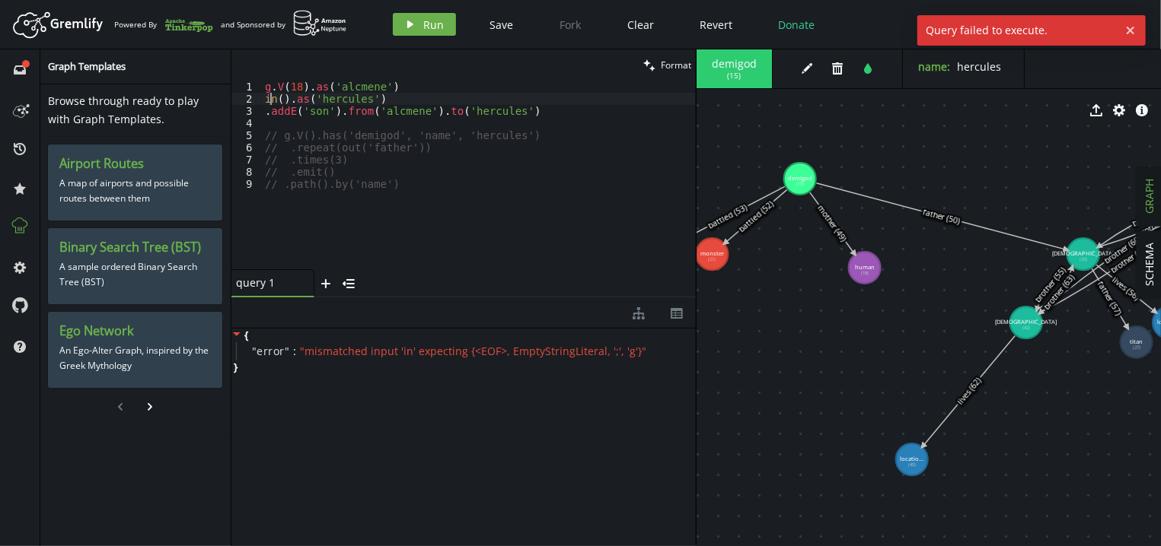
click at [269, 97] on div "g . V ( 18 ) . as ( 'alcmene' ) in ( ) . as ( 'hercules' ) . addE ( 'son' ) . f…" at bounding box center [479, 187] width 434 height 213
click at [427, 20] on span "Run" at bounding box center [434, 25] width 21 height 14
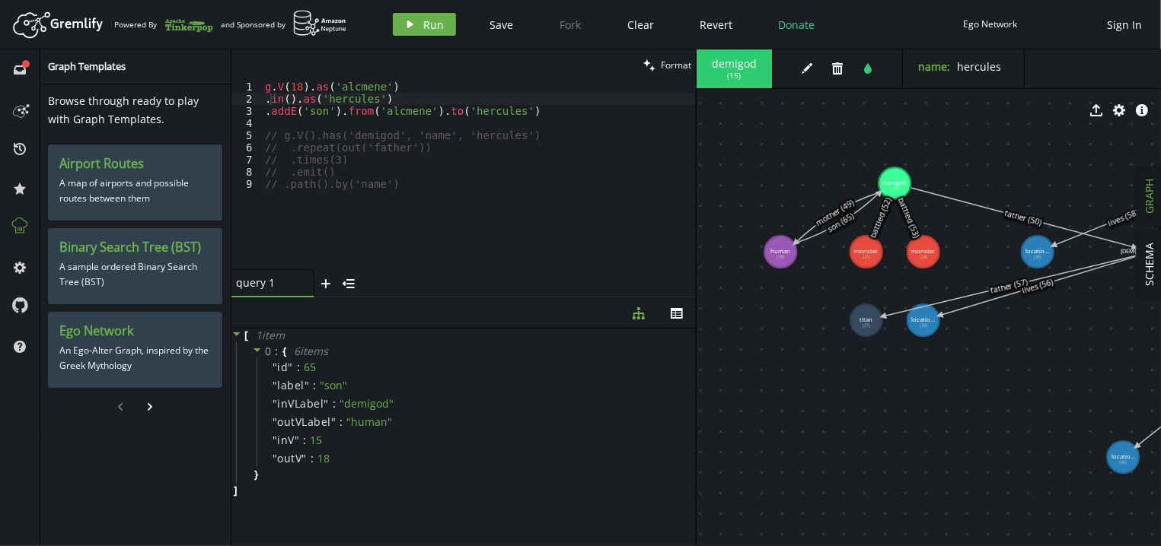
drag, startPoint x: 886, startPoint y: 418, endPoint x: 1011, endPoint y: 416, distance: 125.6
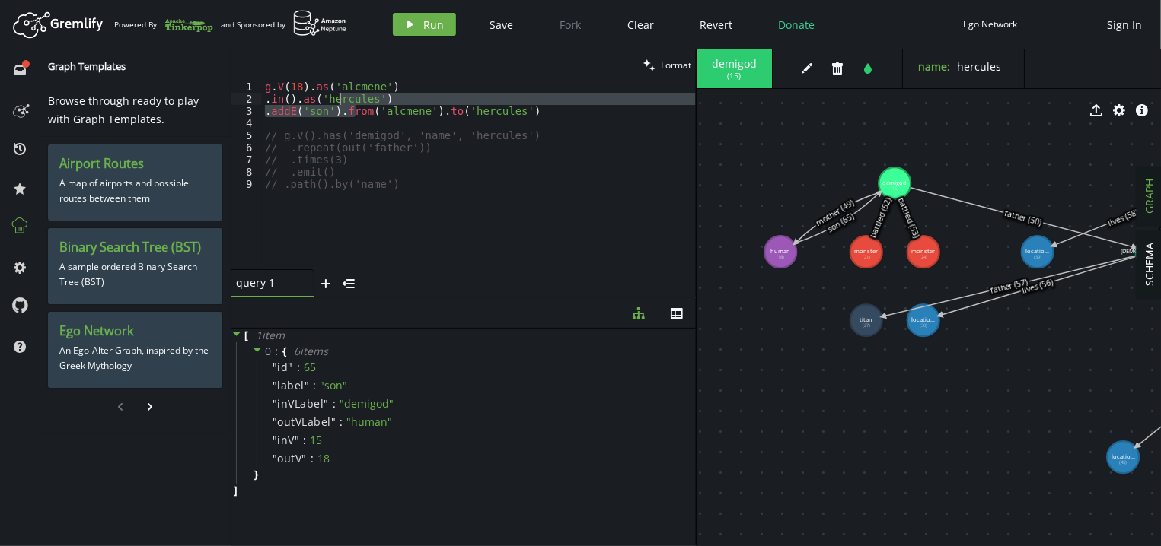
drag, startPoint x: 354, startPoint y: 107, endPoint x: 336, endPoint y: 85, distance: 27.6
click at [336, 85] on div "g . V ( 18 ) . as ( 'alcmene' ) . in ( ) . as ( 'hercules' ) . addE ( 'son' ) .…" at bounding box center [479, 187] width 434 height 213
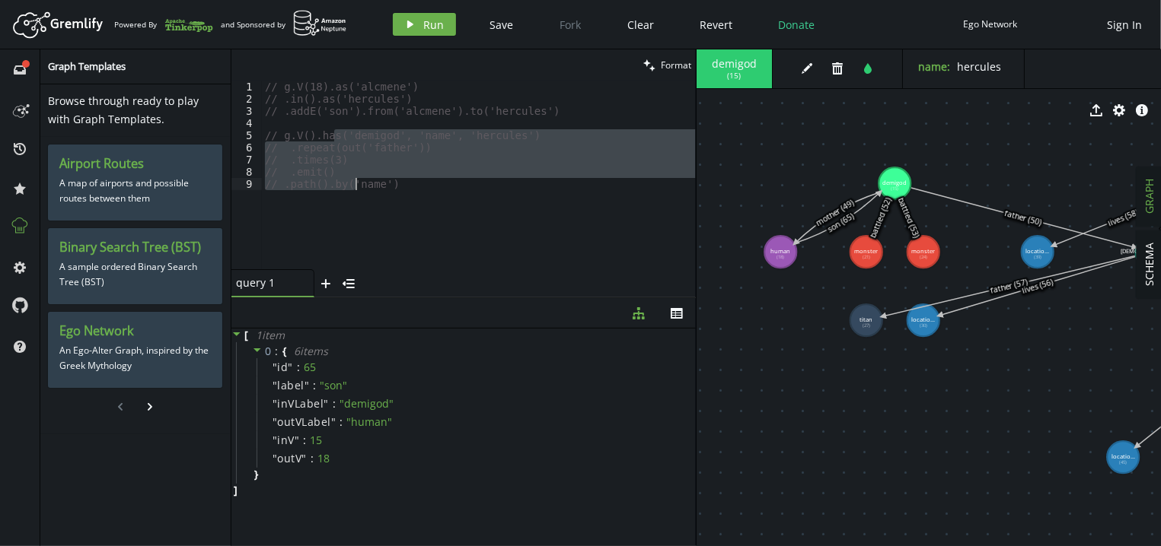
drag, startPoint x: 335, startPoint y: 140, endPoint x: 356, endPoint y: 186, distance: 51.1
click at [356, 186] on div "// g.V(18).as('alcmene') // .in().as('hercules') // .addE('son').from('alcmene'…" at bounding box center [479, 187] width 434 height 213
click at [349, 132] on div "// g.V(18).as('alcmene') // .in().as('hercules') // .addE('son').from('alcmene'…" at bounding box center [479, 175] width 434 height 189
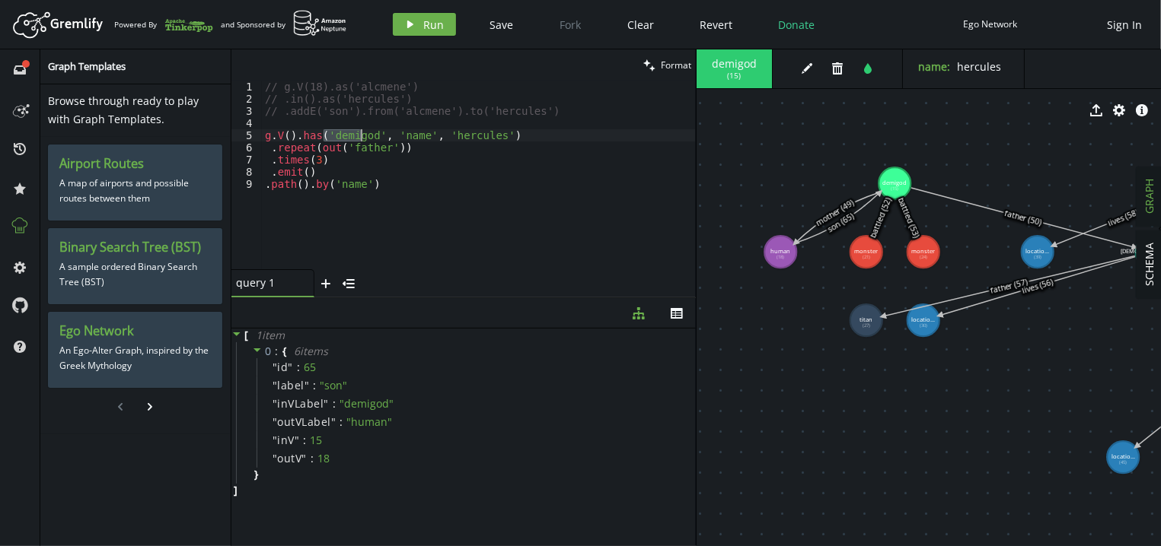
click at [349, 132] on div "// g.V(18).as('alcmene') // .in().as('hercules') // .addE('son').from('alcmene'…" at bounding box center [479, 187] width 434 height 213
type textarea "g.V().has('human', 'name', 'hercules')"
click at [417, 117] on div "// g.V(18).as('alcmene') // .in().as('hercules') // .addE('son').from('alcmene'…" at bounding box center [479, 187] width 434 height 213
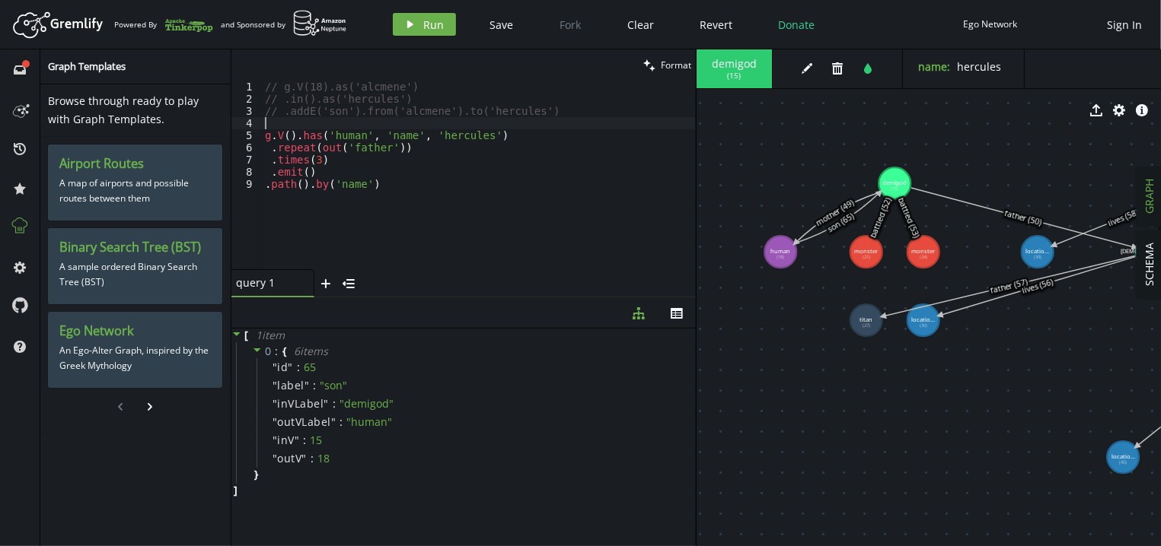
click at [402, 111] on div "// g.V(18).as('alcmene') // .in().as('hercules') // .addE('son').from('alcmene'…" at bounding box center [479, 187] width 434 height 213
click at [445, 131] on div "// g.V(18).as('alcmene') // .in().as('hercules') // .addE('son').from('alcmene'…" at bounding box center [479, 187] width 434 height 213
paste textarea "alcmene"
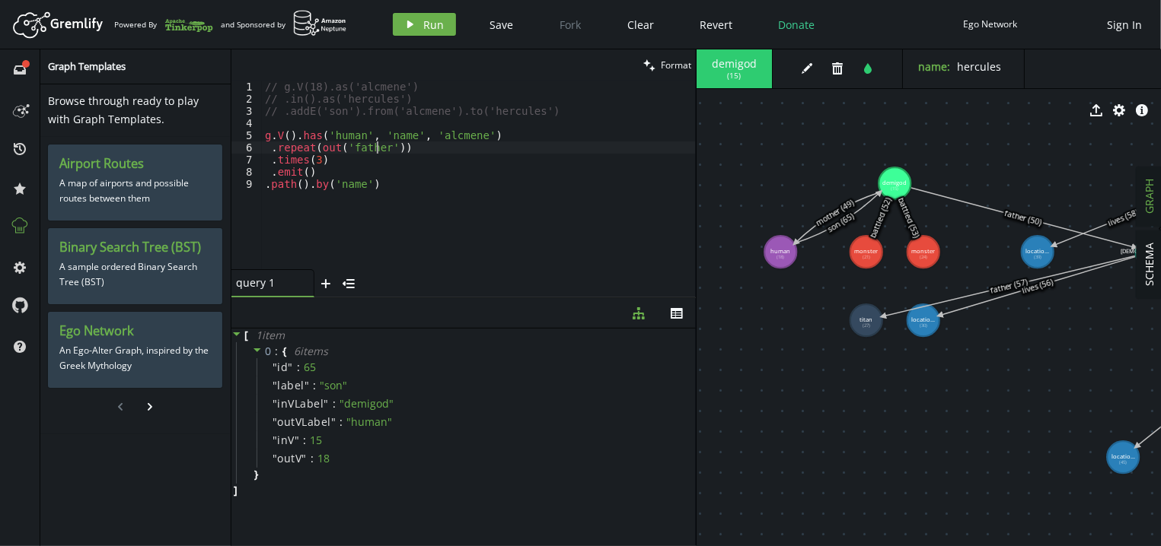
click at [377, 144] on div "// g.V(18).as('alcmene') // .in().as('hercules') // .addE('son').from('alcmene'…" at bounding box center [479, 187] width 434 height 213
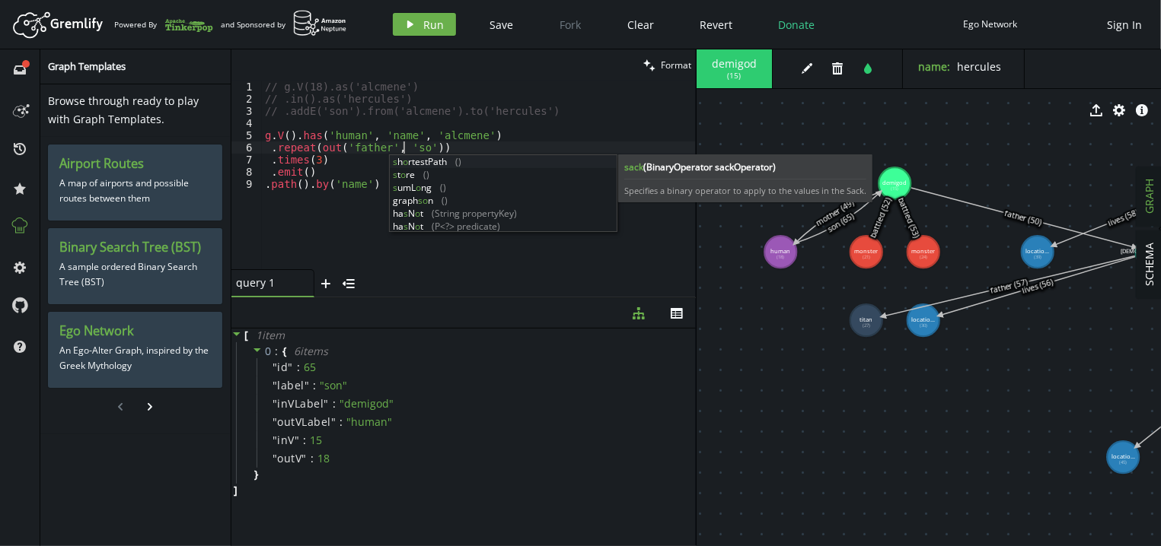
scroll to position [0, 144]
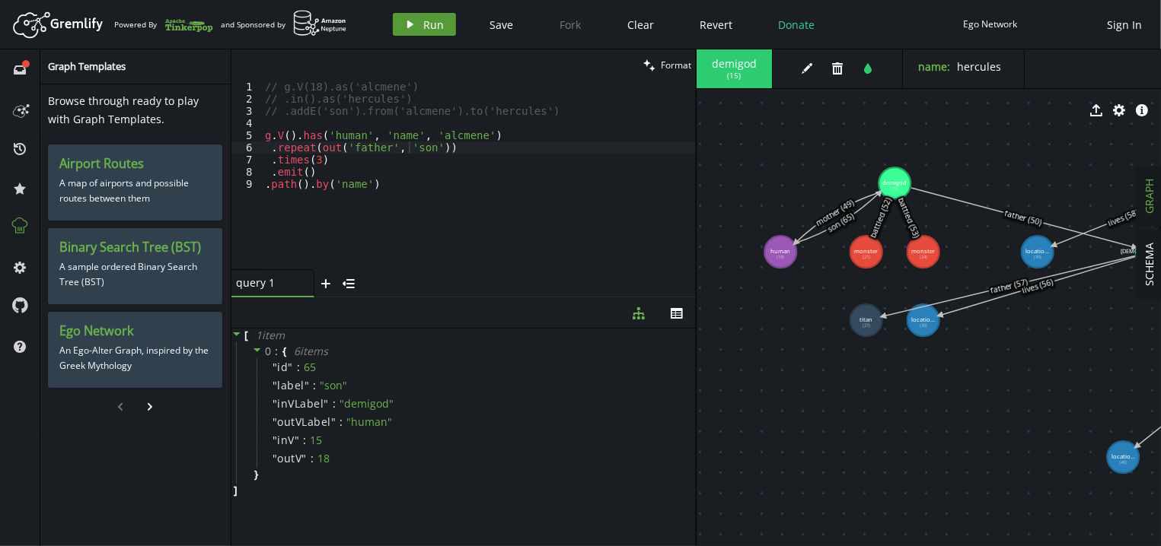
click at [422, 24] on button "play Run" at bounding box center [424, 24] width 63 height 23
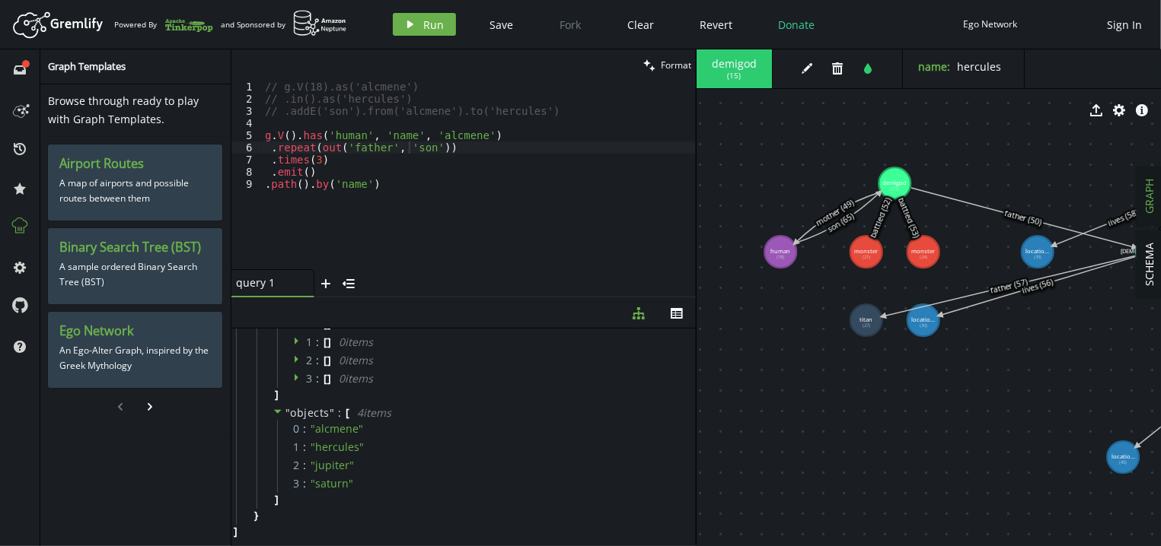
scroll to position [435, 0]
click at [489, 154] on div "// g.V(18).as('alcmene') // .in().as('hercules') // .addE('son').from('alcmene'…" at bounding box center [479, 187] width 434 height 213
click at [343, 159] on div "// g.V(18).as('alcmene') // .in().as('hercules') // .addE('son').from('alcmene'…" at bounding box center [479, 187] width 434 height 213
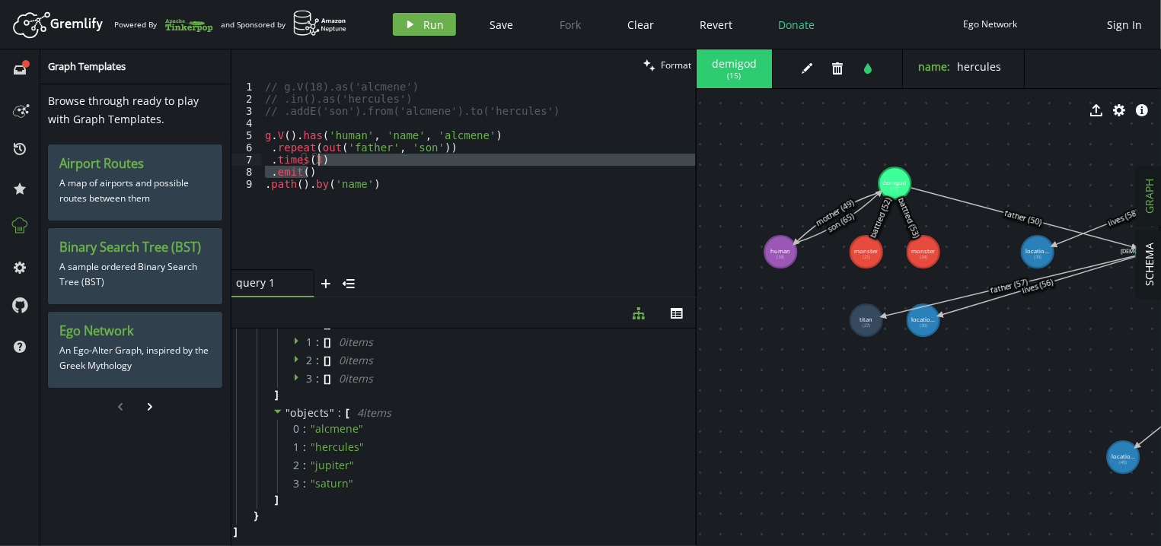
drag, startPoint x: 319, startPoint y: 174, endPoint x: 334, endPoint y: 158, distance: 22.6
click at [334, 158] on div "// g.V(18).as('alcmene') // .in().as('hercules') // .addE('son').from('alcmene'…" at bounding box center [479, 187] width 434 height 213
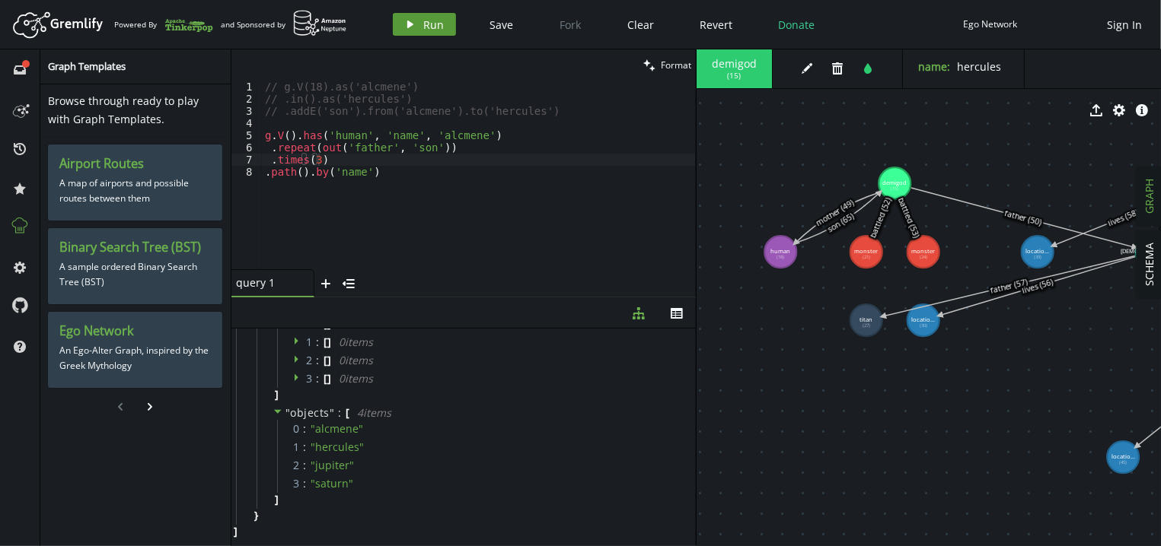
click at [430, 27] on span "Run" at bounding box center [434, 25] width 21 height 14
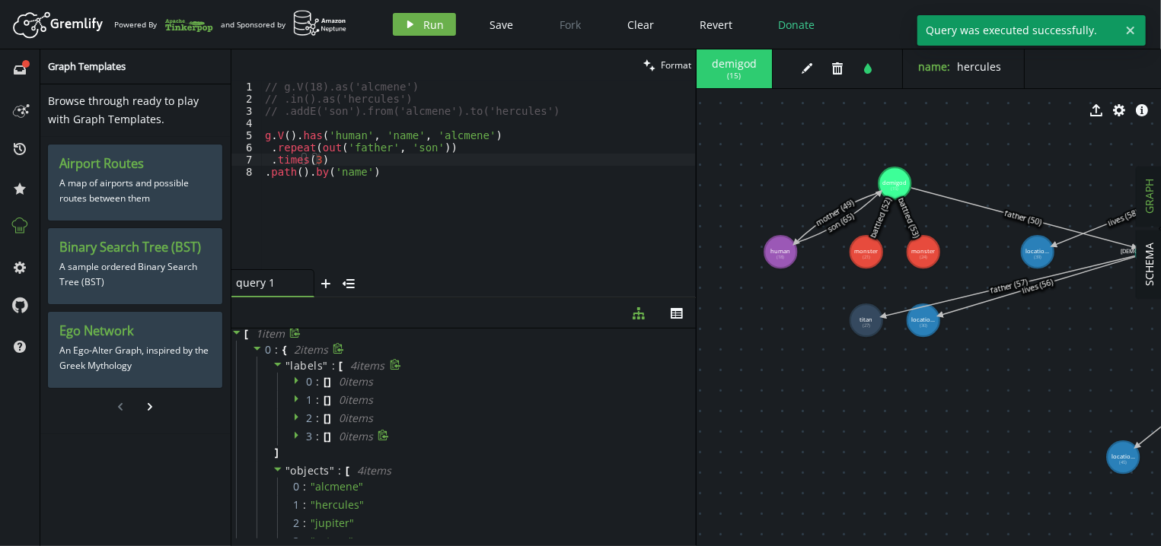
scroll to position [0, 0]
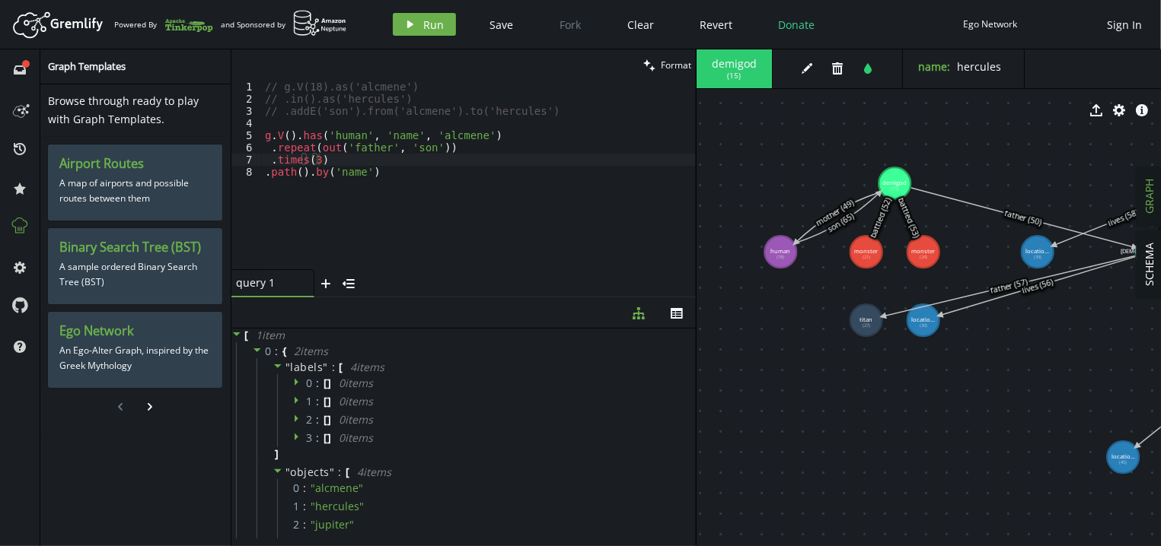
type textarea "g.V().has('human', 'name', 'alcmene')"
click at [508, 140] on div "// g.V(18).as('alcmene') // .in().as('hercules') // .addE('son').from('alcmene'…" at bounding box center [479, 187] width 434 height 213
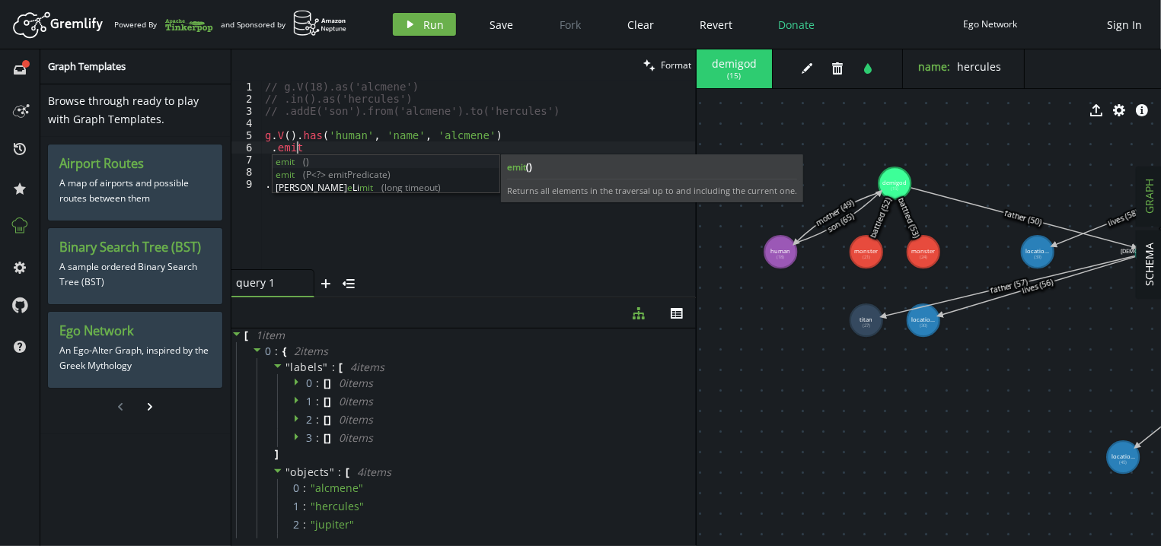
scroll to position [0, 42]
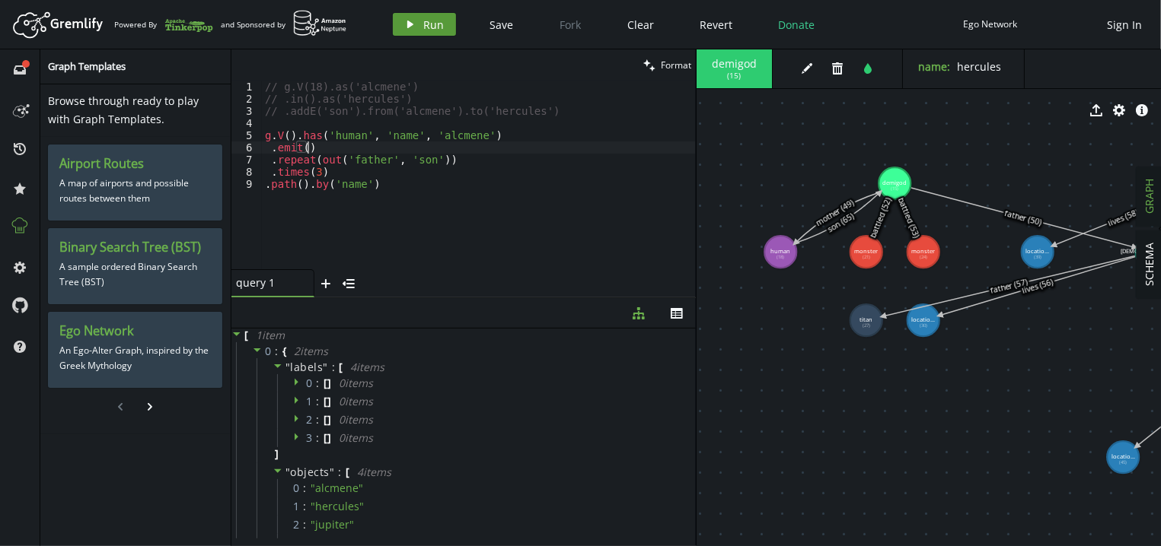
type textarea ".emit()"
click at [432, 27] on span "Run" at bounding box center [434, 25] width 21 height 14
